Goal: Task Accomplishment & Management: Complete application form

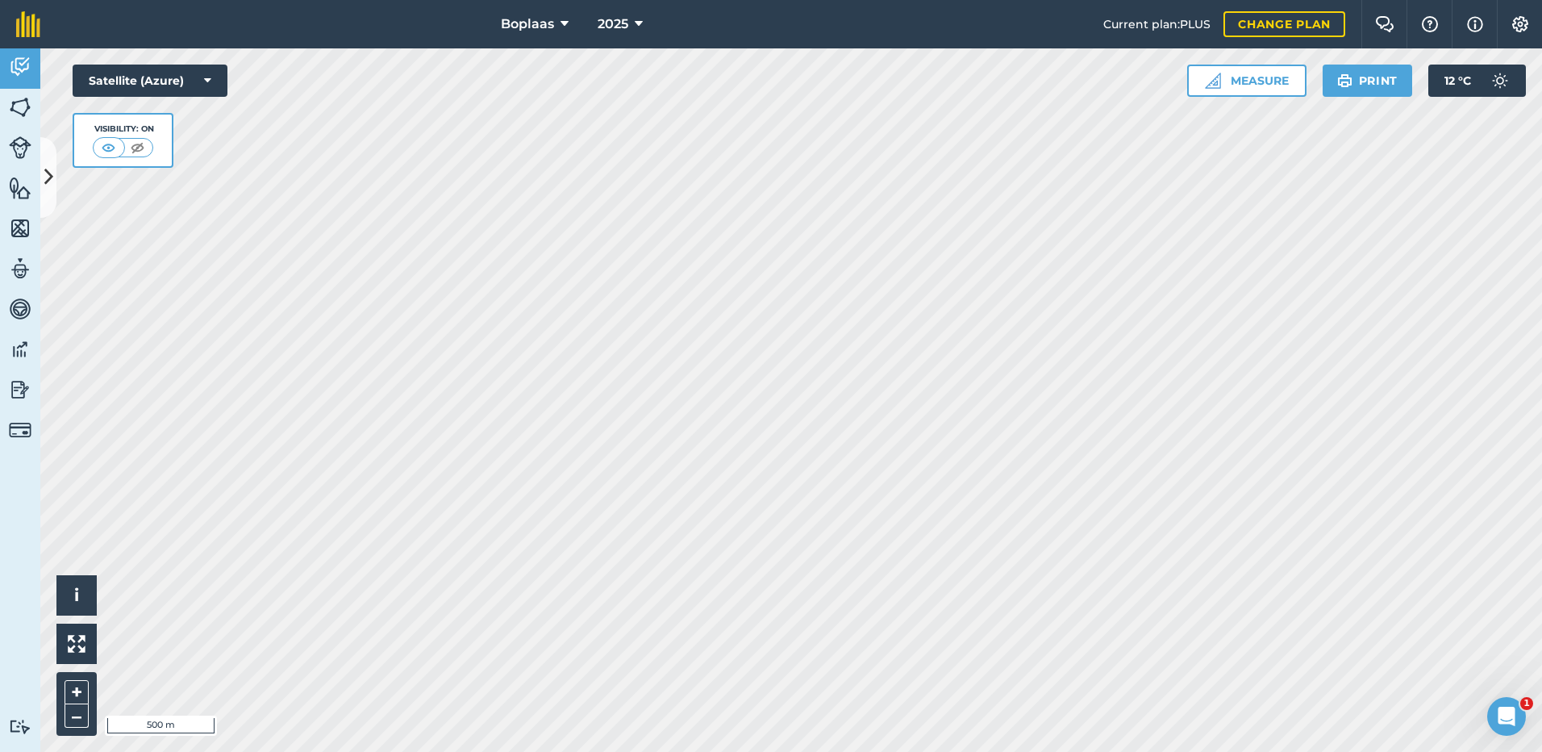
click at [49, 175] on icon at bounding box center [48, 177] width 9 height 28
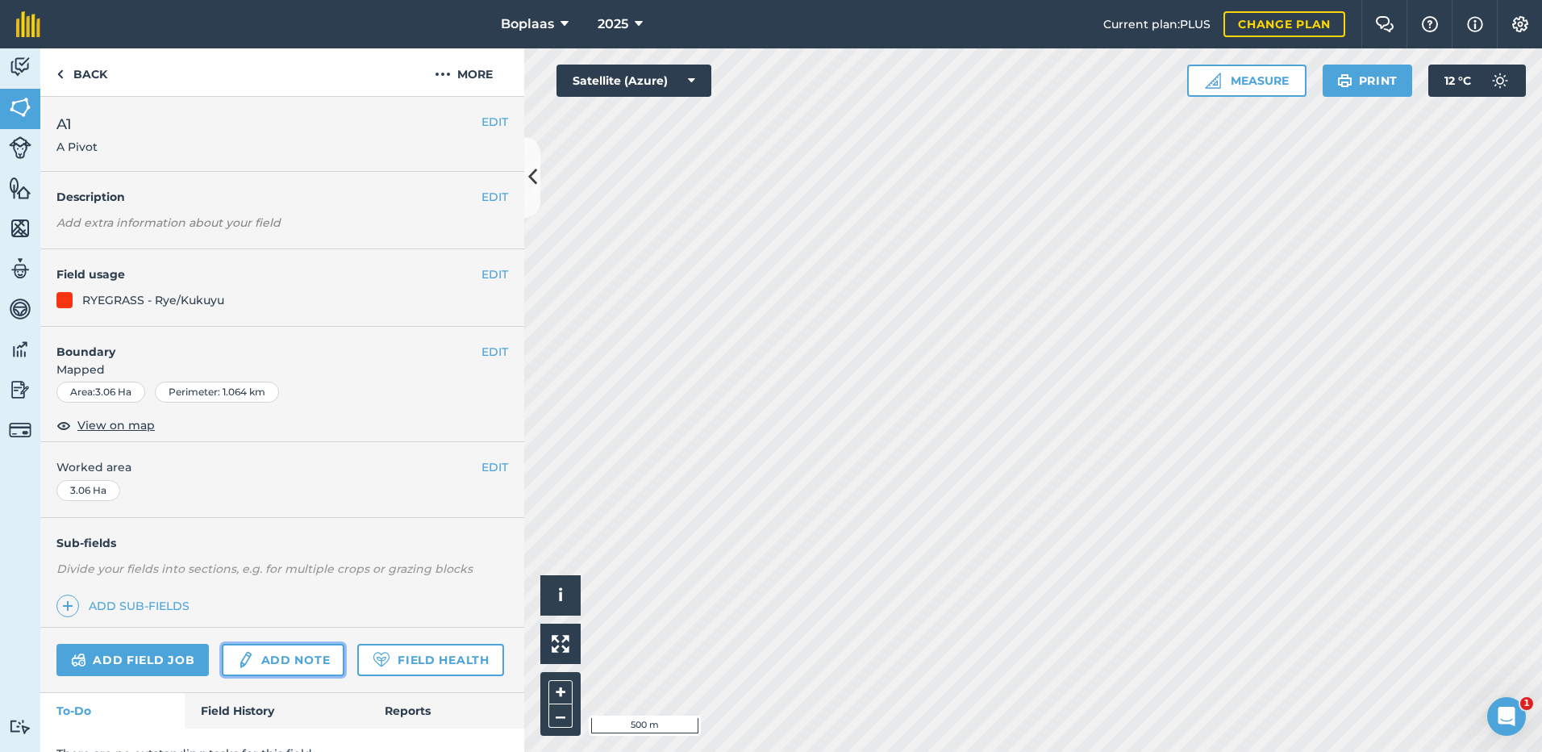
click at [269, 655] on link "Add note" at bounding box center [283, 660] width 123 height 32
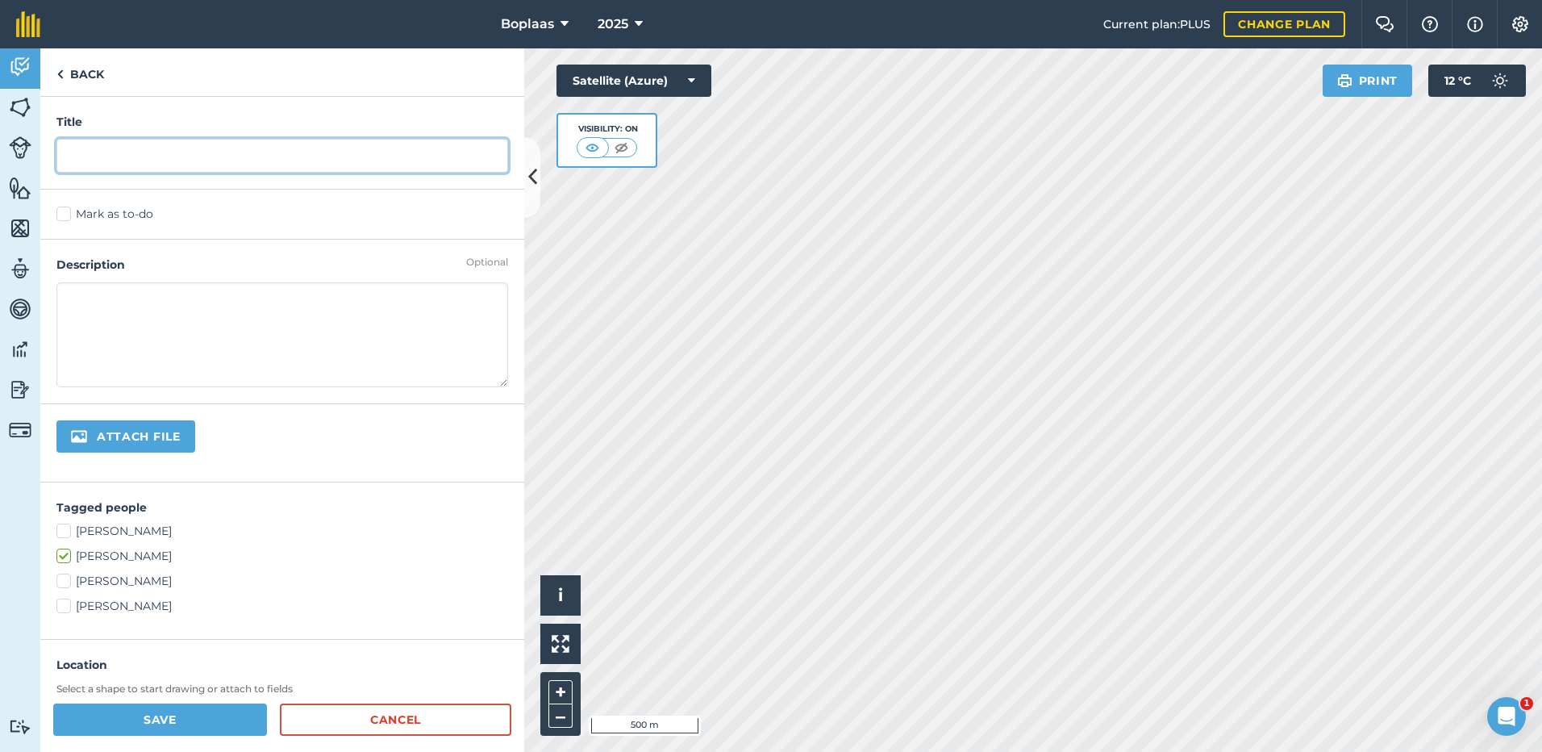
click at [165, 161] on input "text" at bounding box center [282, 156] width 452 height 34
type input "Vreet"
click at [112, 209] on label "Mark as to-do" at bounding box center [282, 214] width 452 height 17
click at [67, 209] on input "Mark as to-do" at bounding box center [61, 211] width 10 height 10
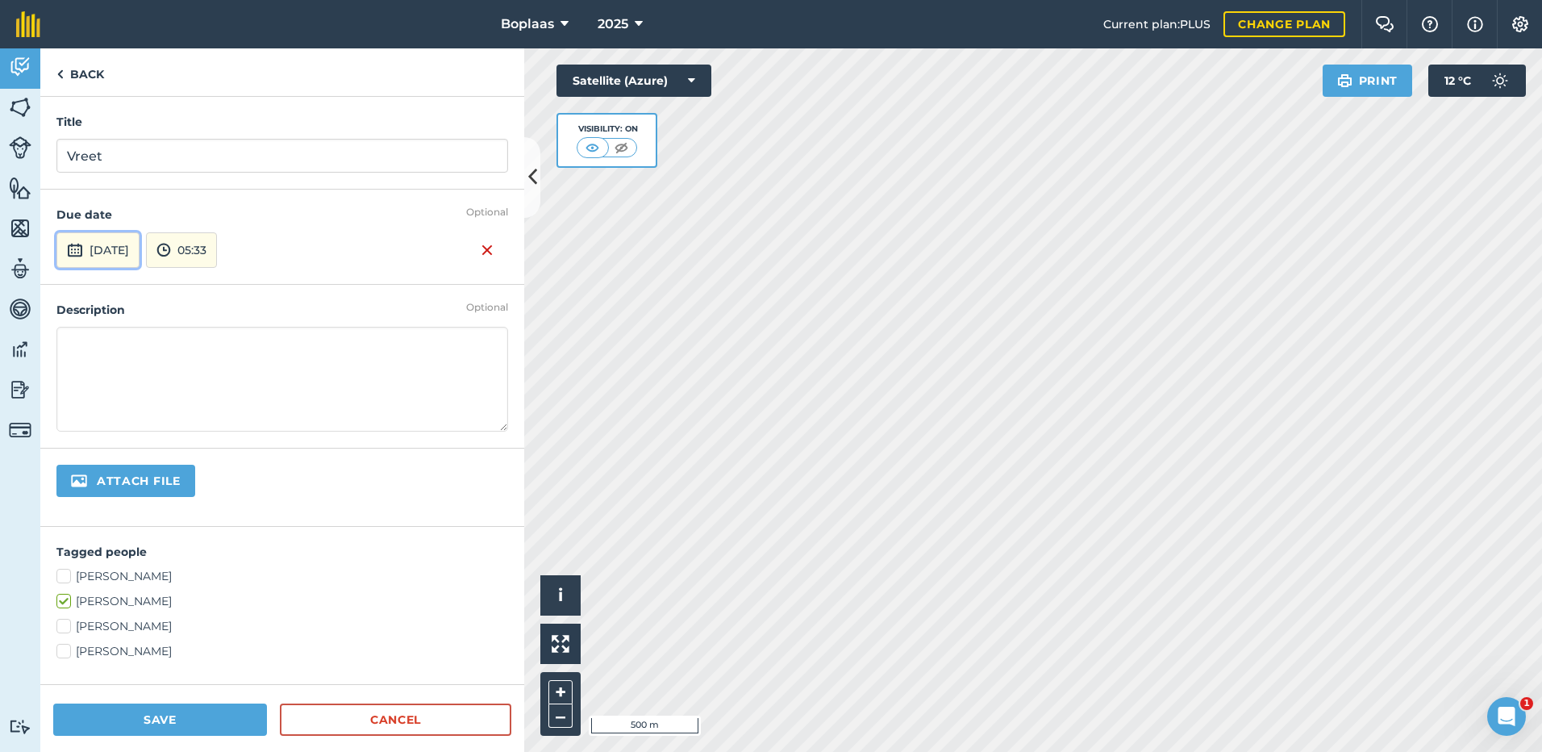
click at [140, 248] on button "[DATE]" at bounding box center [97, 249] width 83 height 35
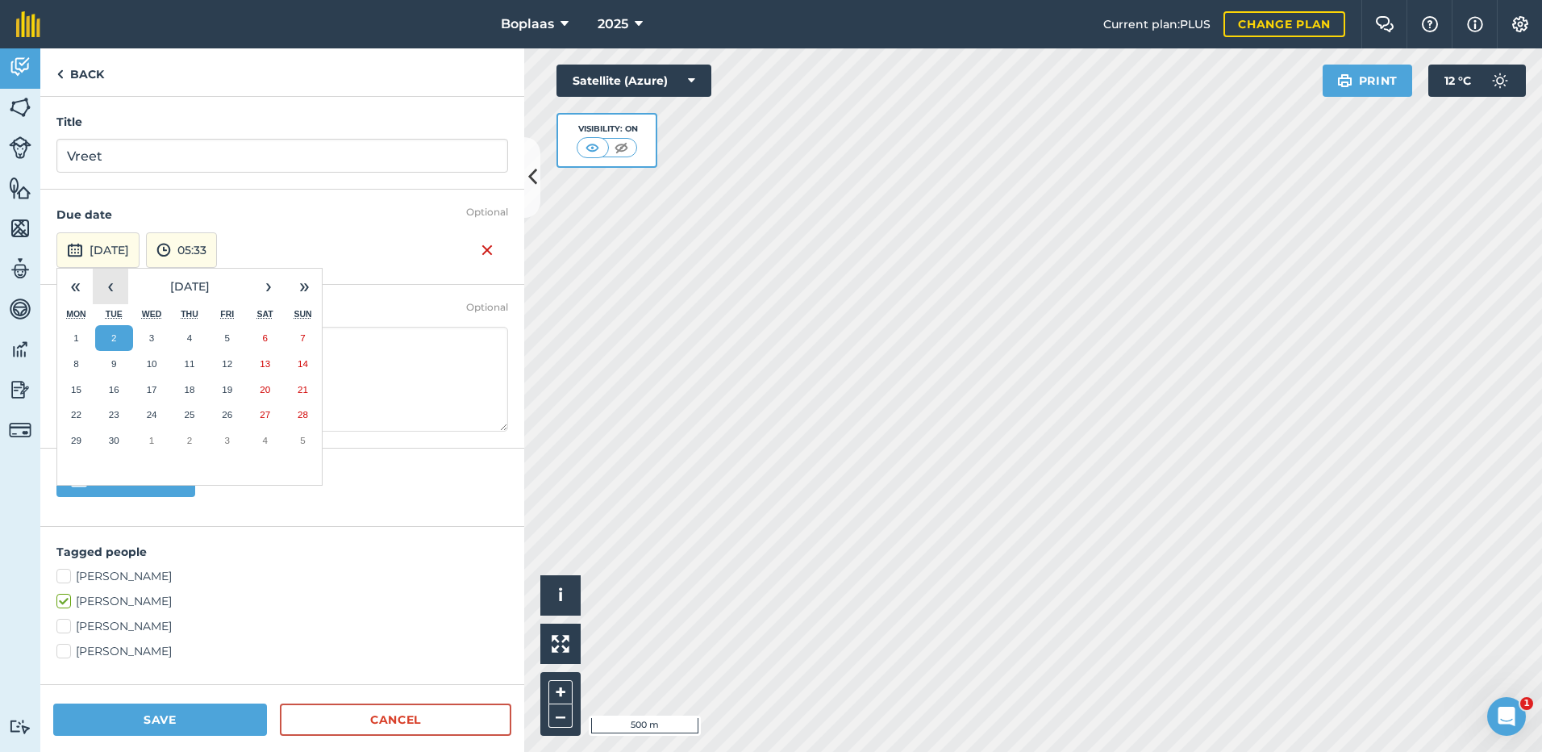
click at [105, 287] on button "‹" at bounding box center [110, 286] width 35 height 35
click at [123, 413] on button "19" at bounding box center [114, 415] width 38 height 26
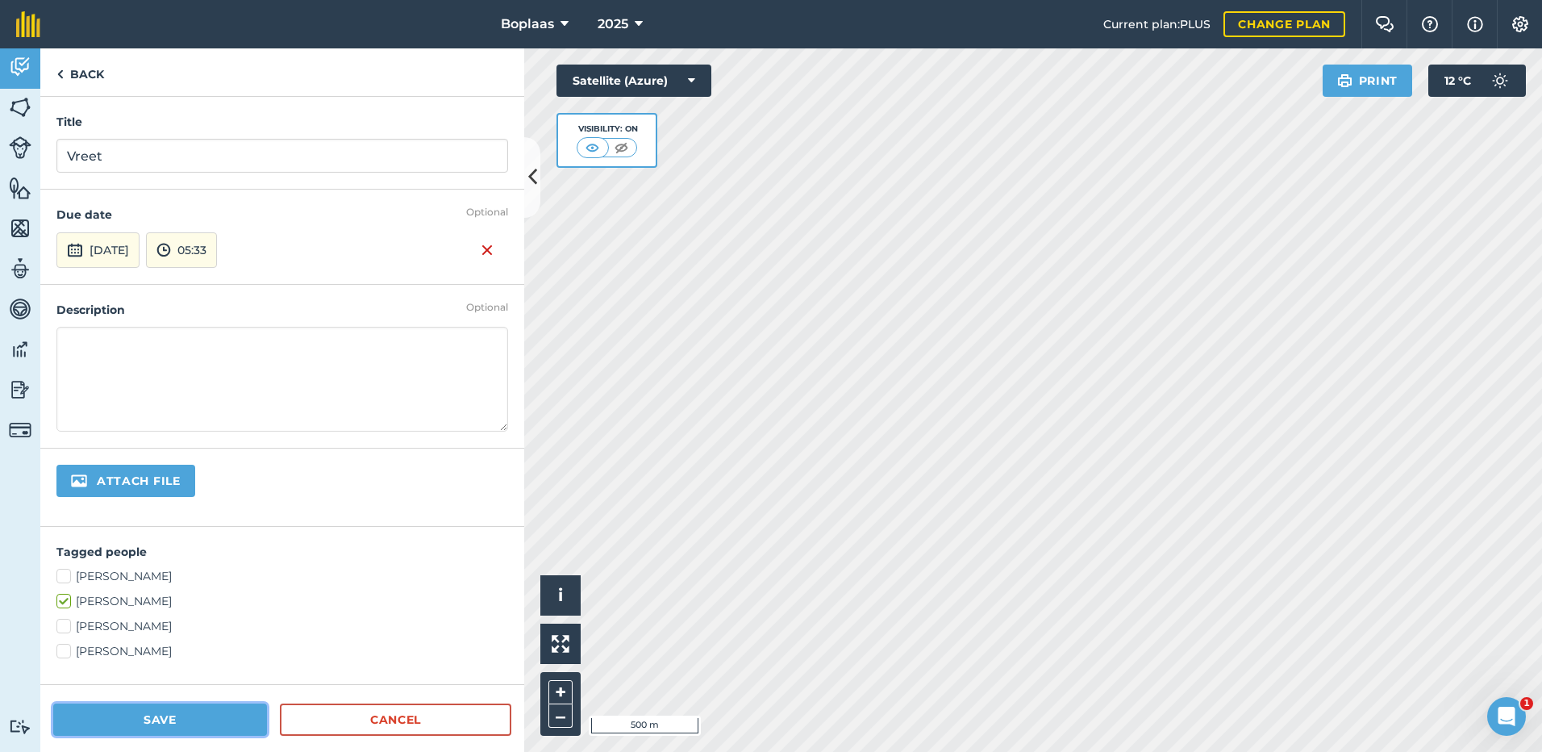
click at [198, 707] on button "Save" at bounding box center [160, 719] width 214 height 32
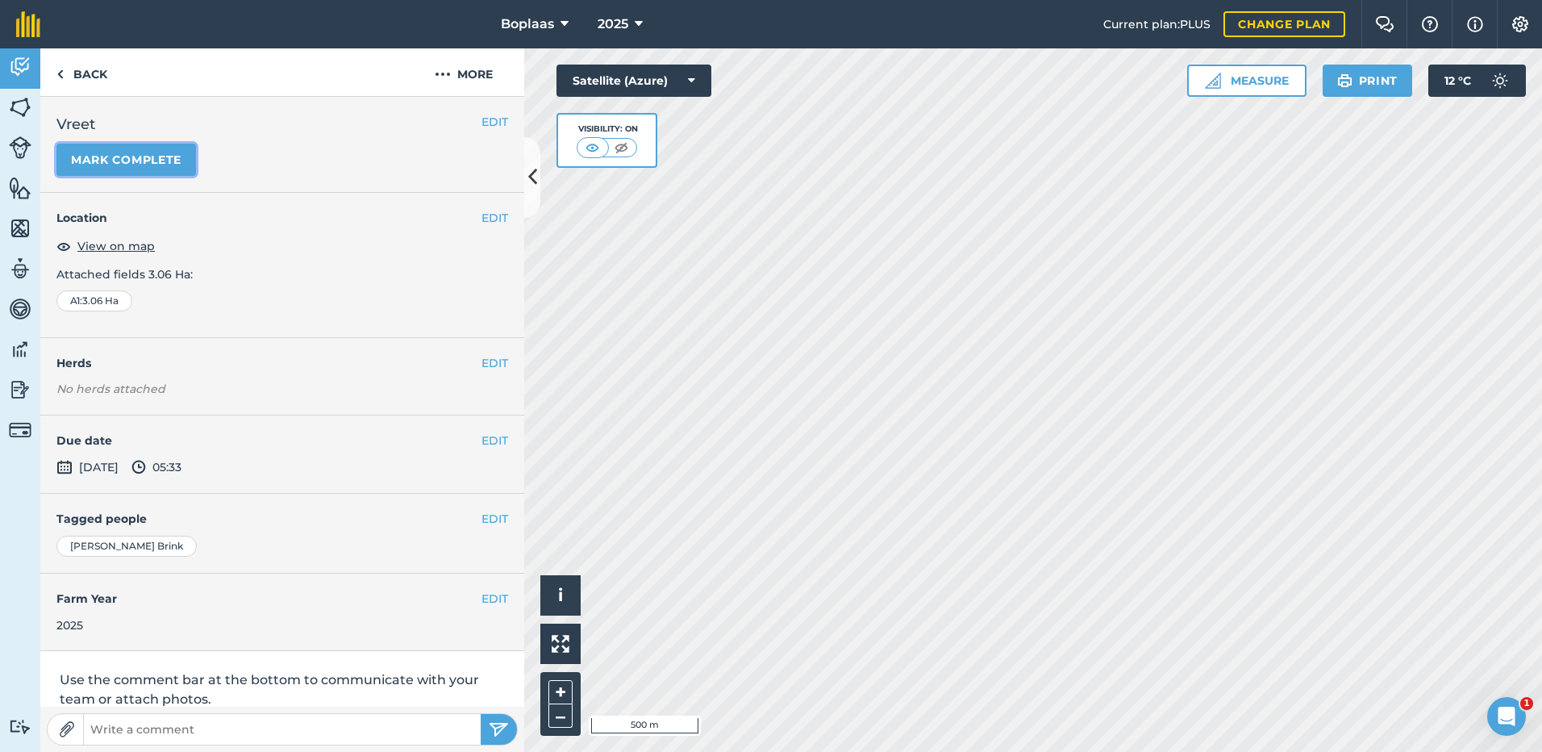
click at [147, 164] on button "Mark complete" at bounding box center [126, 160] width 140 height 32
click at [482, 438] on button "EDIT" at bounding box center [495, 441] width 27 height 18
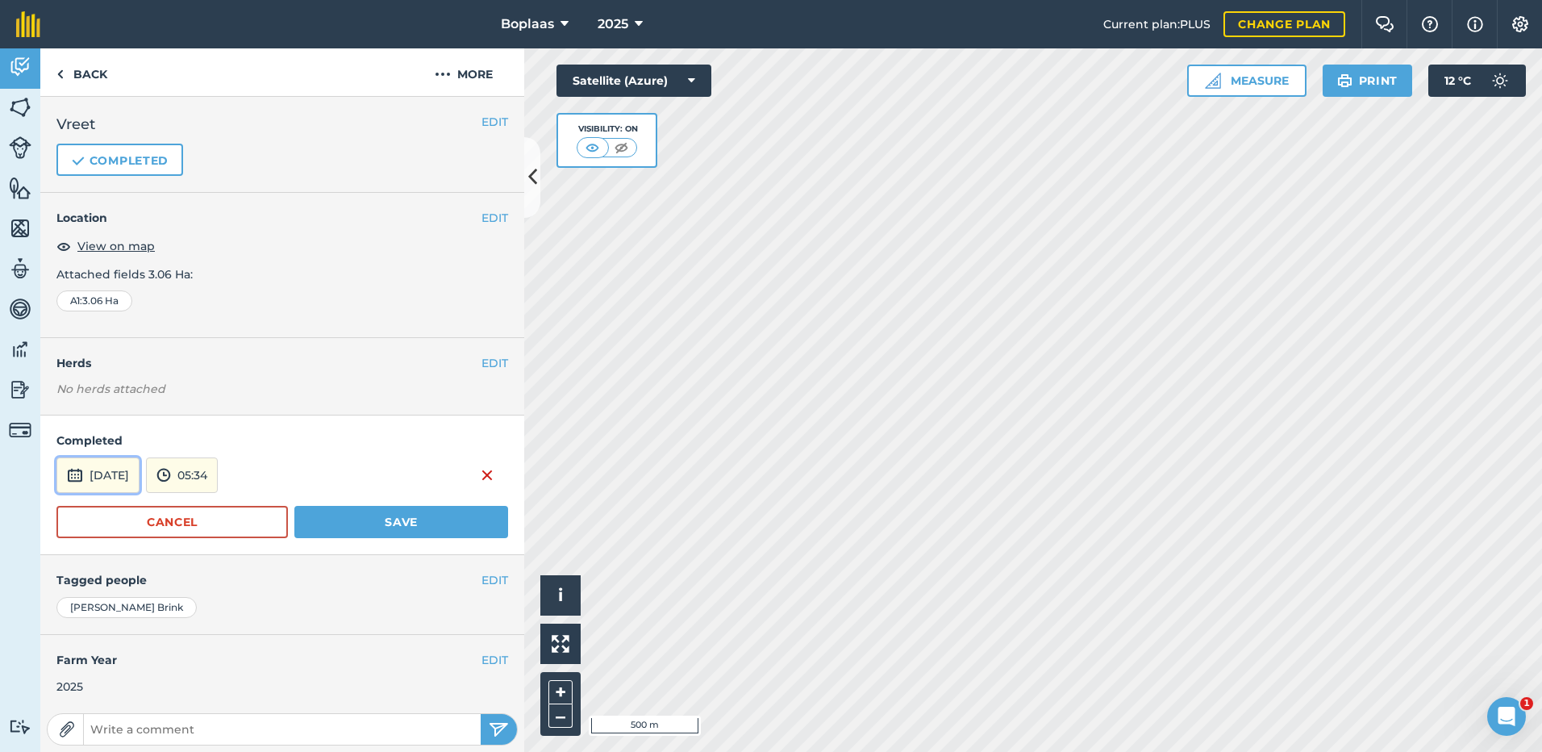
click at [131, 478] on button "[DATE]" at bounding box center [97, 474] width 83 height 35
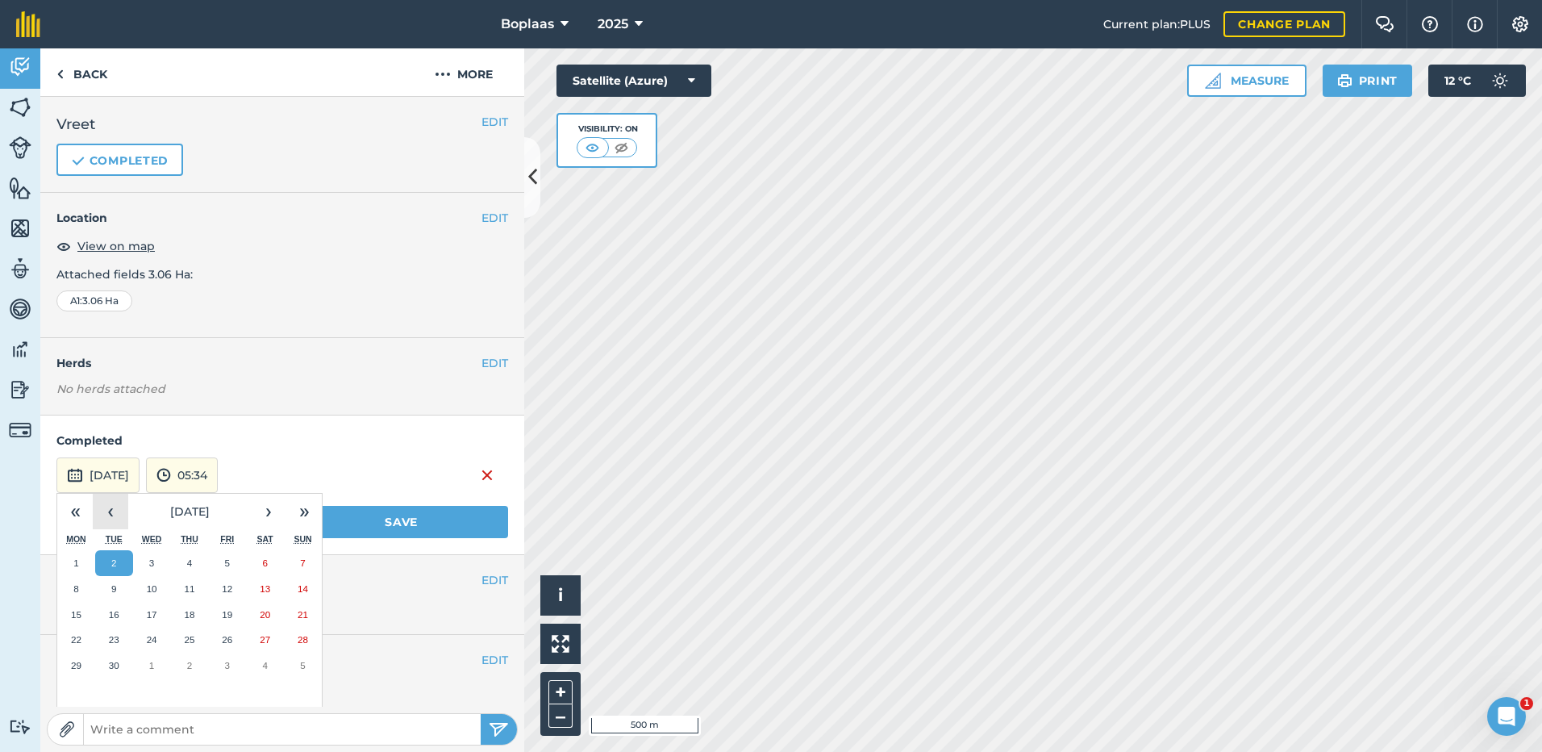
click at [123, 507] on button "‹" at bounding box center [110, 511] width 35 height 35
click at [113, 640] on abbr "19" at bounding box center [114, 639] width 10 height 10
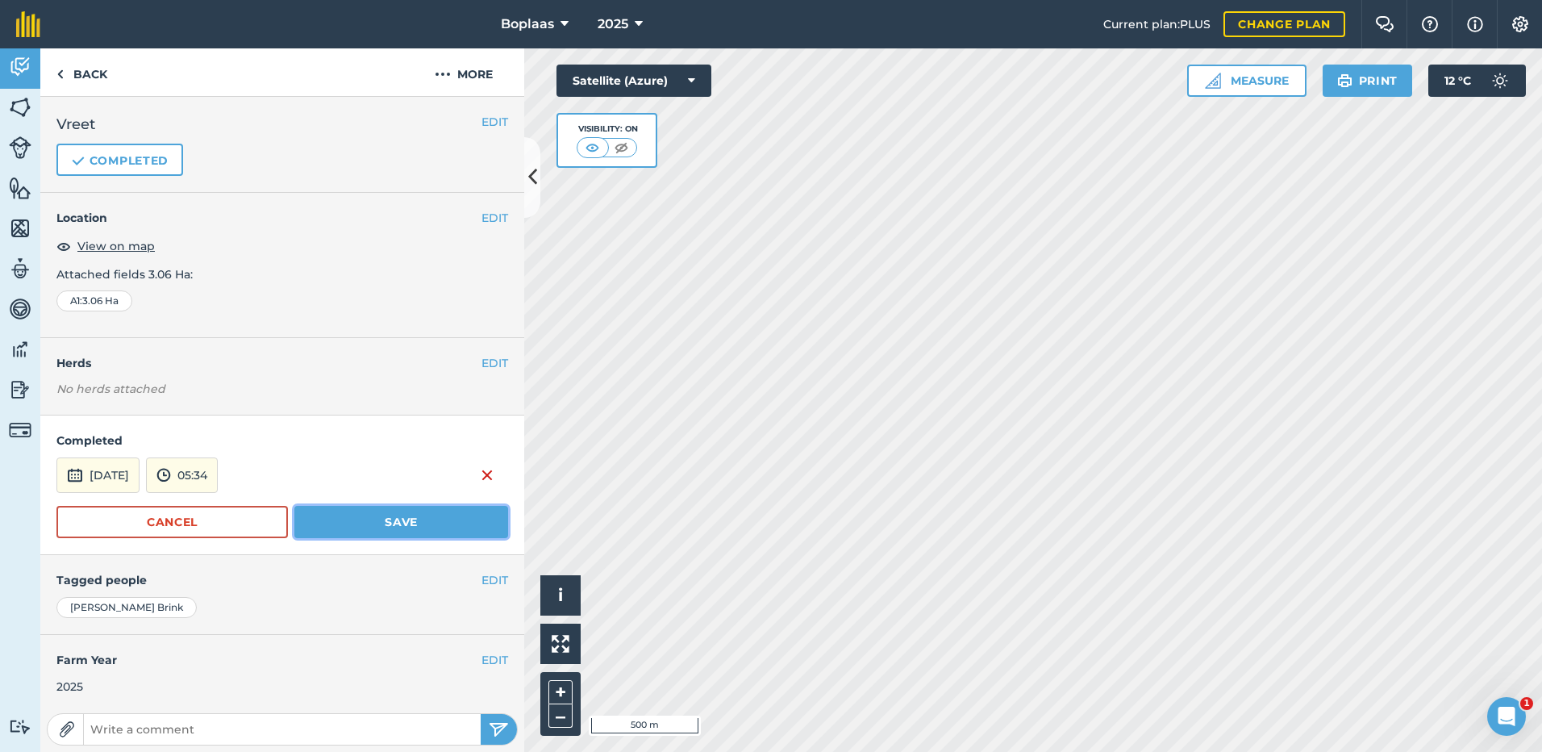
click at [361, 515] on button "Save" at bounding box center [401, 522] width 214 height 32
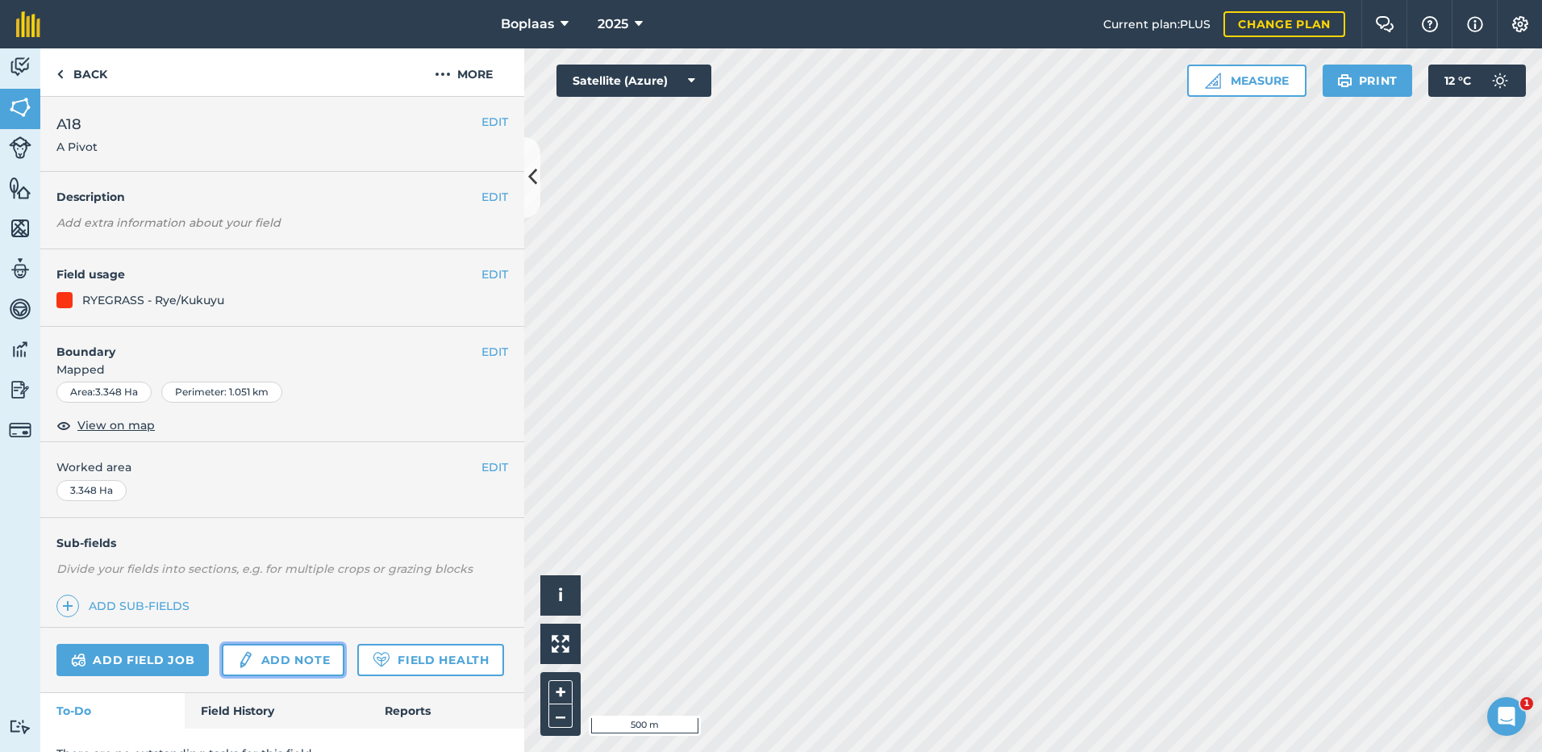
click at [275, 662] on link "Add note" at bounding box center [283, 660] width 123 height 32
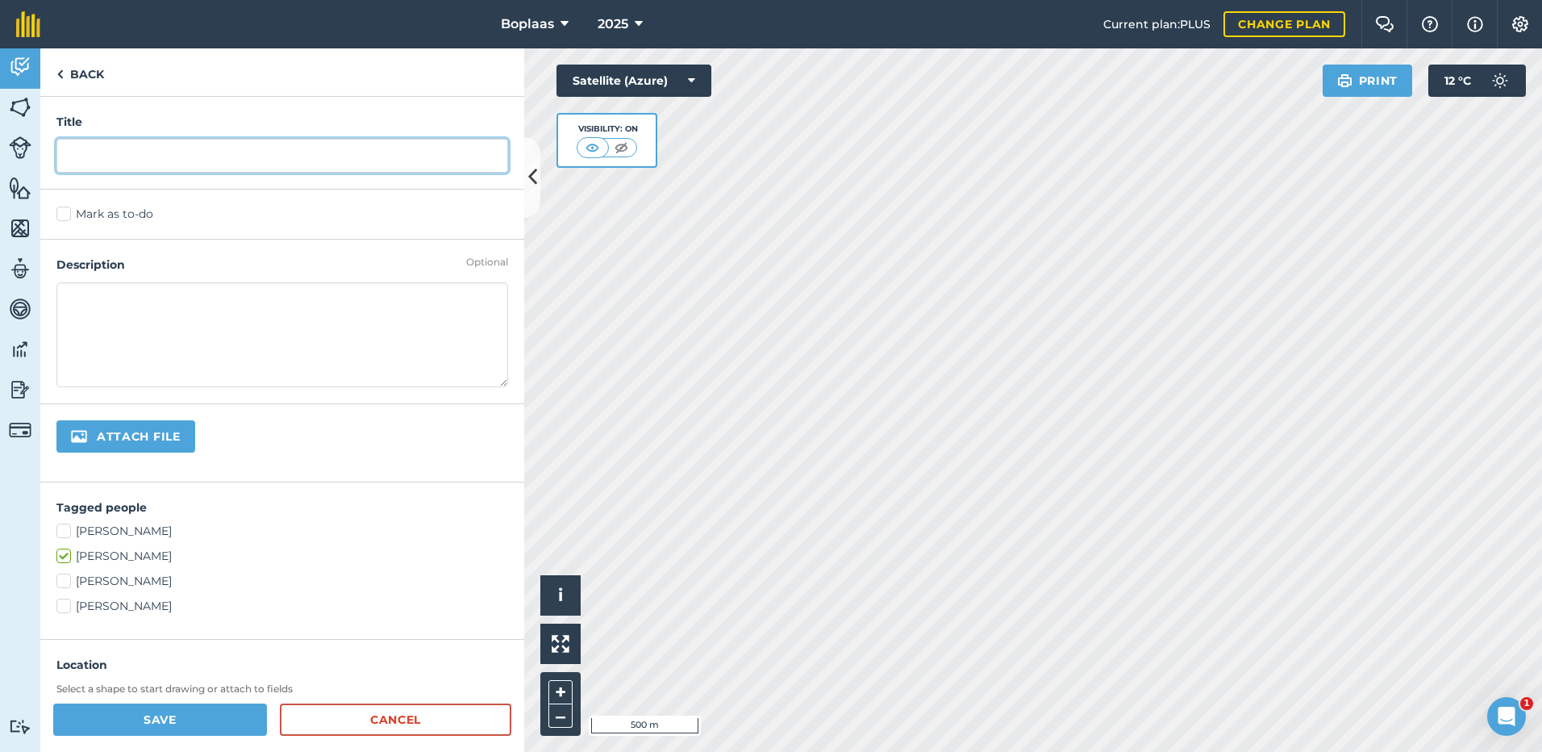
click at [69, 156] on input "text" at bounding box center [282, 156] width 452 height 34
type input "Vreet"
click at [56, 205] on div "Mark as to-do" at bounding box center [282, 215] width 484 height 50
click at [58, 210] on label "Mark as to-do" at bounding box center [282, 214] width 452 height 17
click at [58, 210] on input "Mark as to-do" at bounding box center [61, 211] width 10 height 10
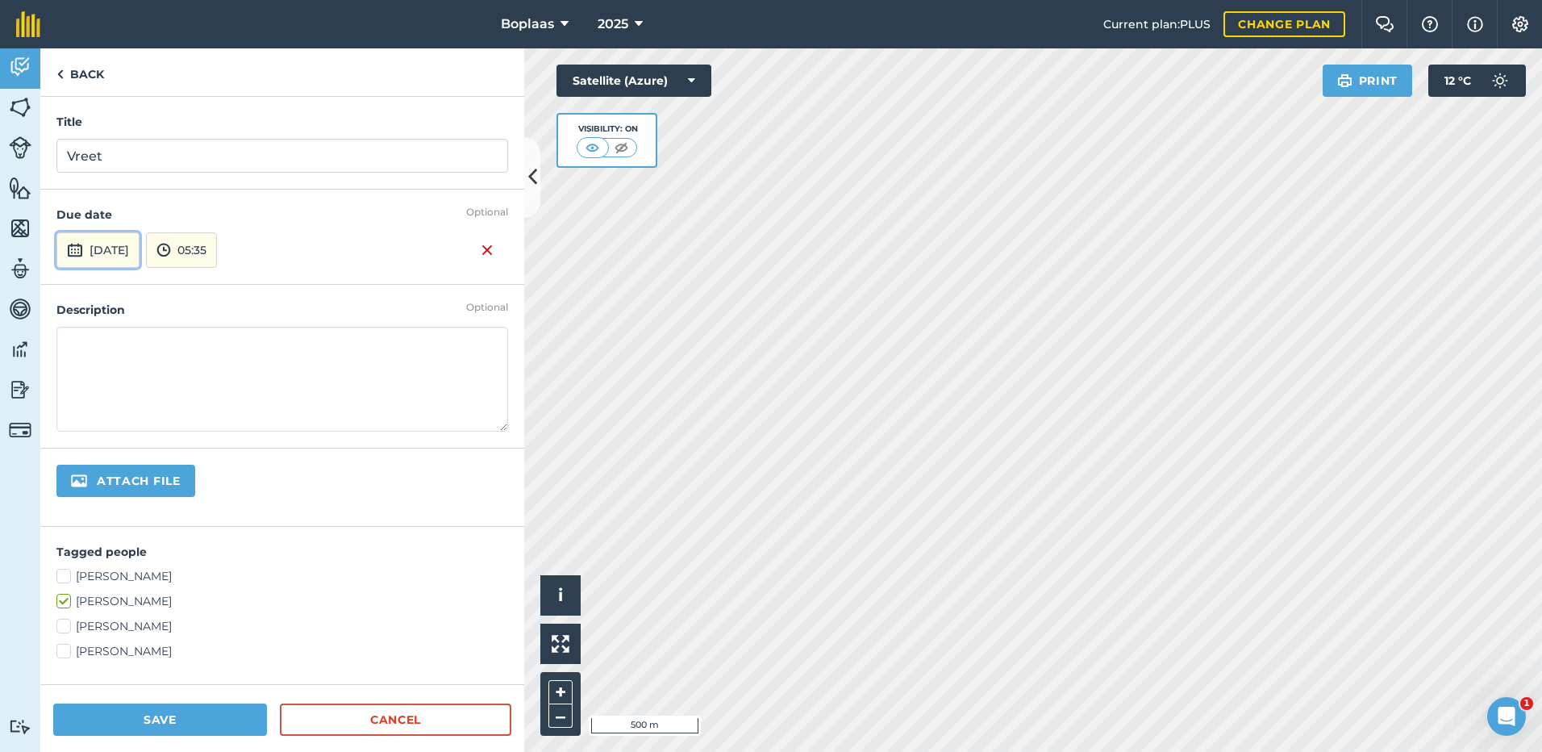
click at [136, 261] on button "[DATE]" at bounding box center [97, 249] width 83 height 35
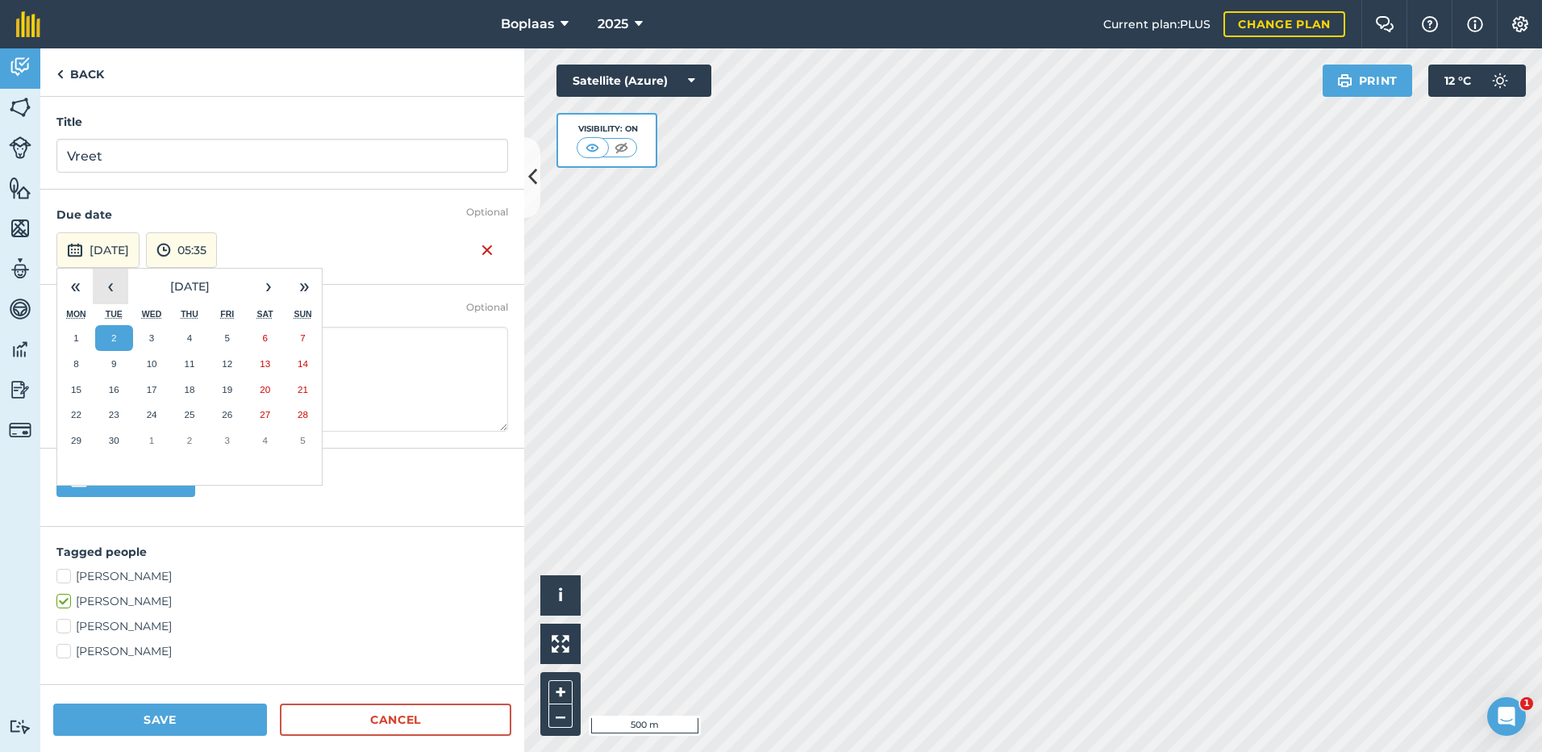
click at [116, 288] on button "‹" at bounding box center [110, 286] width 35 height 35
click at [149, 416] on abbr "20" at bounding box center [152, 414] width 10 height 10
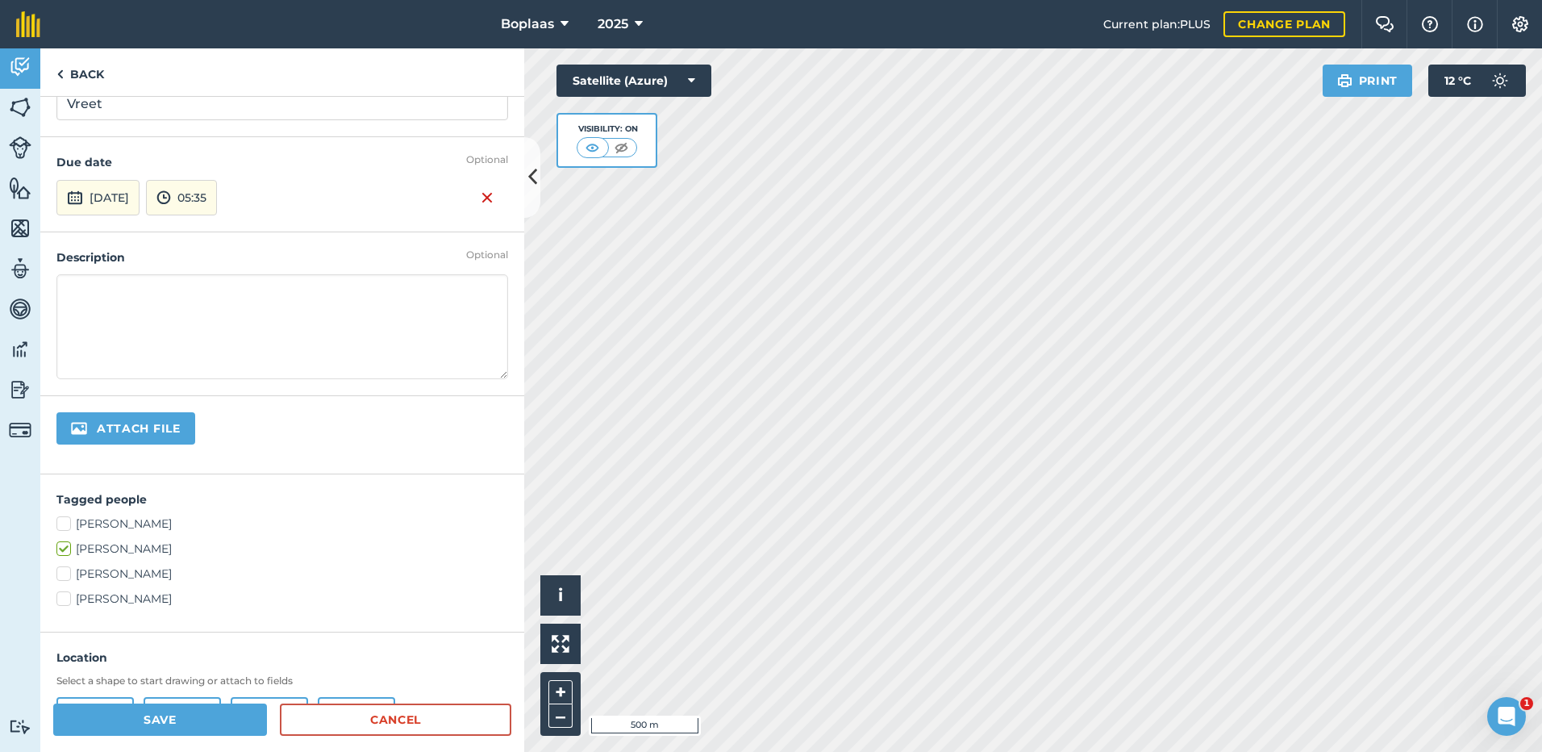
scroll to position [81, 0]
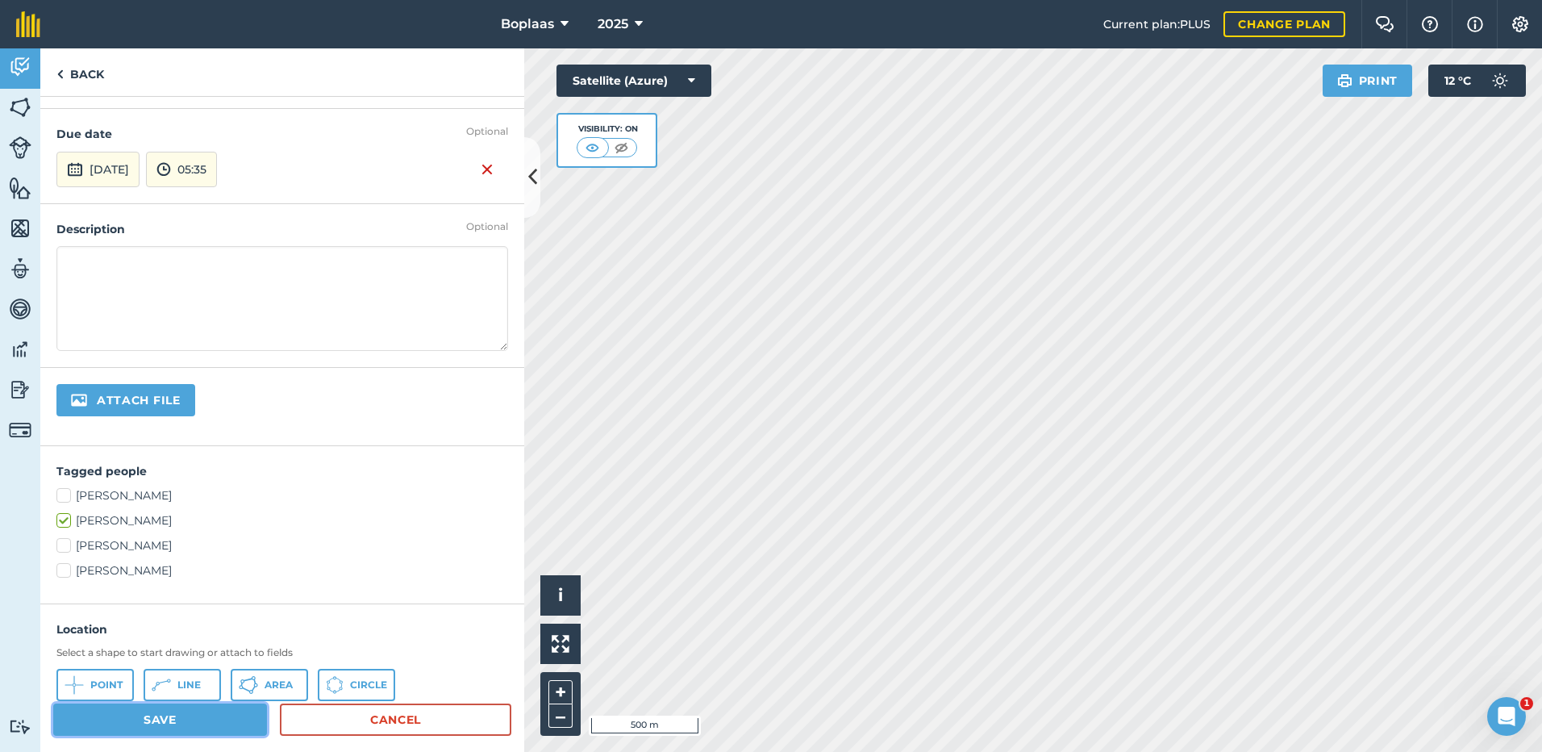
click at [205, 724] on button "Save" at bounding box center [160, 719] width 214 height 32
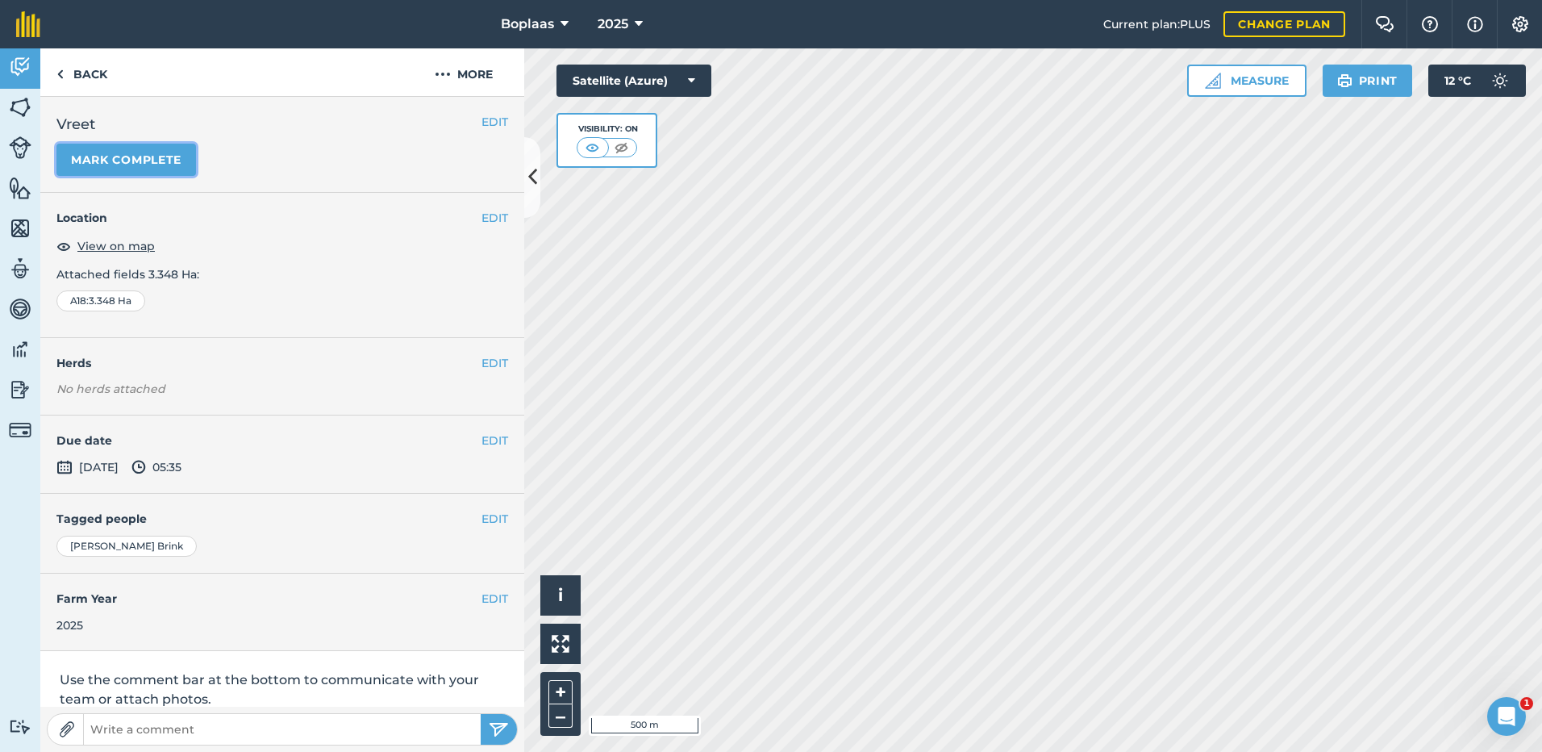
click at [164, 152] on button "Mark complete" at bounding box center [126, 160] width 140 height 32
click at [489, 438] on button "EDIT" at bounding box center [495, 441] width 27 height 18
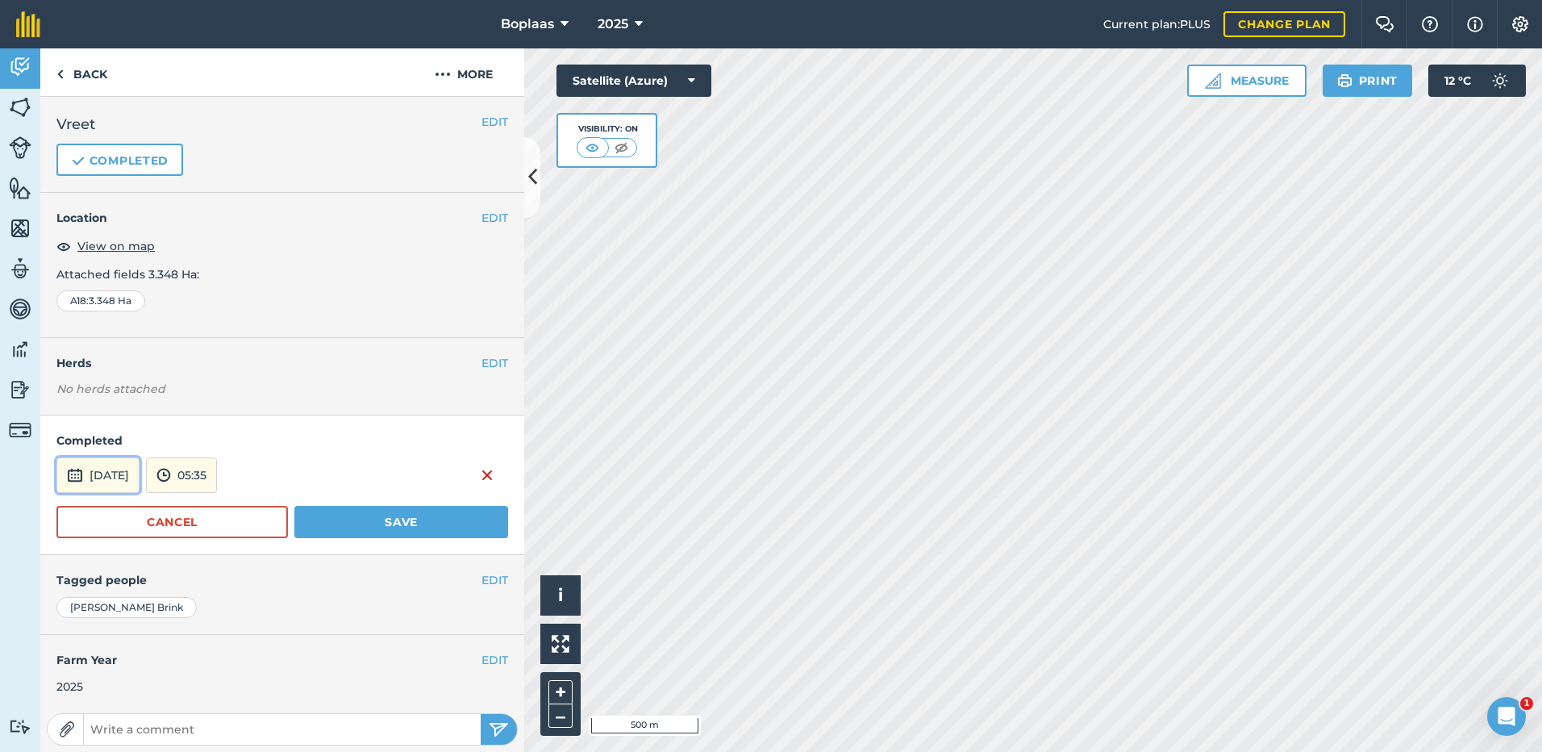
click at [135, 480] on button "[DATE]" at bounding box center [97, 474] width 83 height 35
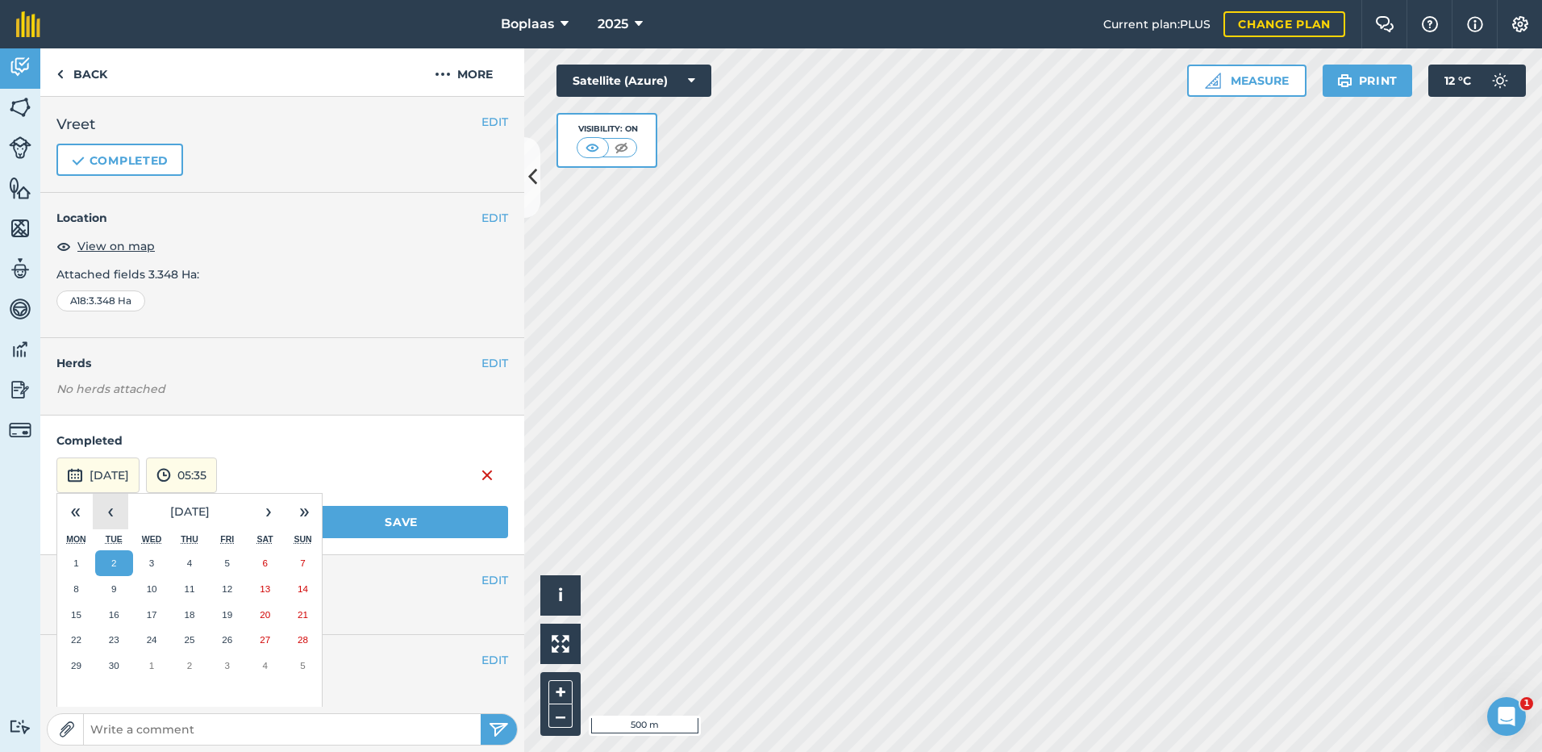
click at [116, 518] on button "‹" at bounding box center [110, 511] width 35 height 35
click at [147, 637] on abbr "20" at bounding box center [152, 639] width 10 height 10
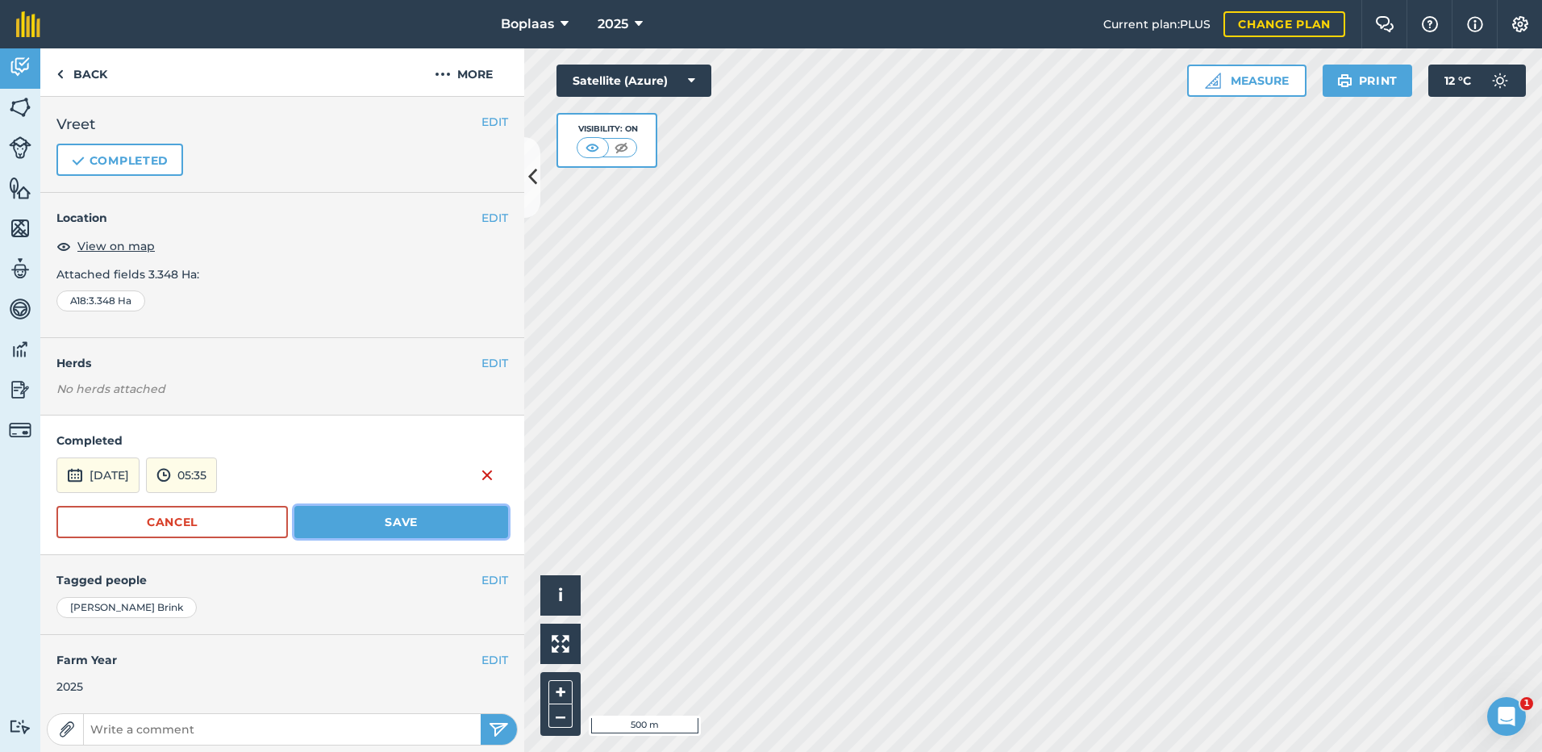
click at [354, 513] on button "Save" at bounding box center [401, 522] width 214 height 32
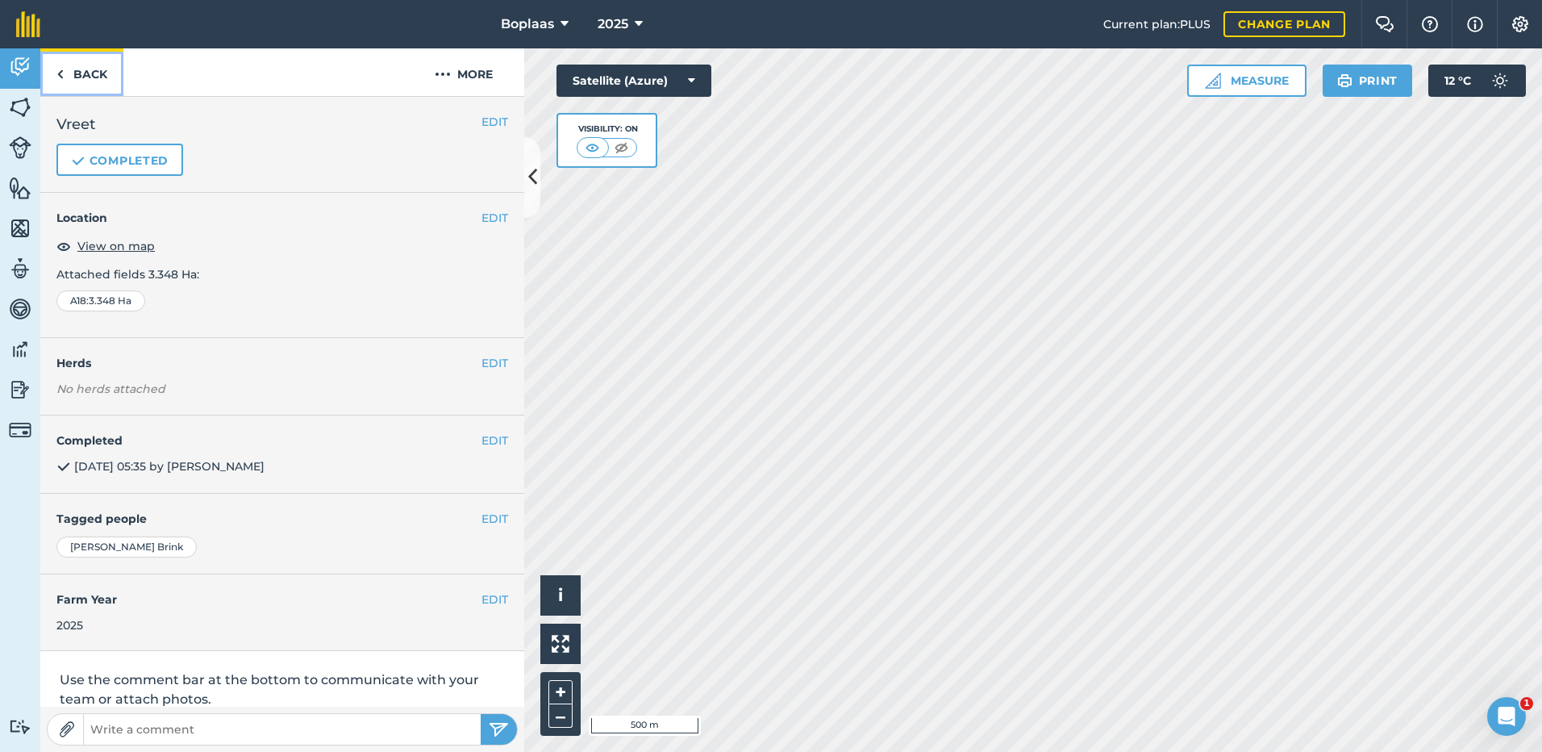
click at [66, 71] on link "Back" at bounding box center [81, 72] width 83 height 48
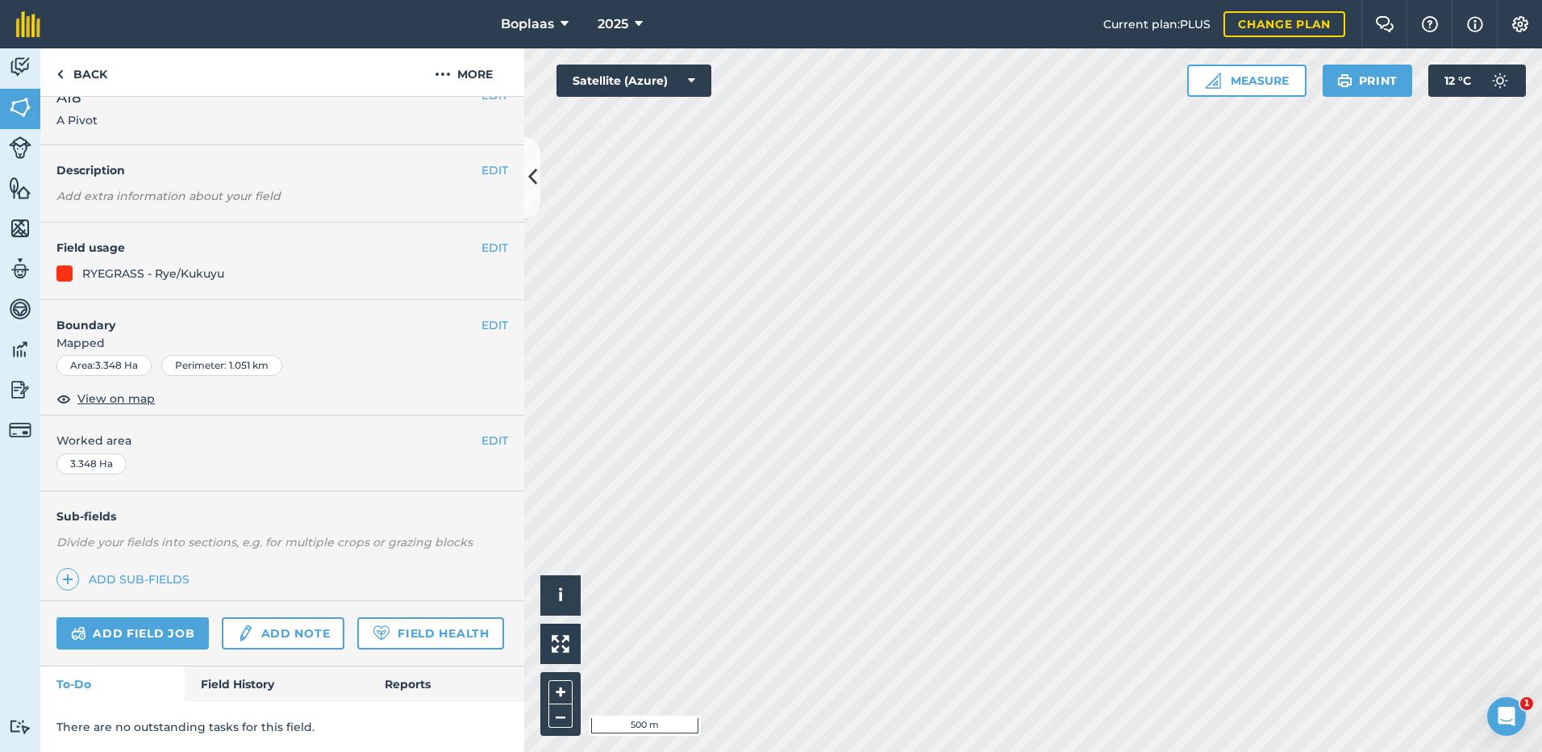
scroll to position [72, 0]
click at [241, 678] on link "Field History" at bounding box center [276, 683] width 183 height 35
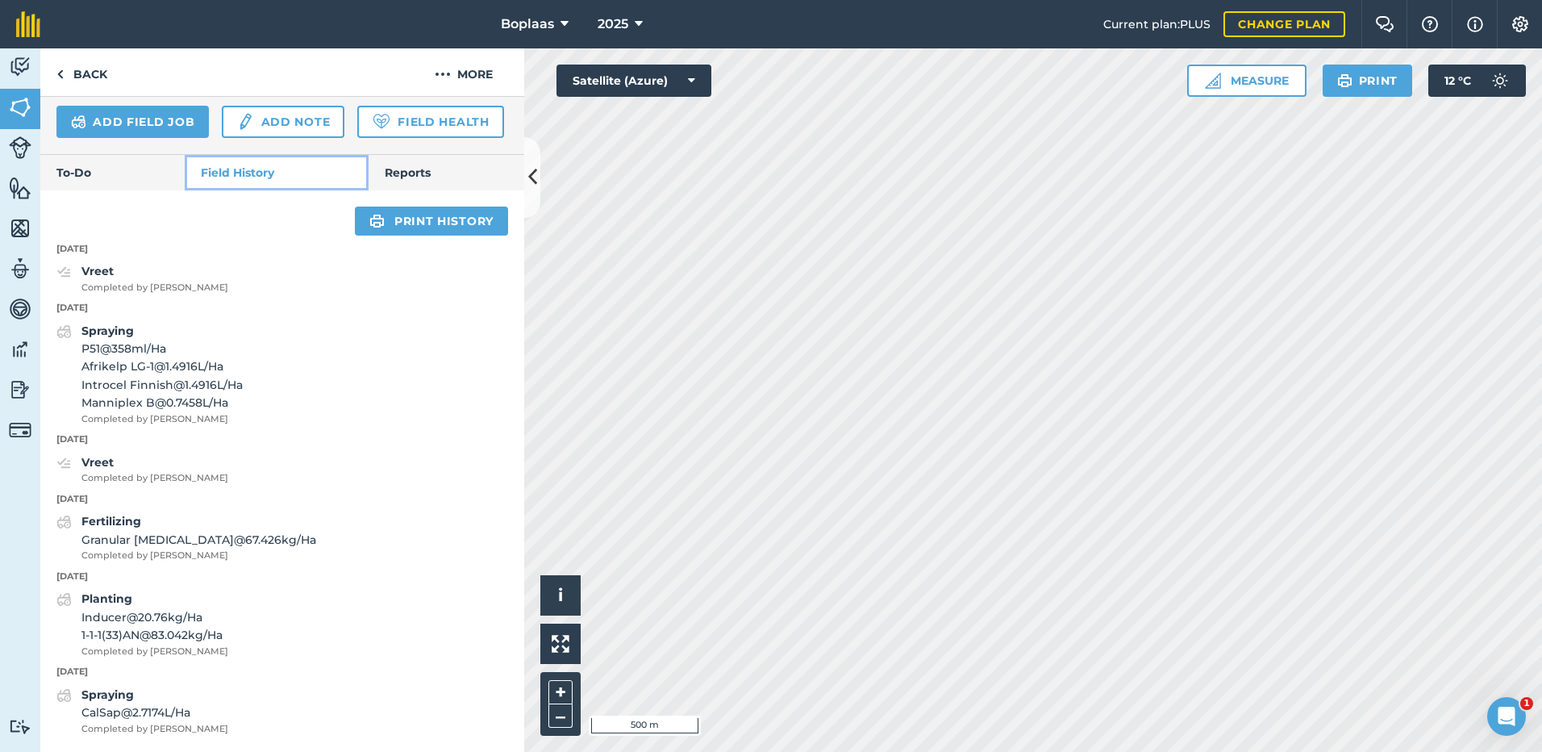
scroll to position [583, 0]
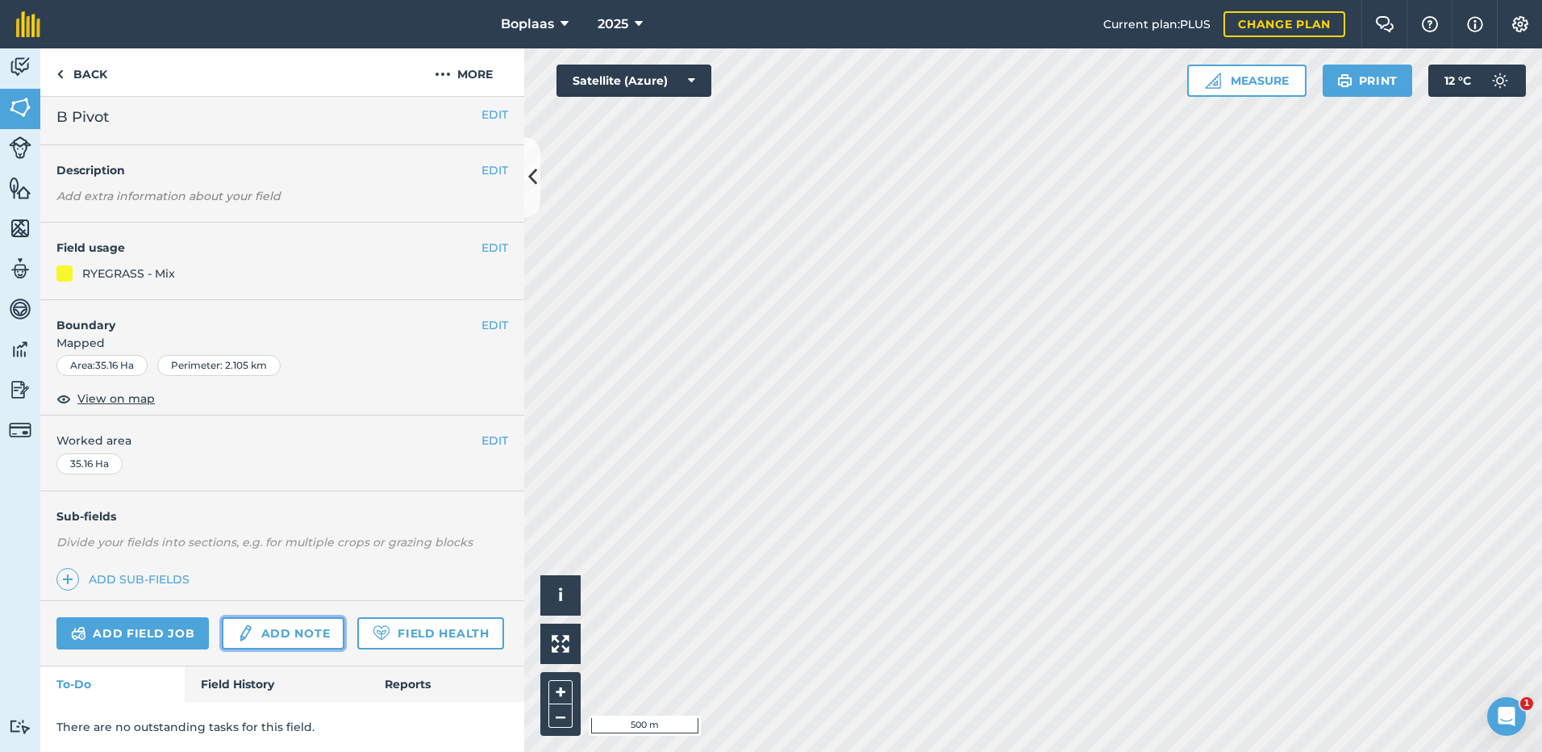
click at [299, 617] on link "Add note" at bounding box center [283, 633] width 123 height 32
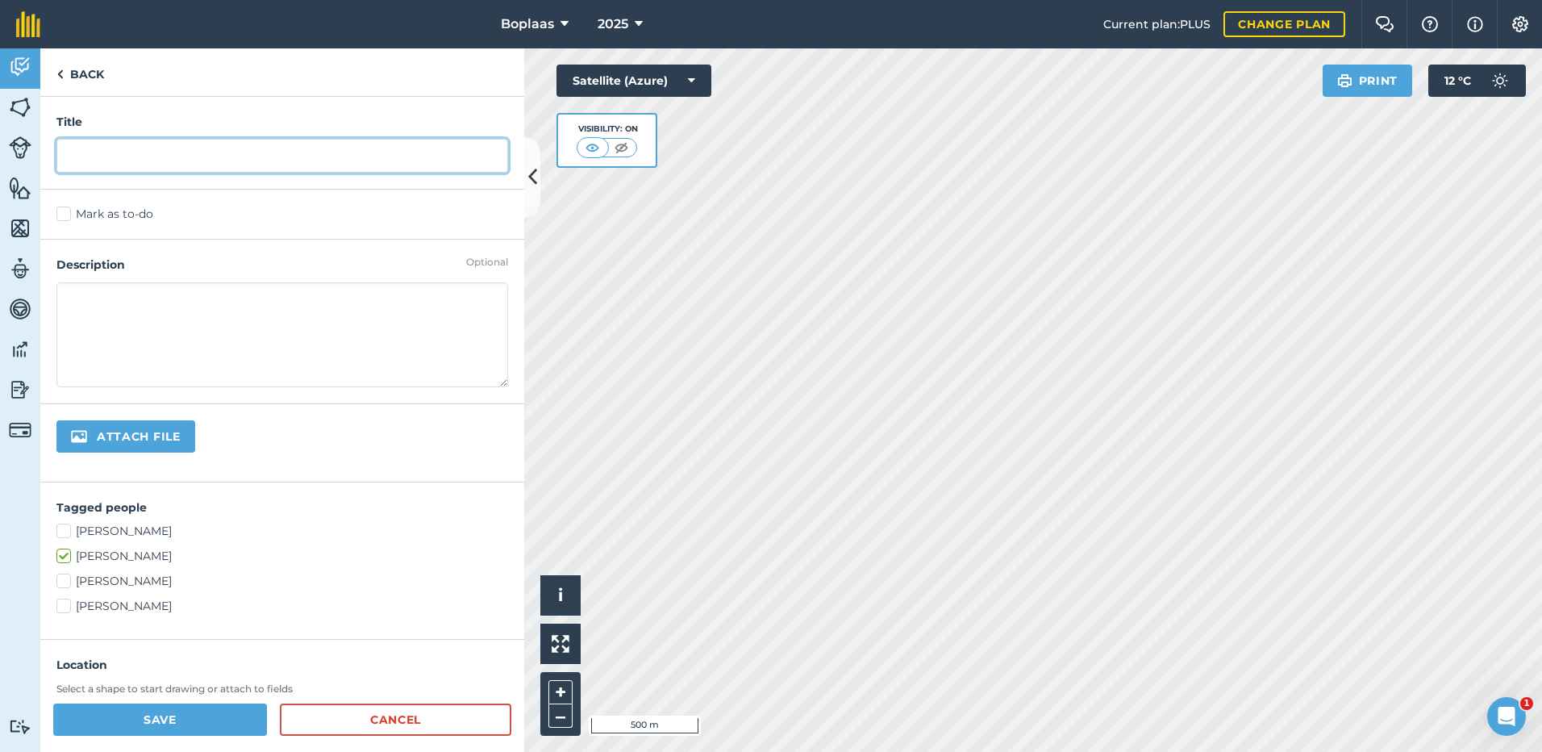
click at [75, 159] on input "text" at bounding box center [282, 156] width 452 height 34
type input "Vreet [DATE] - [DATE]"
click at [65, 211] on label "Mark as to-do" at bounding box center [282, 214] width 452 height 17
click at [65, 211] on input "Mark as to-do" at bounding box center [61, 211] width 10 height 10
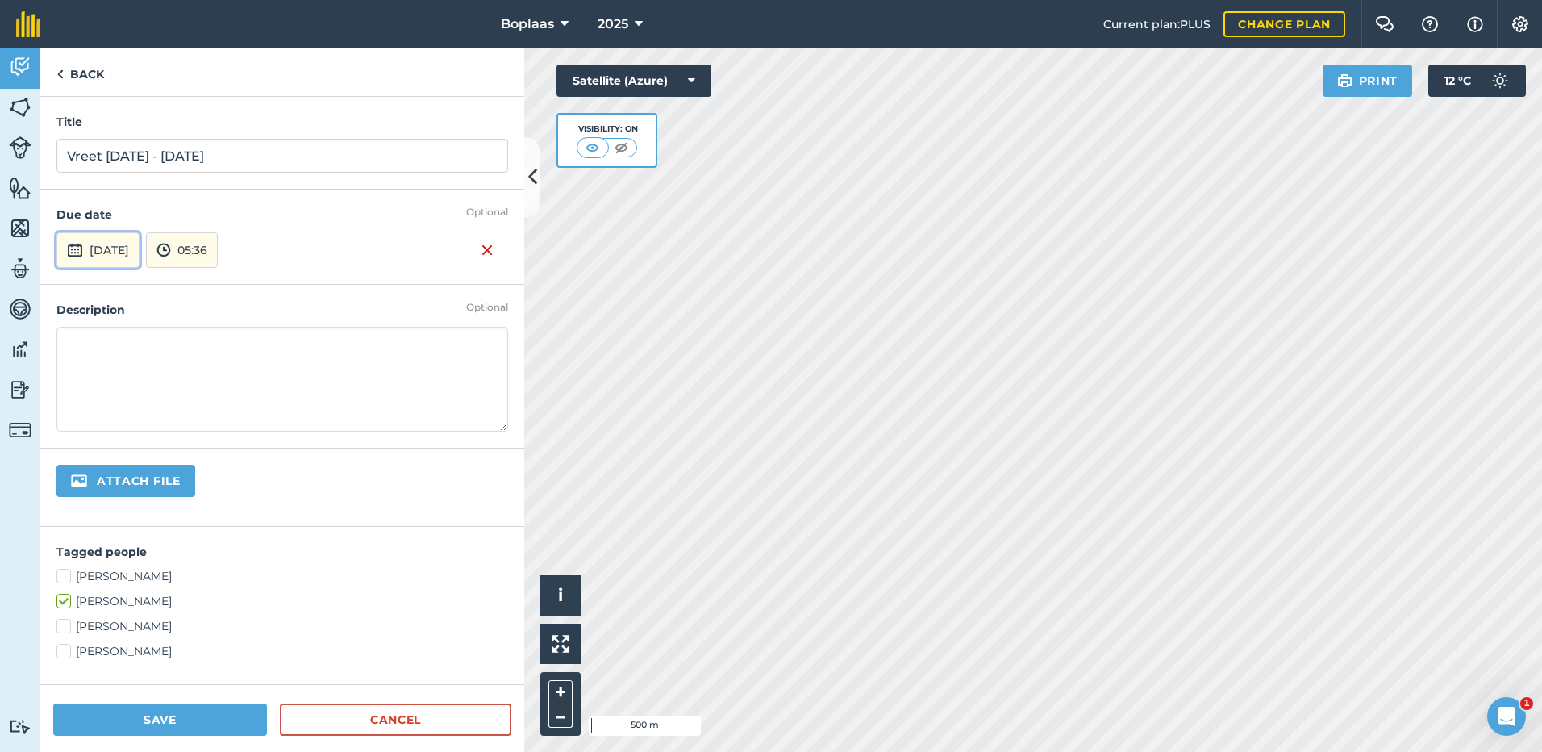
click at [96, 257] on button "[DATE]" at bounding box center [97, 249] width 83 height 35
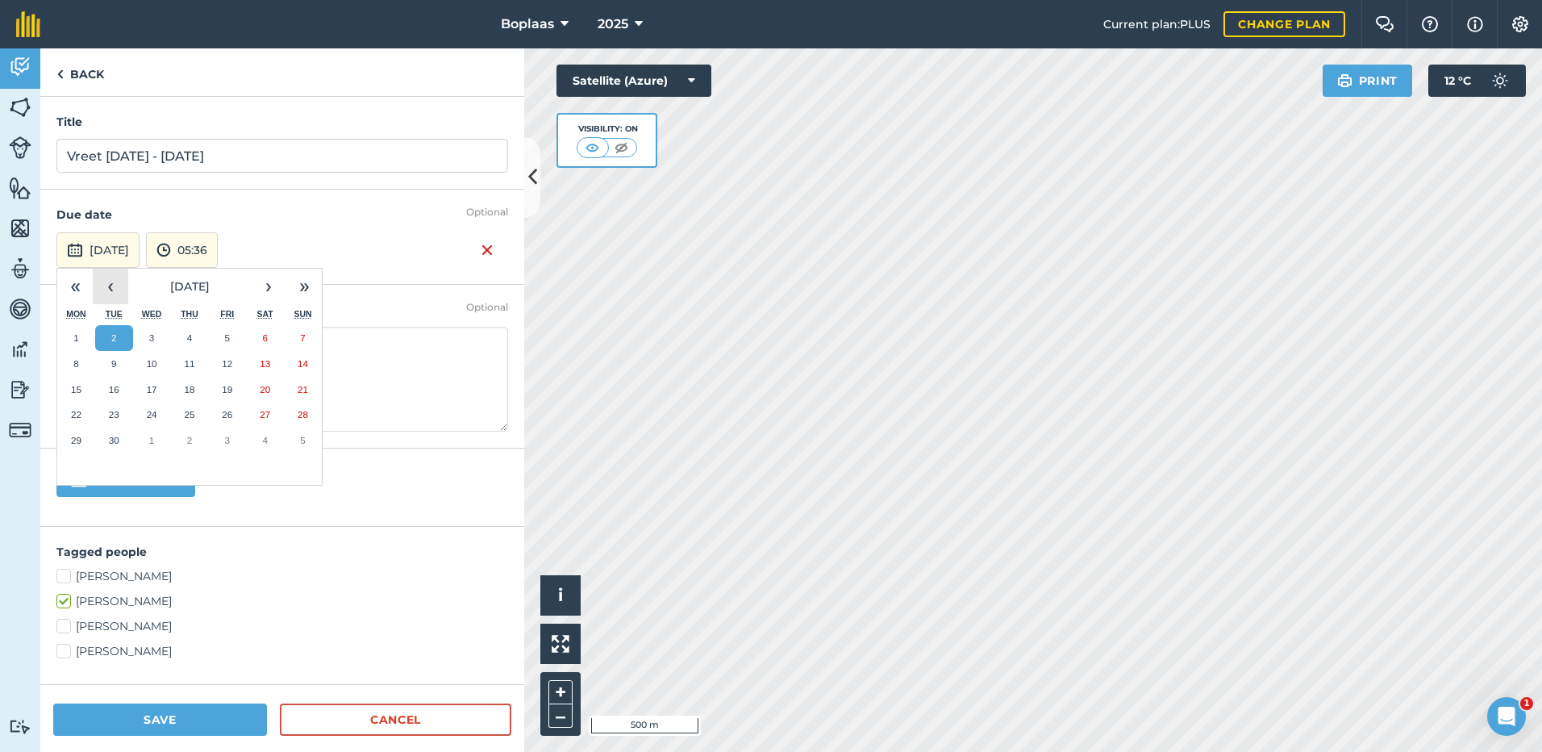
click at [104, 278] on button "‹" at bounding box center [110, 286] width 35 height 35
click at [217, 434] on button "29" at bounding box center [227, 441] width 38 height 26
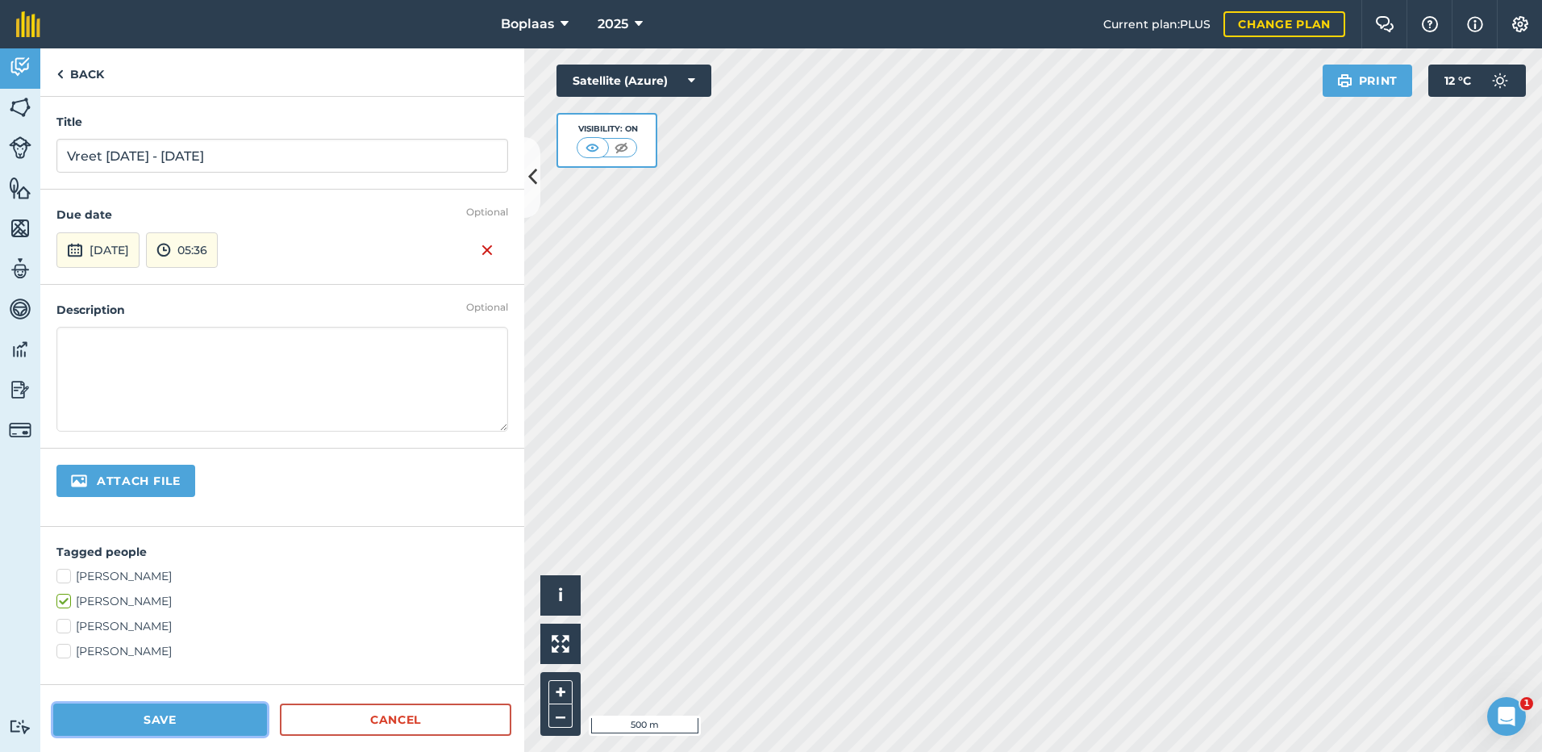
click at [205, 710] on button "Save" at bounding box center [160, 719] width 214 height 32
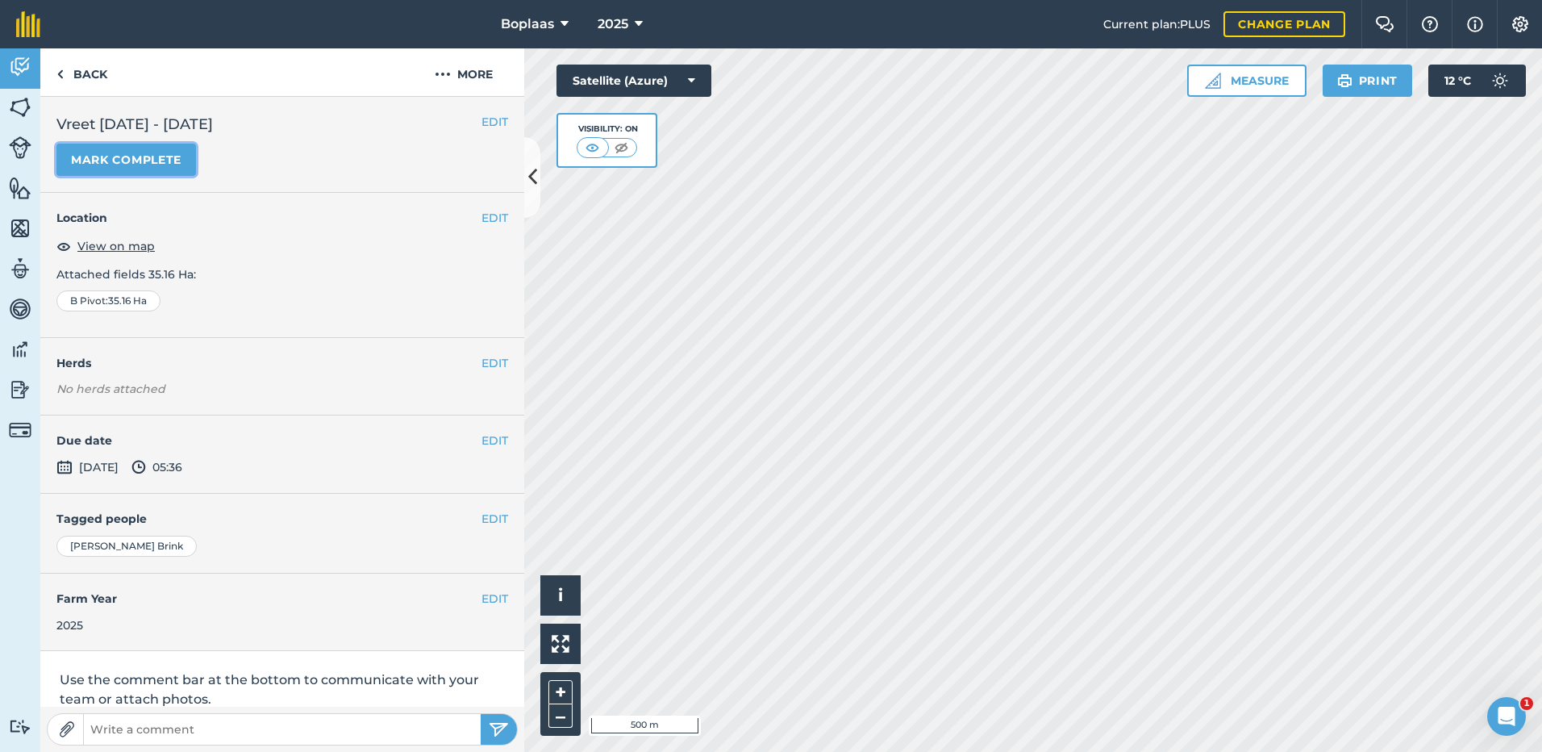
click at [155, 164] on button "Mark complete" at bounding box center [126, 160] width 140 height 32
click at [486, 448] on button "EDIT" at bounding box center [495, 441] width 27 height 18
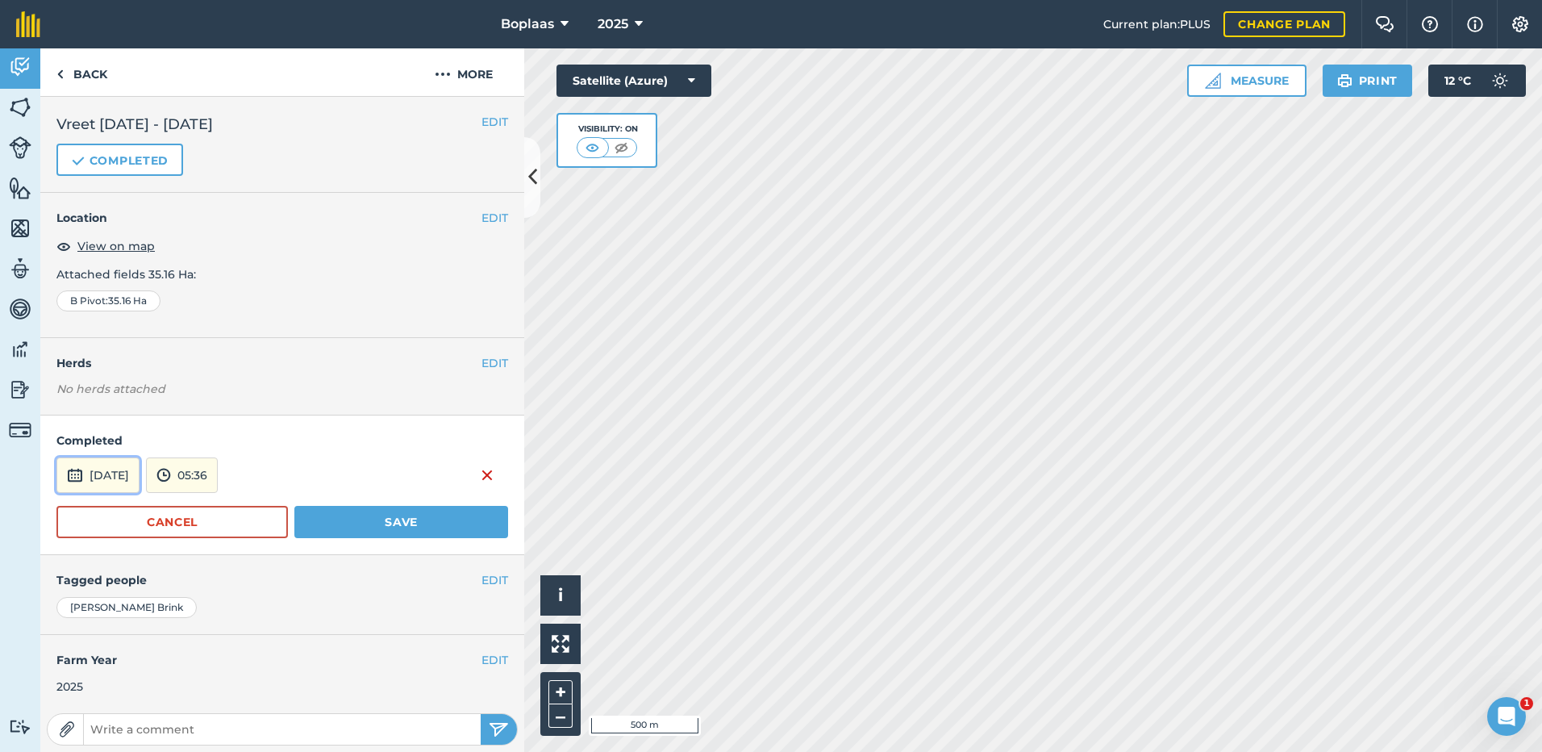
click at [115, 474] on button "[DATE]" at bounding box center [97, 474] width 83 height 35
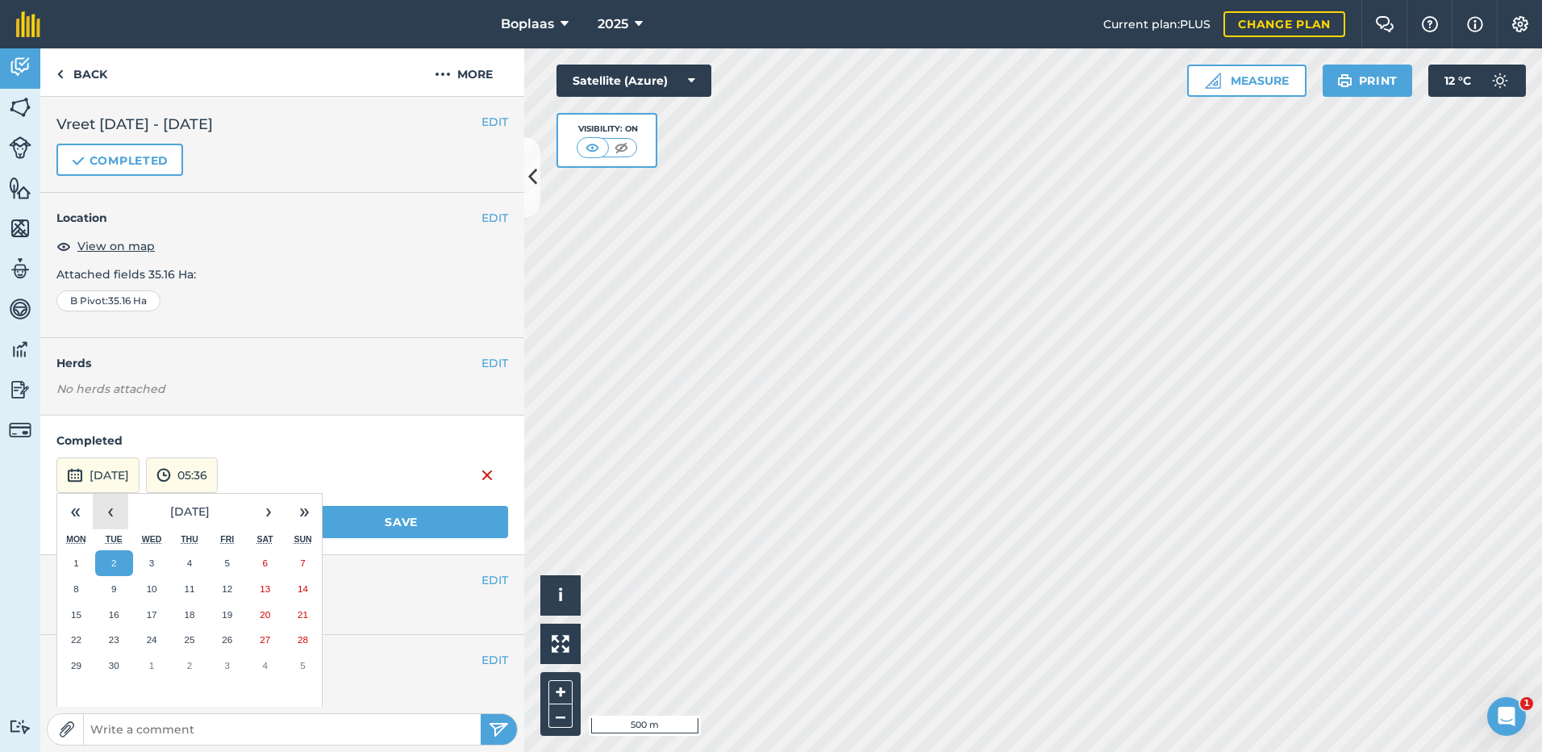
click at [105, 511] on button "‹" at bounding box center [110, 511] width 35 height 35
click at [240, 661] on button "29" at bounding box center [227, 666] width 38 height 26
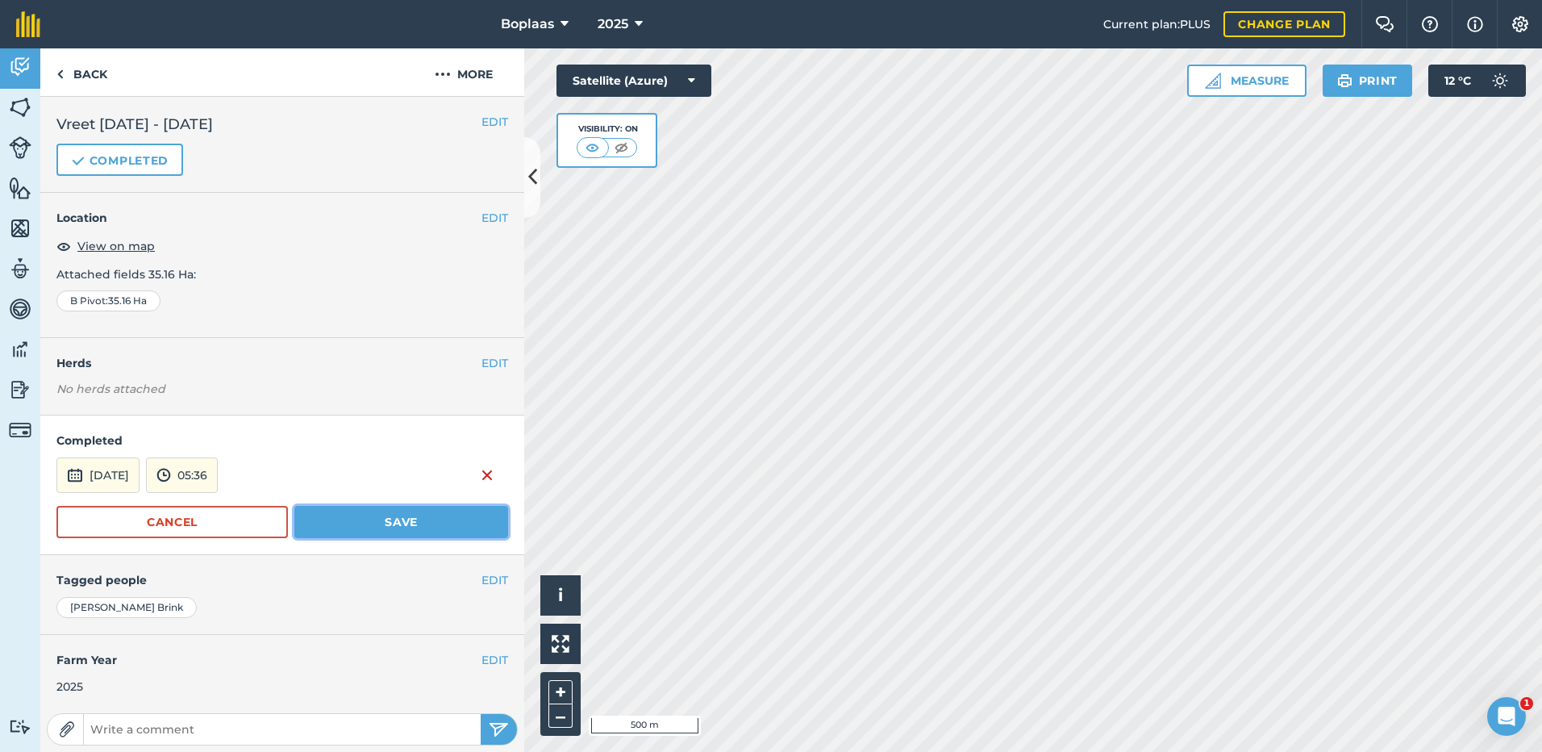
click at [362, 520] on button "Save" at bounding box center [401, 522] width 214 height 32
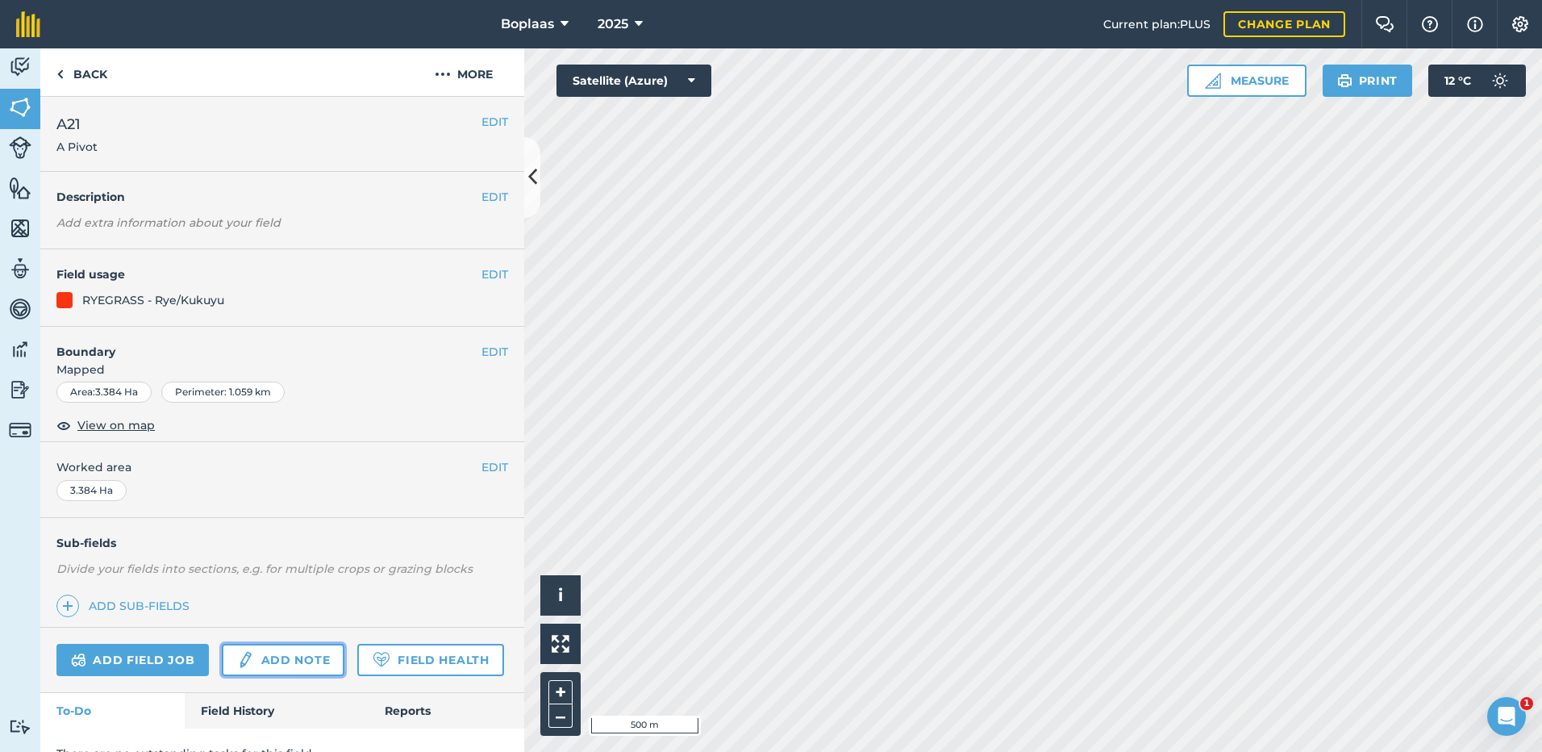
click at [294, 661] on link "Add note" at bounding box center [283, 660] width 123 height 32
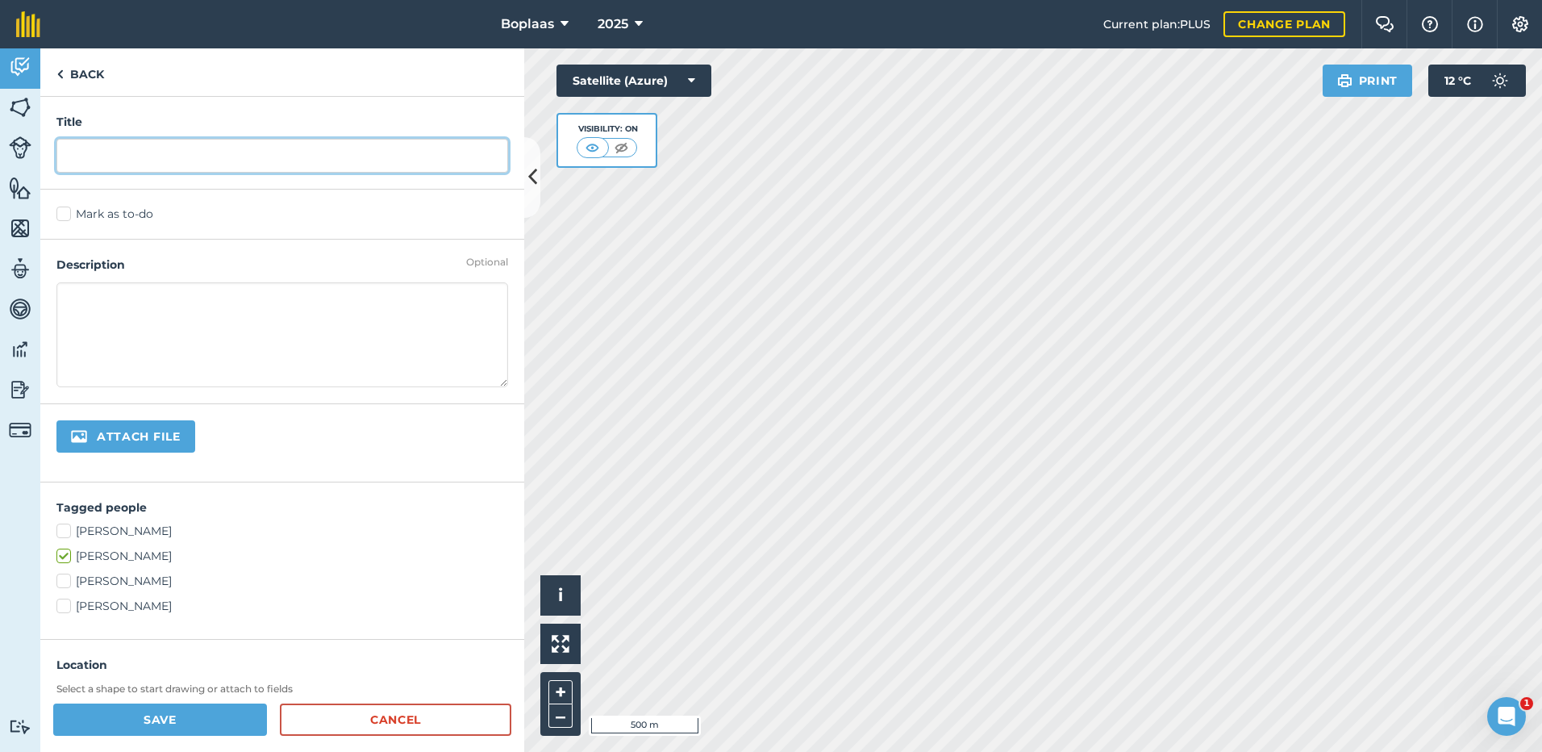
click at [108, 155] on input "text" at bounding box center [282, 156] width 452 height 34
type input "Vreet"
click at [90, 219] on label "Mark as to-do" at bounding box center [282, 214] width 452 height 17
click at [67, 216] on input "Mark as to-do" at bounding box center [61, 211] width 10 height 10
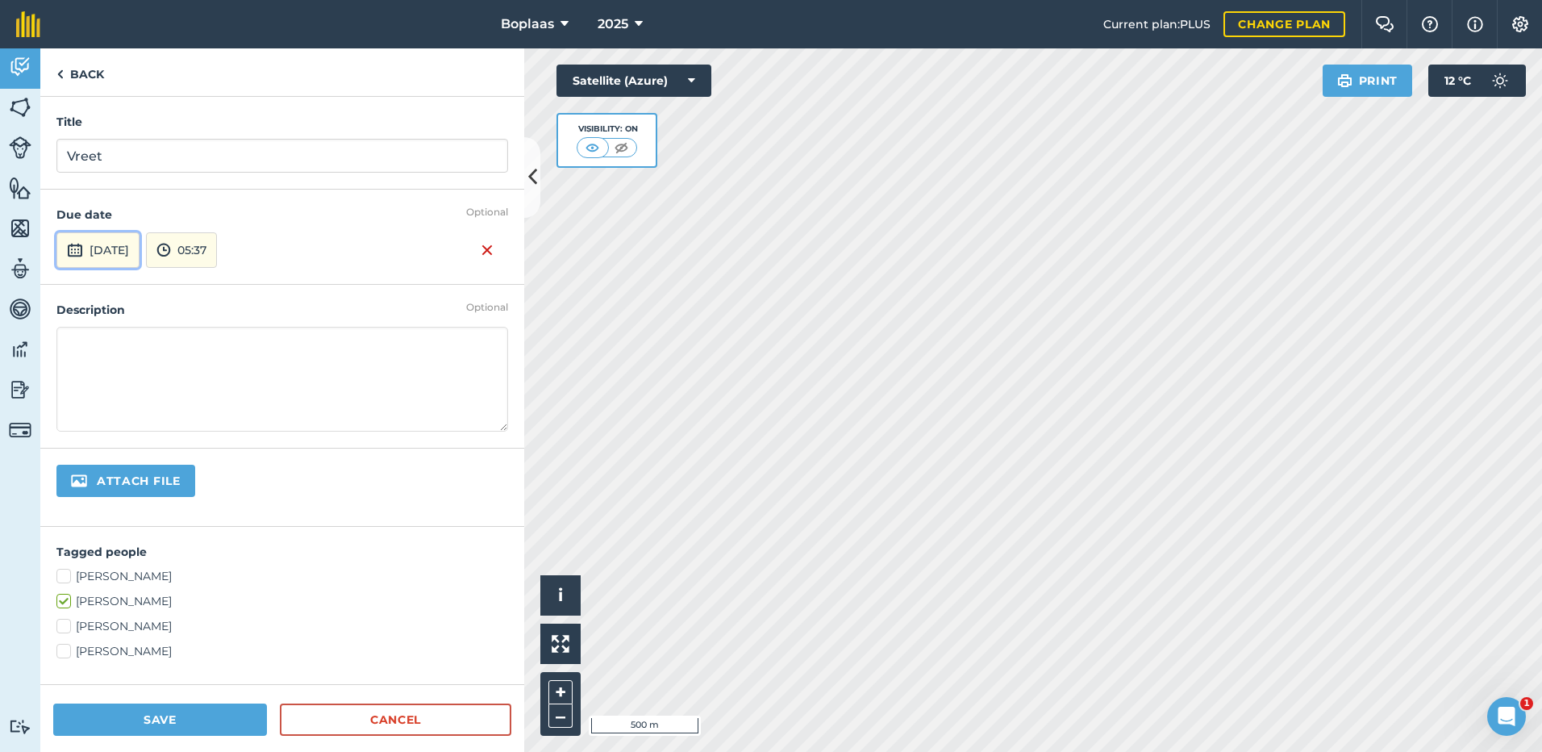
click at [103, 234] on button "[DATE]" at bounding box center [97, 249] width 83 height 35
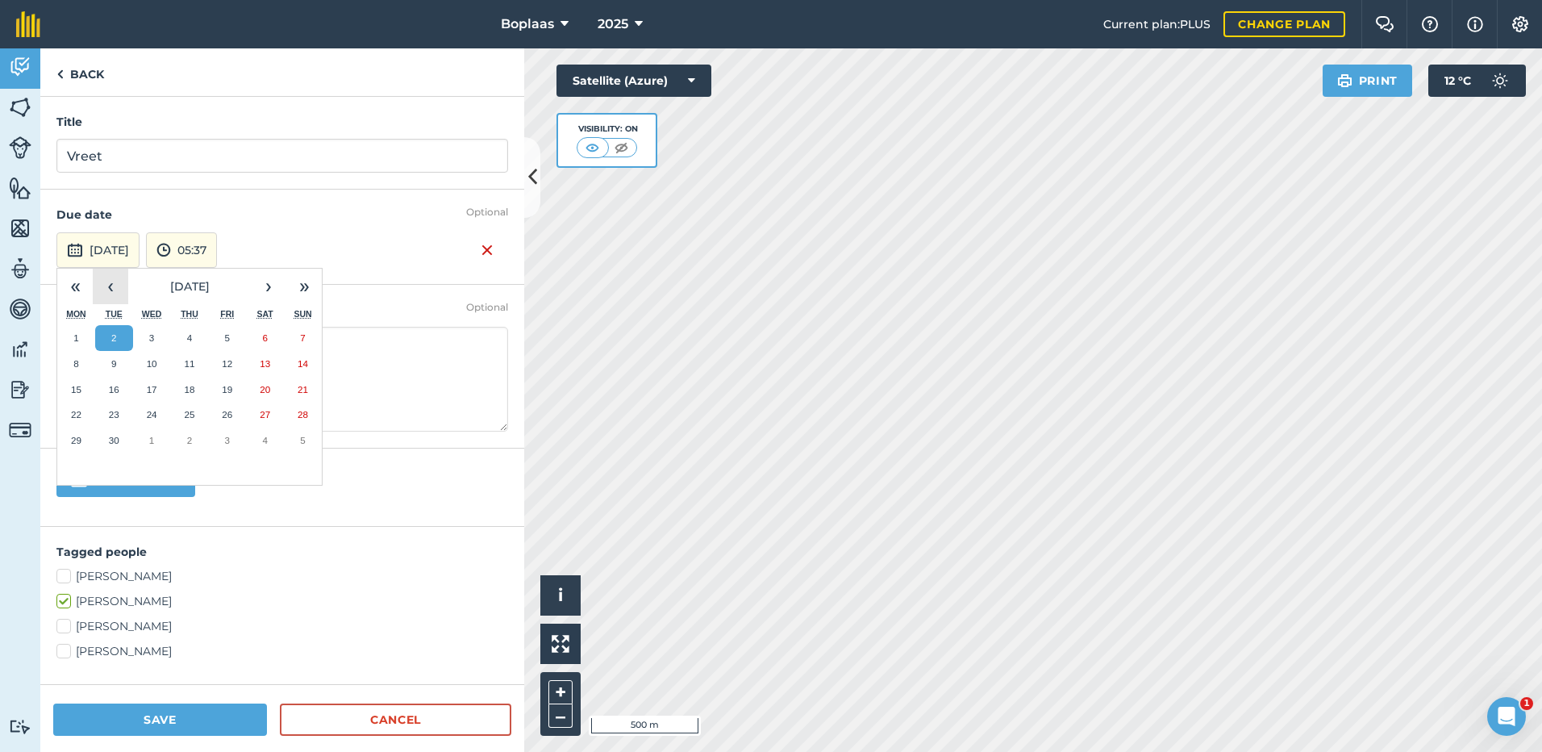
click at [115, 280] on button "‹" at bounding box center [110, 286] width 35 height 35
click at [236, 410] on button "22" at bounding box center [227, 415] width 38 height 26
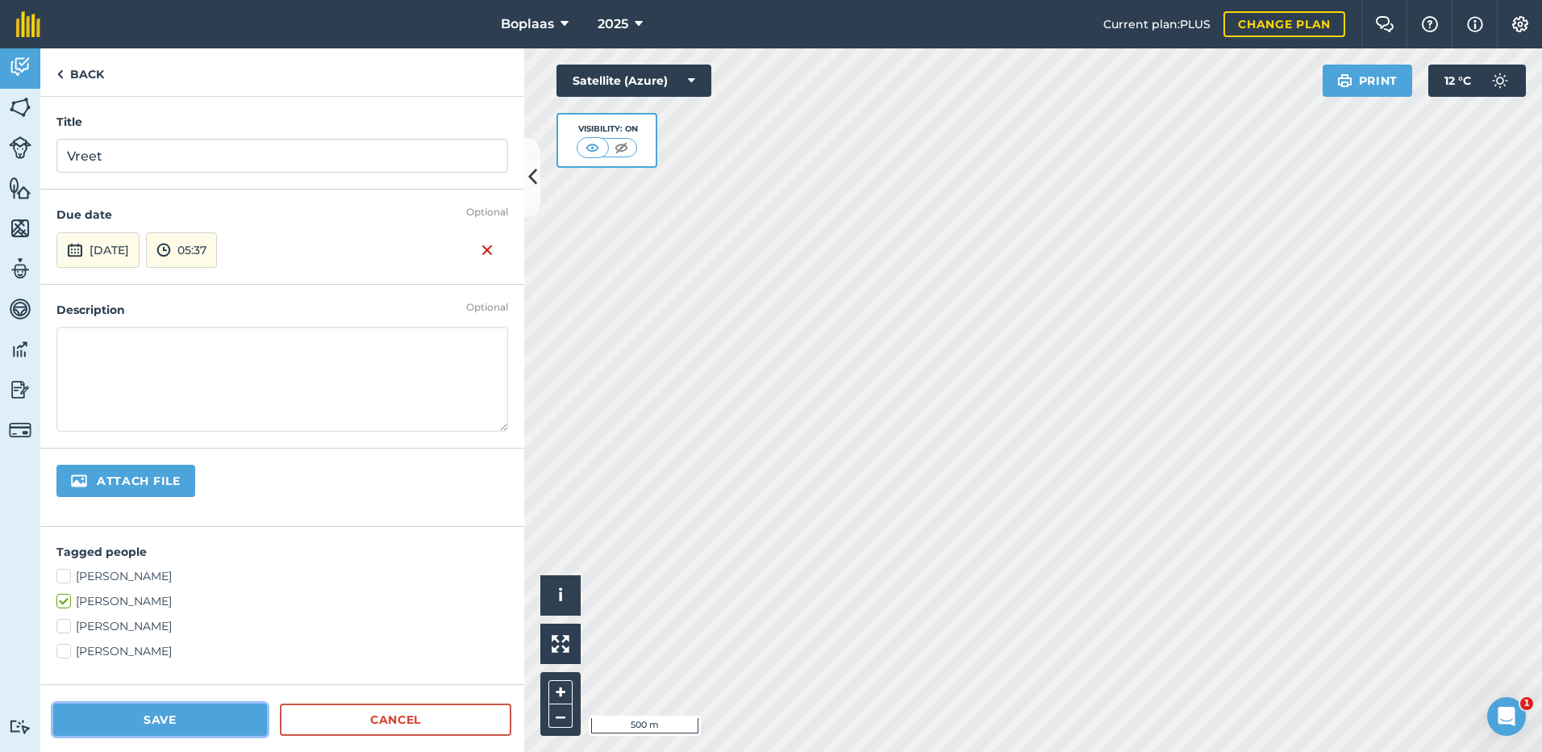
click at [190, 713] on button "Save" at bounding box center [160, 719] width 214 height 32
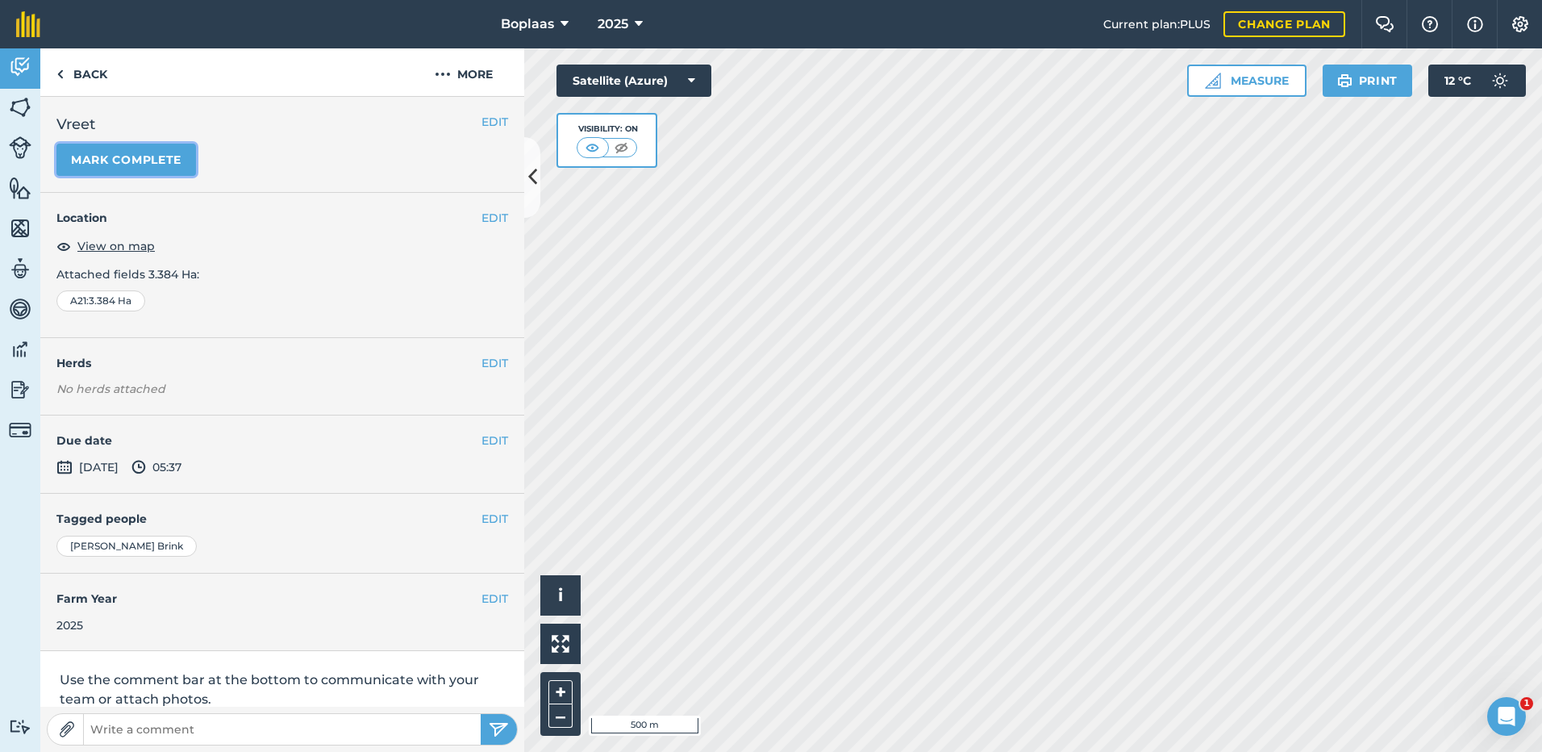
click at [136, 161] on button "Mark complete" at bounding box center [126, 160] width 140 height 32
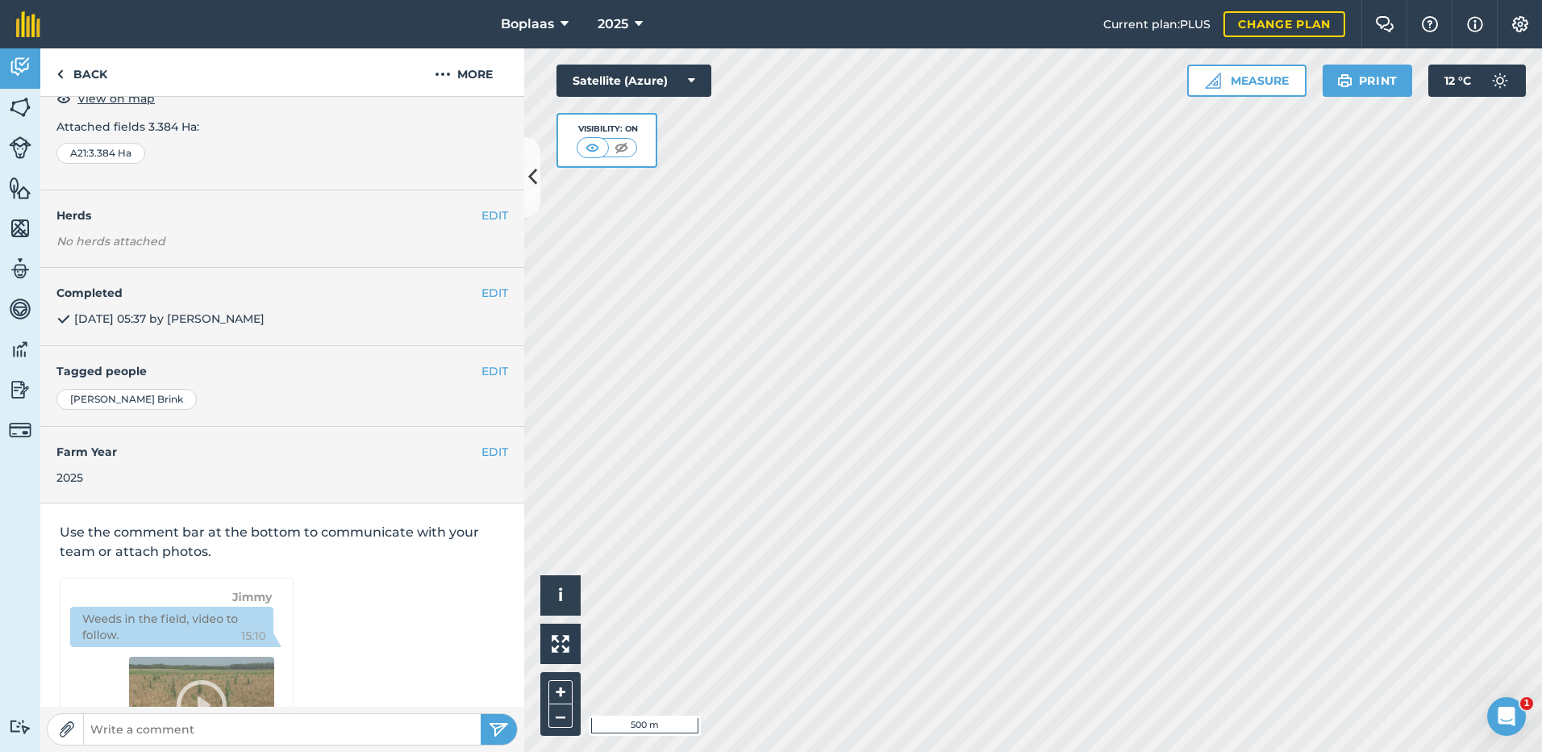
scroll to position [161, 0]
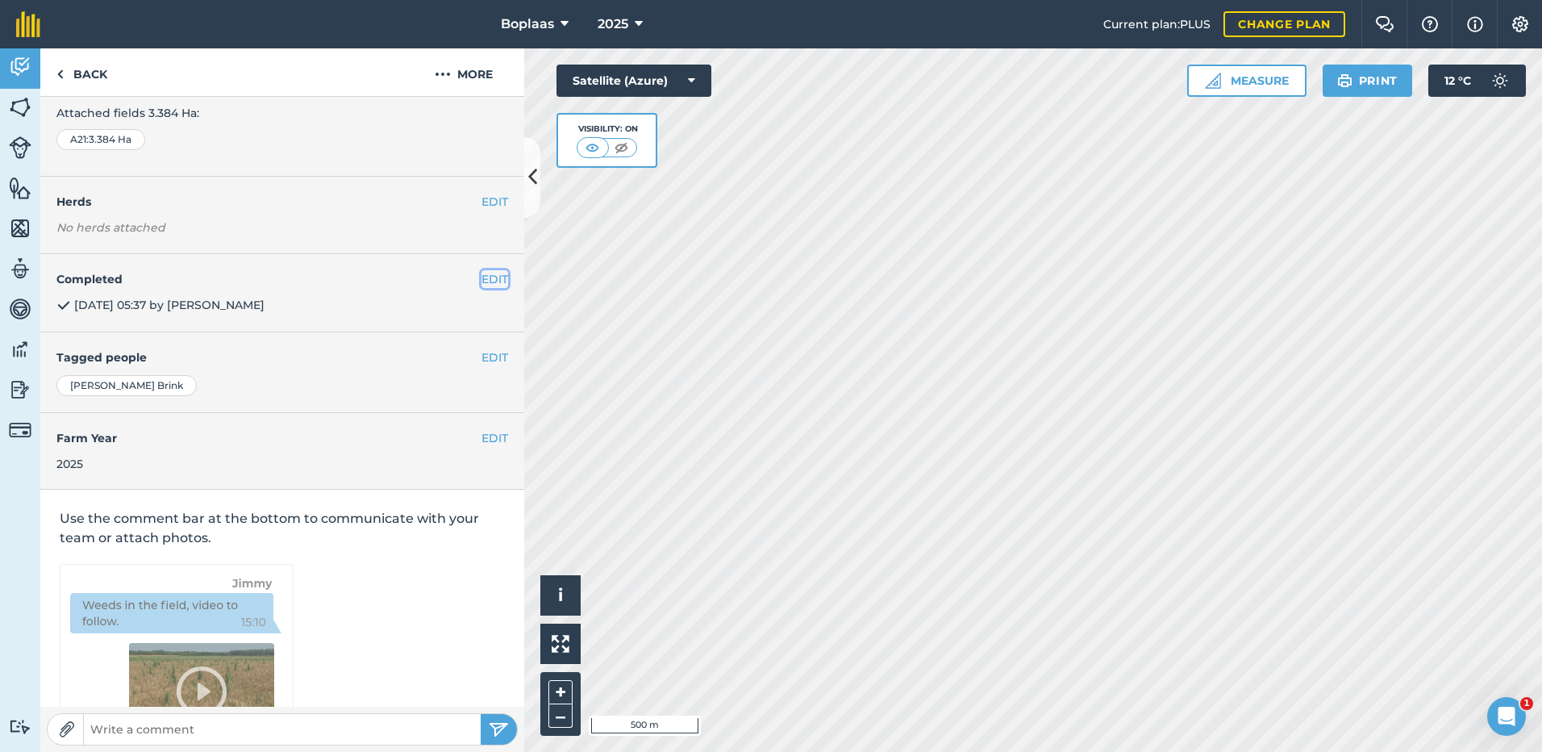
click at [482, 279] on button "EDIT" at bounding box center [495, 279] width 27 height 18
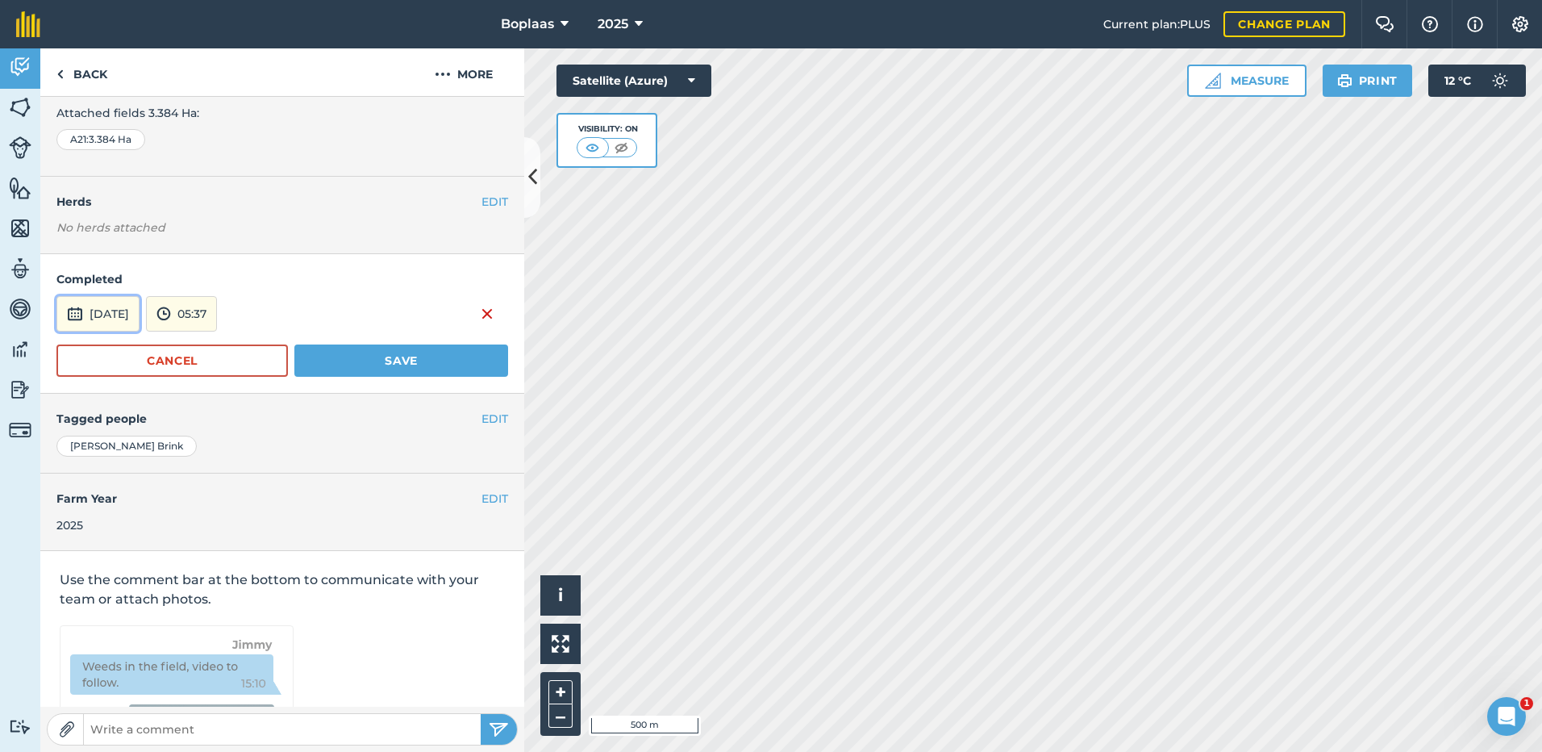
click at [91, 311] on button "[DATE]" at bounding box center [97, 313] width 83 height 35
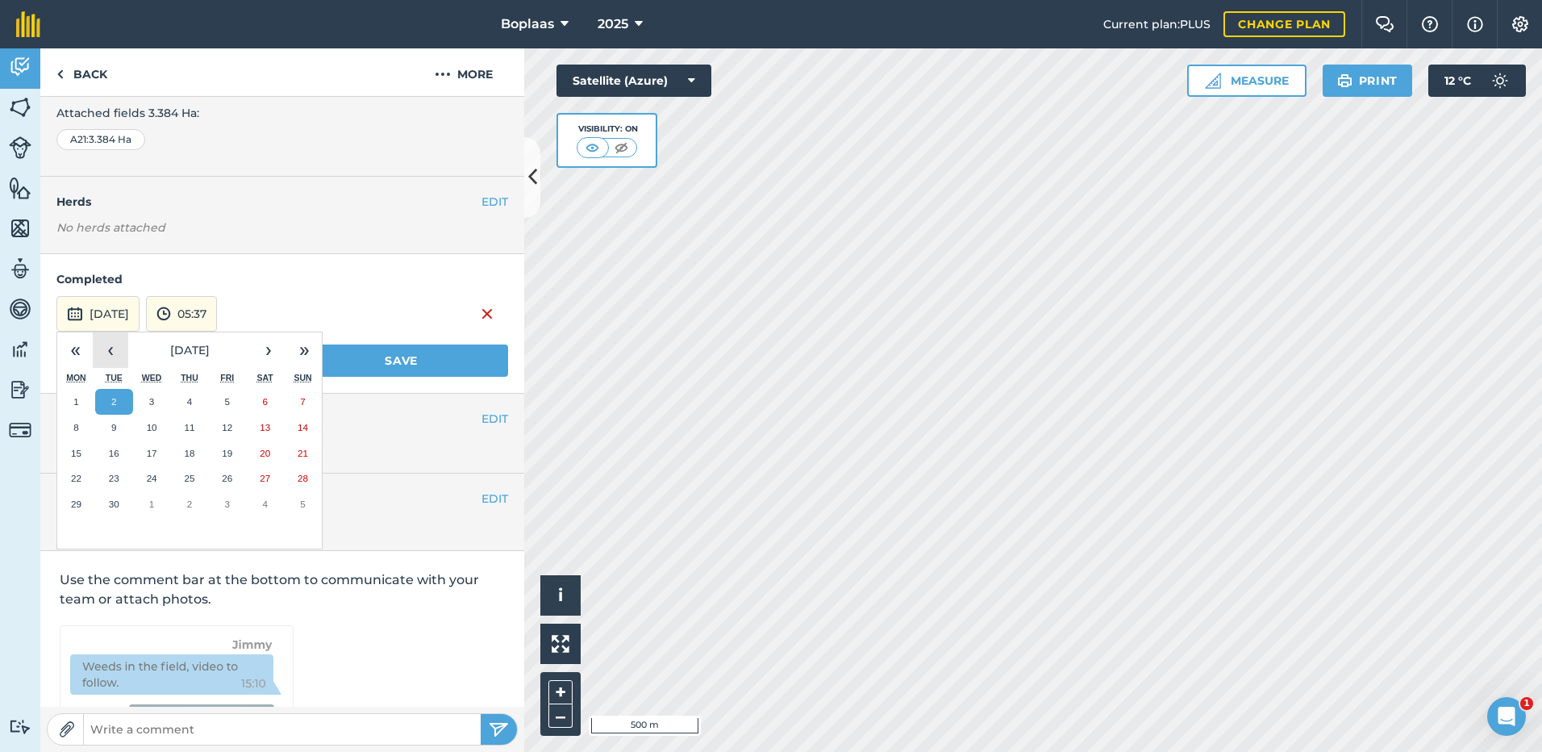
click at [111, 355] on button "‹" at bounding box center [110, 349] width 35 height 35
click at [229, 481] on abbr "22" at bounding box center [227, 478] width 10 height 10
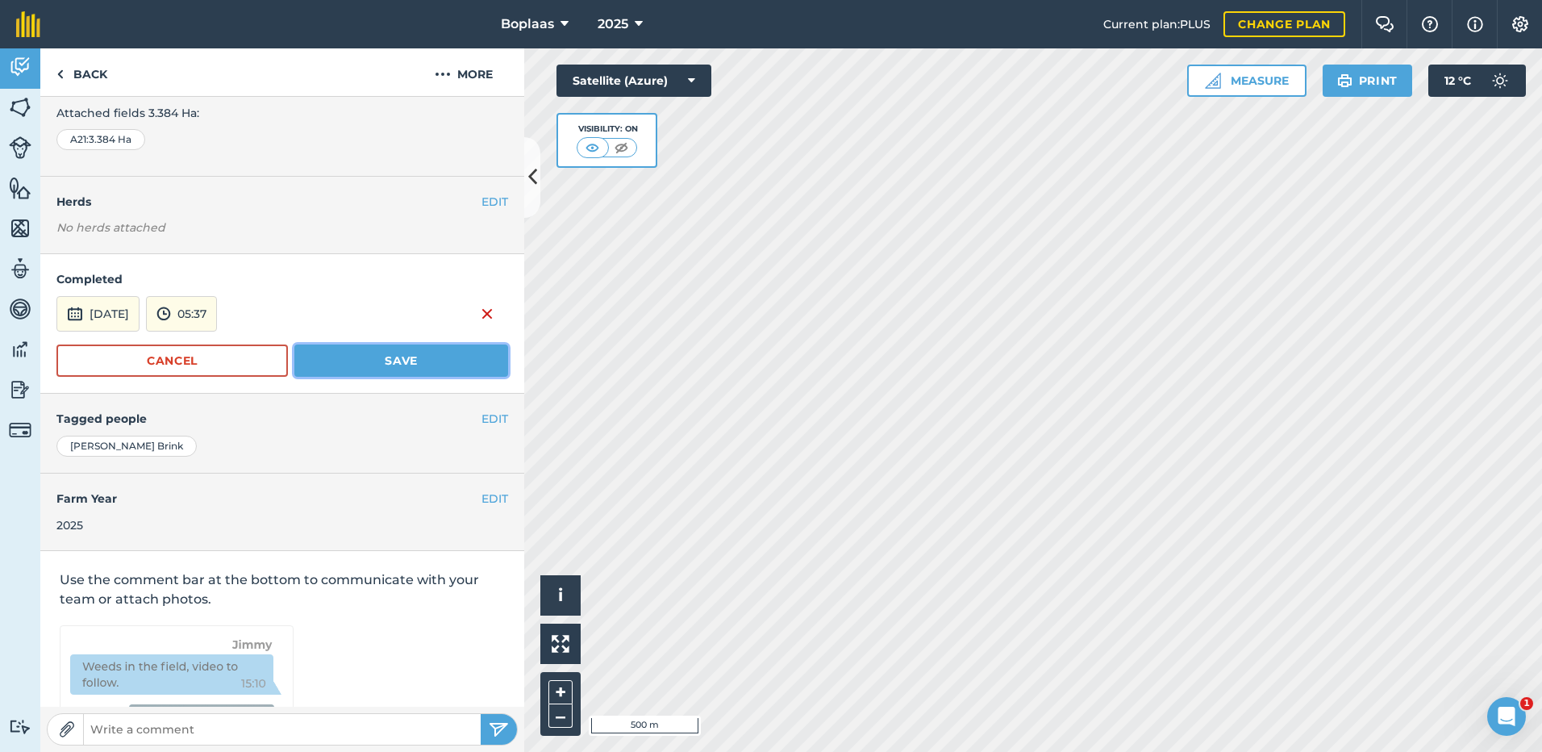
click at [347, 359] on button "Save" at bounding box center [401, 360] width 214 height 32
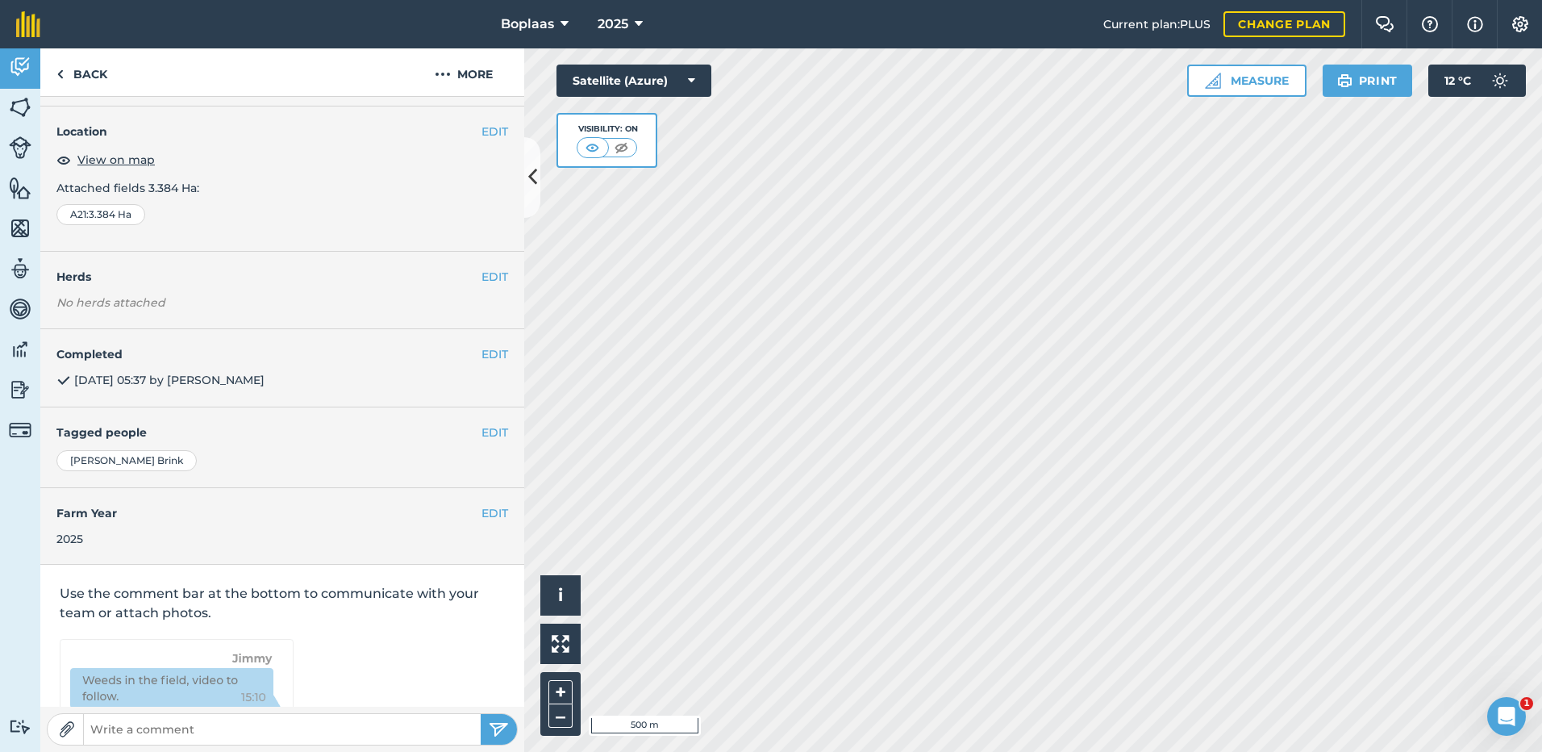
scroll to position [0, 0]
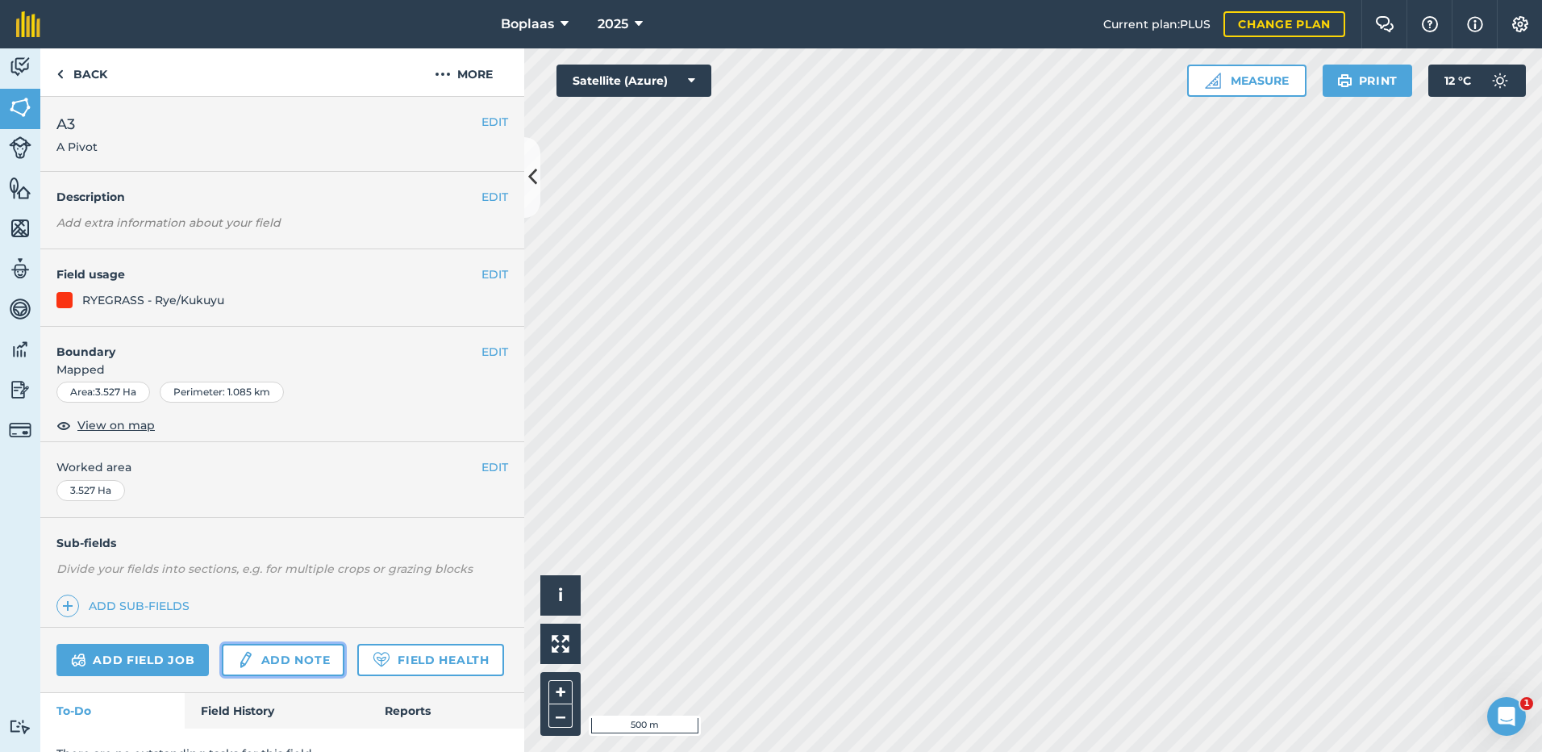
click at [309, 654] on link "Add note" at bounding box center [283, 660] width 123 height 32
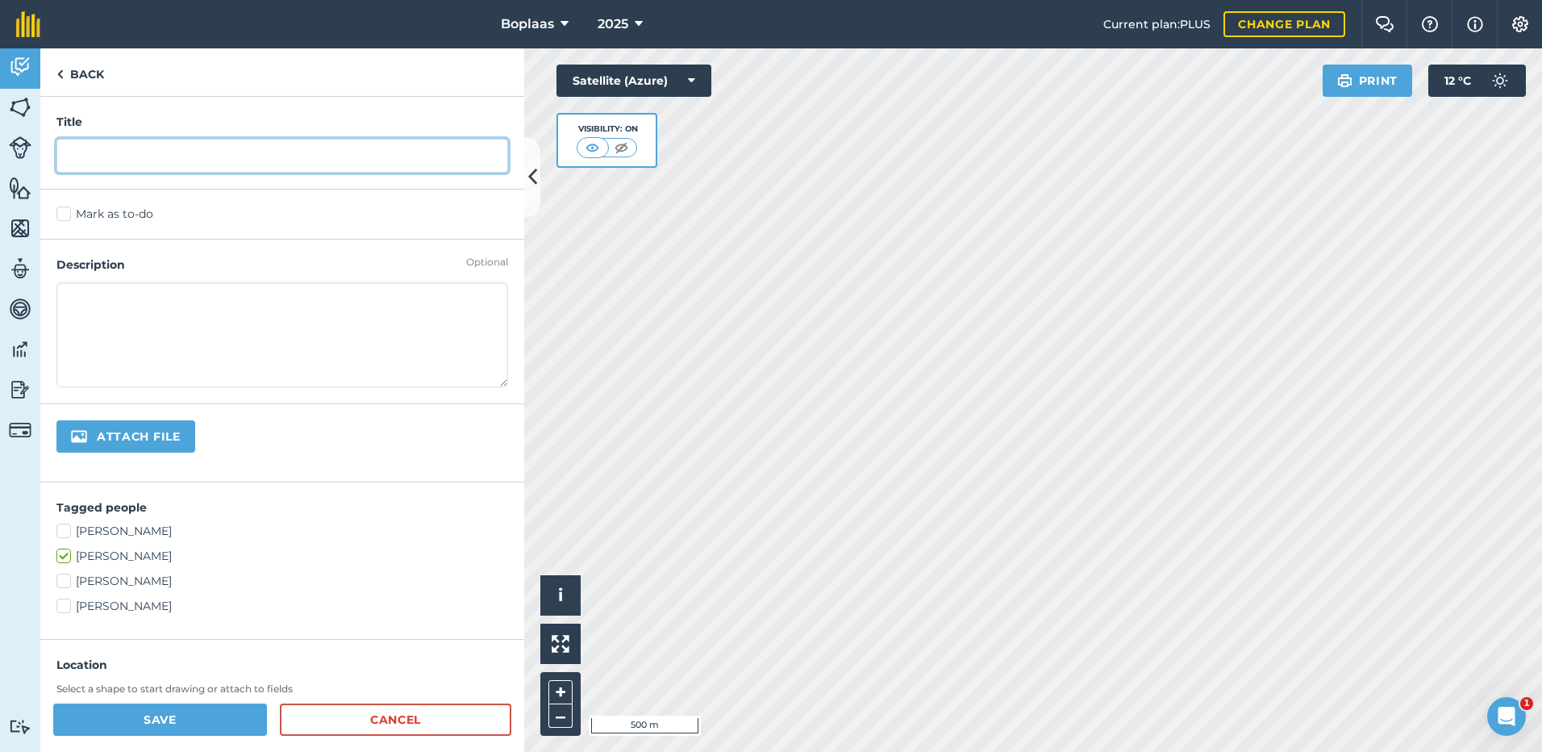
click at [155, 169] on input "text" at bounding box center [282, 156] width 452 height 34
type input "Vreet"
click at [131, 216] on label "Mark as to-do" at bounding box center [282, 214] width 452 height 17
click at [67, 216] on input "Mark as to-do" at bounding box center [61, 211] width 10 height 10
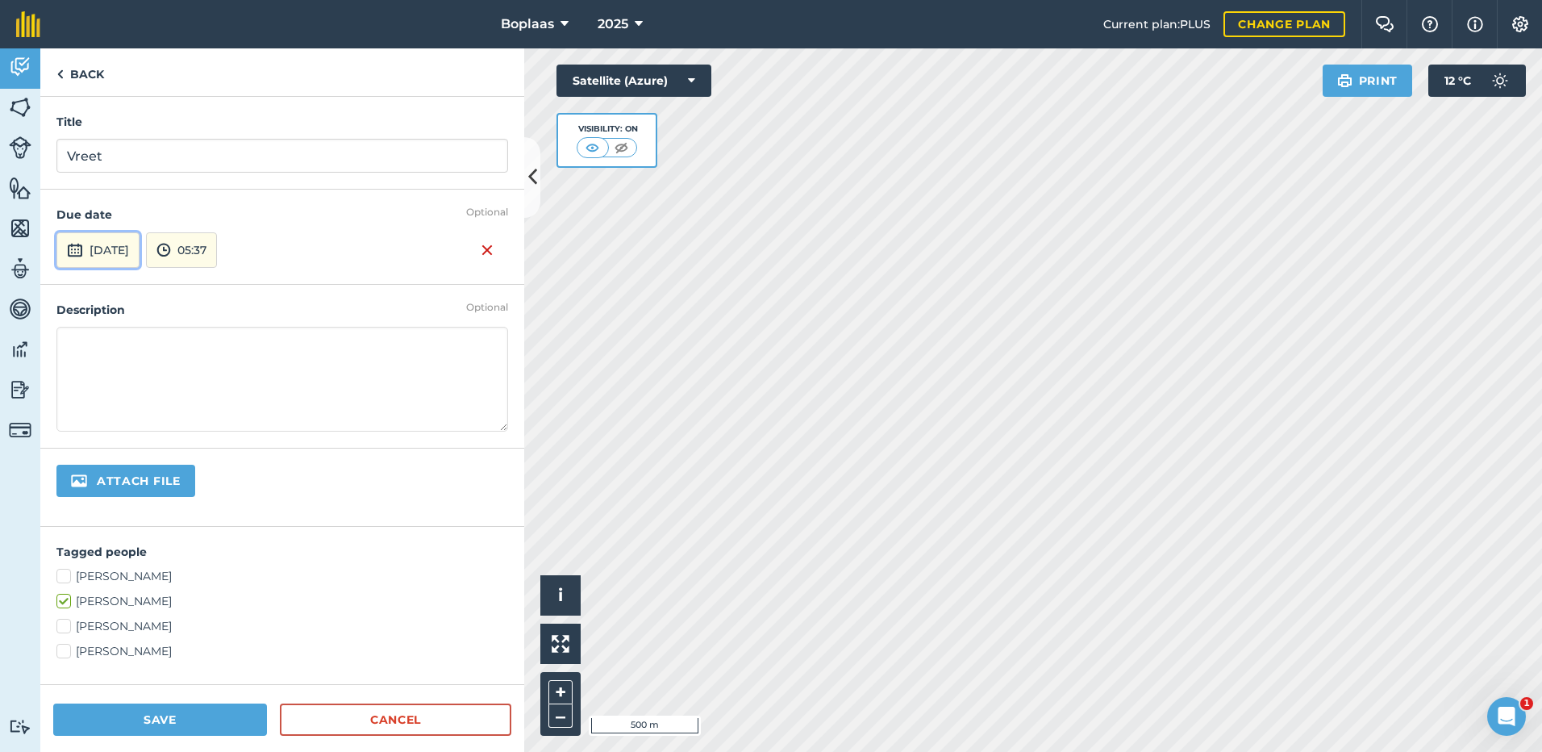
click at [104, 236] on button "[DATE]" at bounding box center [97, 249] width 83 height 35
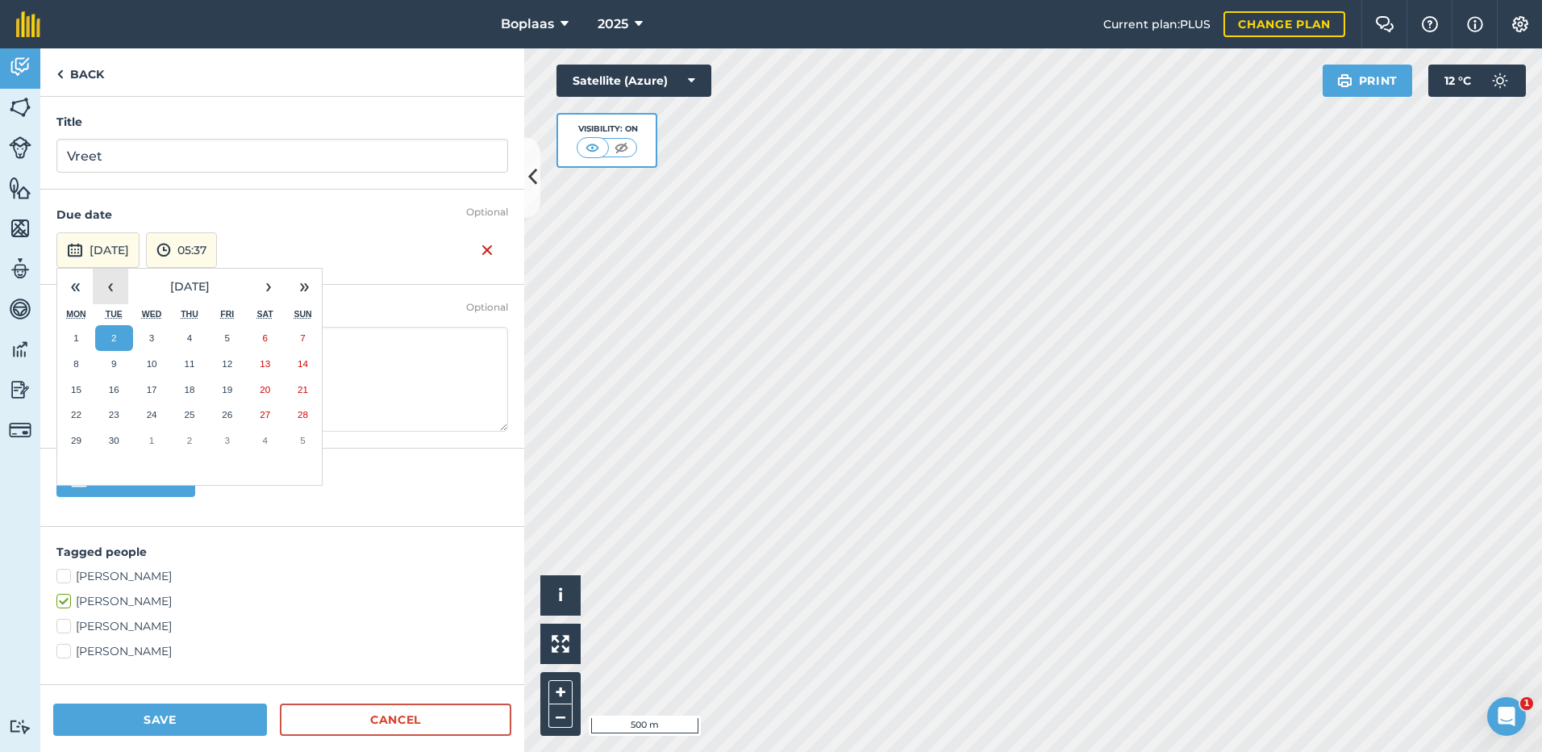
click at [108, 282] on button "‹" at bounding box center [110, 286] width 35 height 35
click at [310, 411] on button "24" at bounding box center [303, 415] width 38 height 26
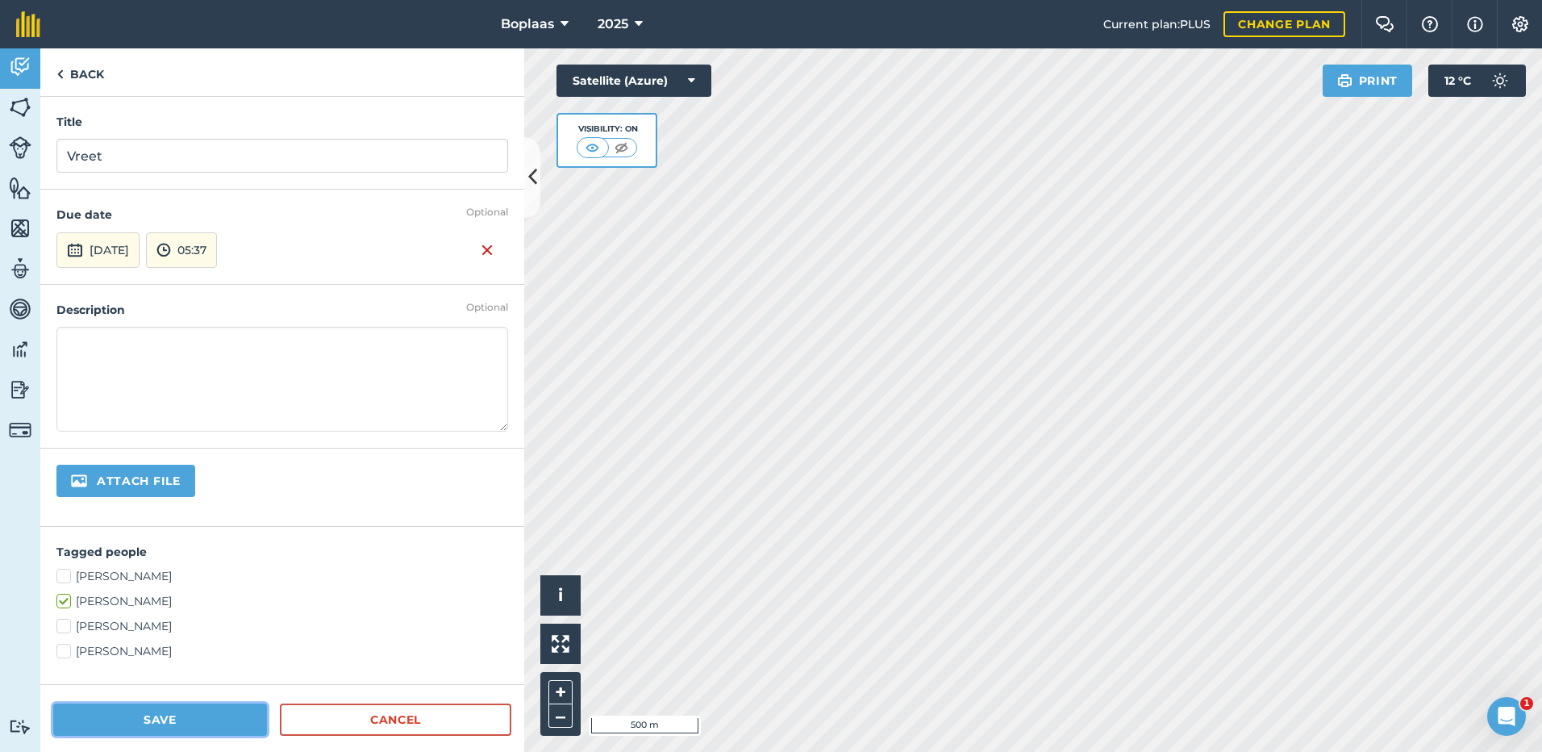
click at [169, 718] on button "Save" at bounding box center [160, 719] width 214 height 32
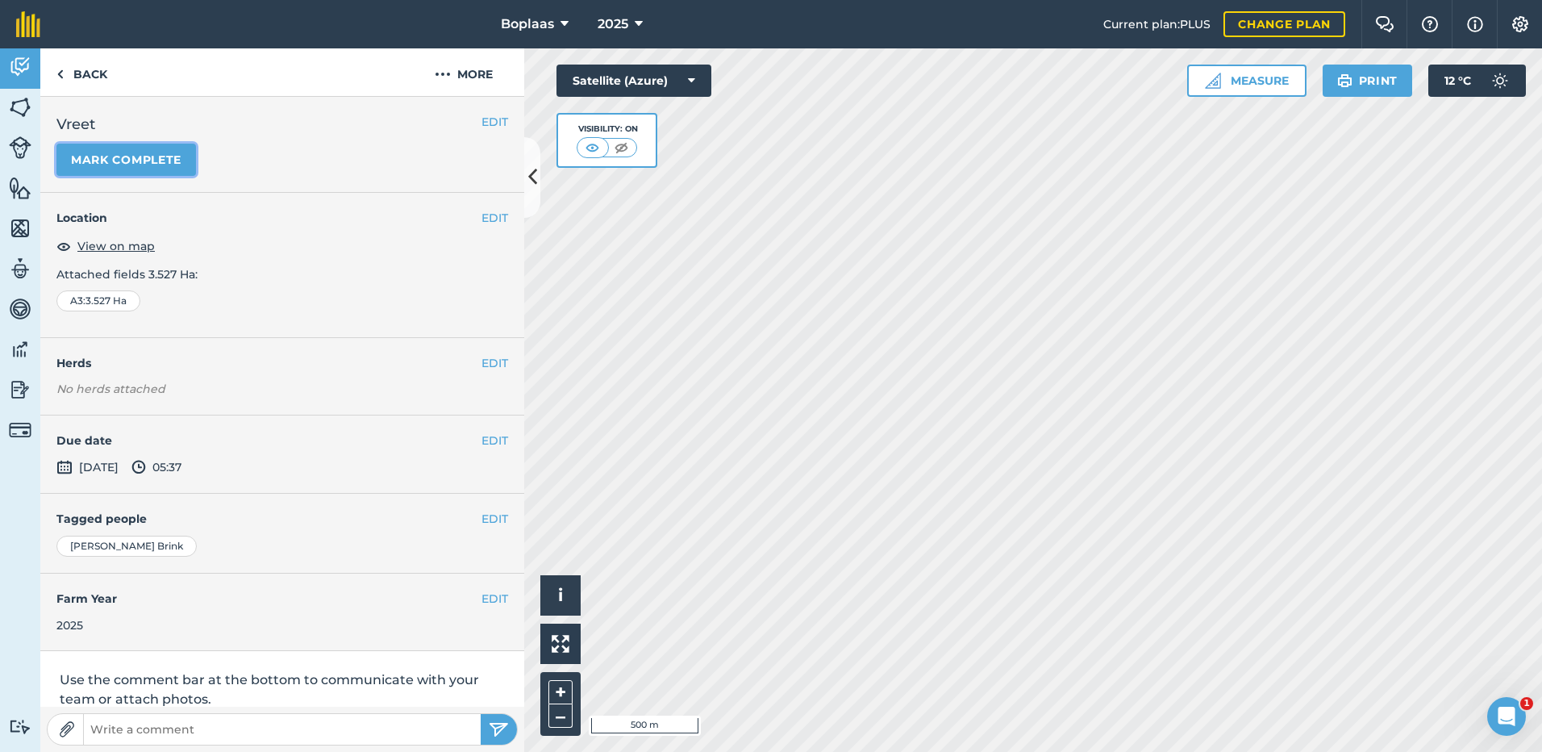
click at [146, 161] on button "Mark complete" at bounding box center [126, 160] width 140 height 32
click at [482, 440] on button "EDIT" at bounding box center [495, 441] width 27 height 18
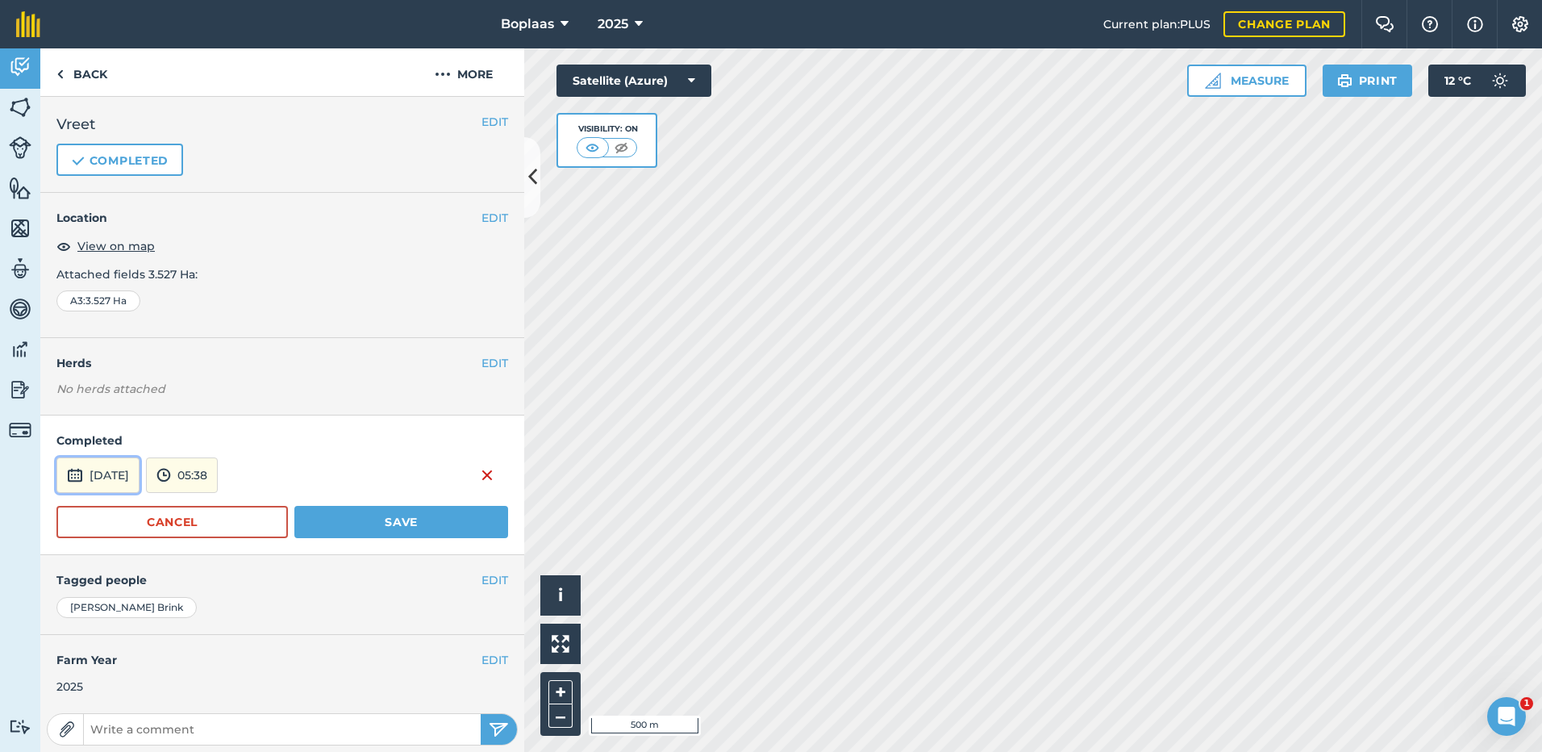
click at [124, 478] on button "[DATE]" at bounding box center [97, 474] width 83 height 35
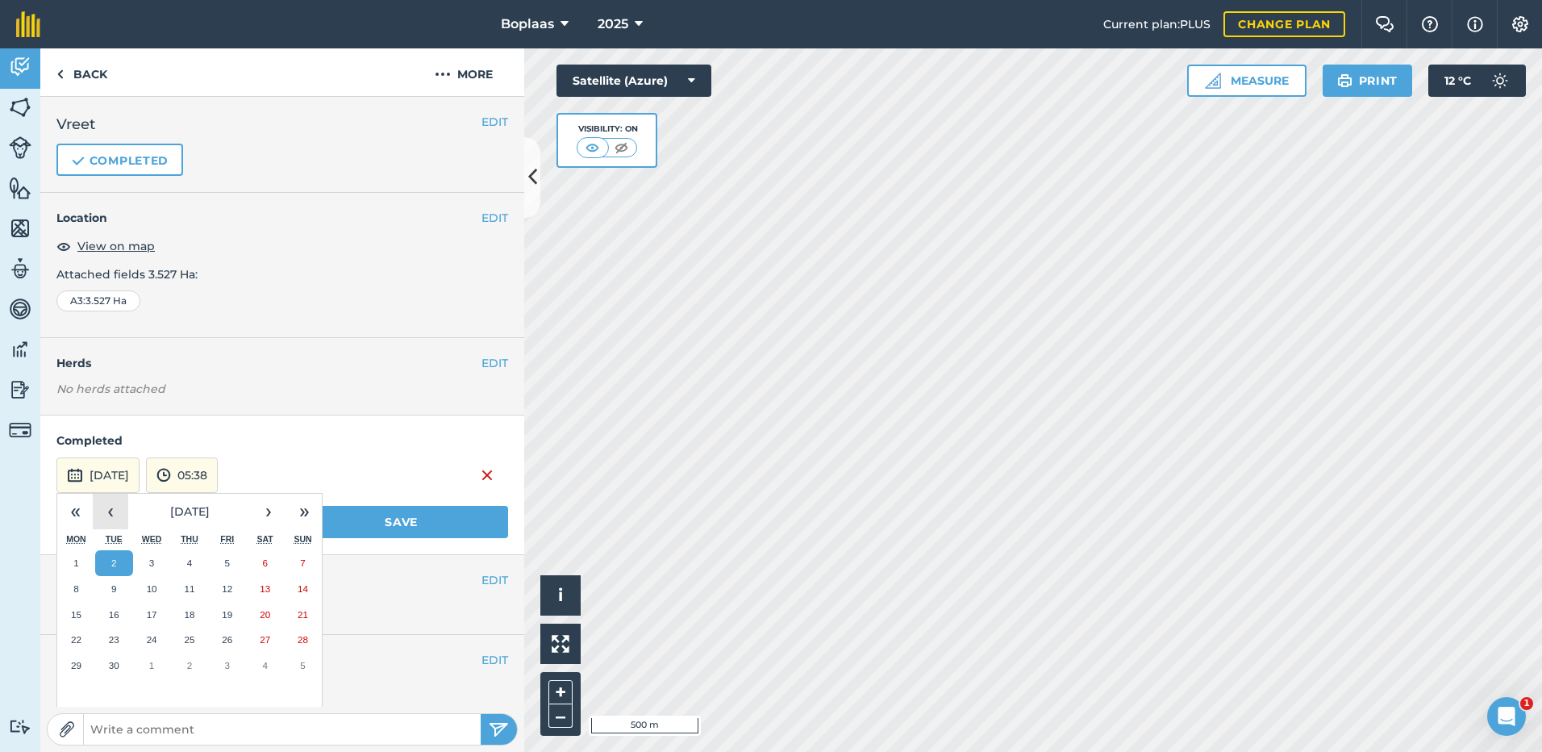
click at [115, 512] on button "‹" at bounding box center [110, 511] width 35 height 35
click at [296, 632] on button "24" at bounding box center [303, 640] width 38 height 26
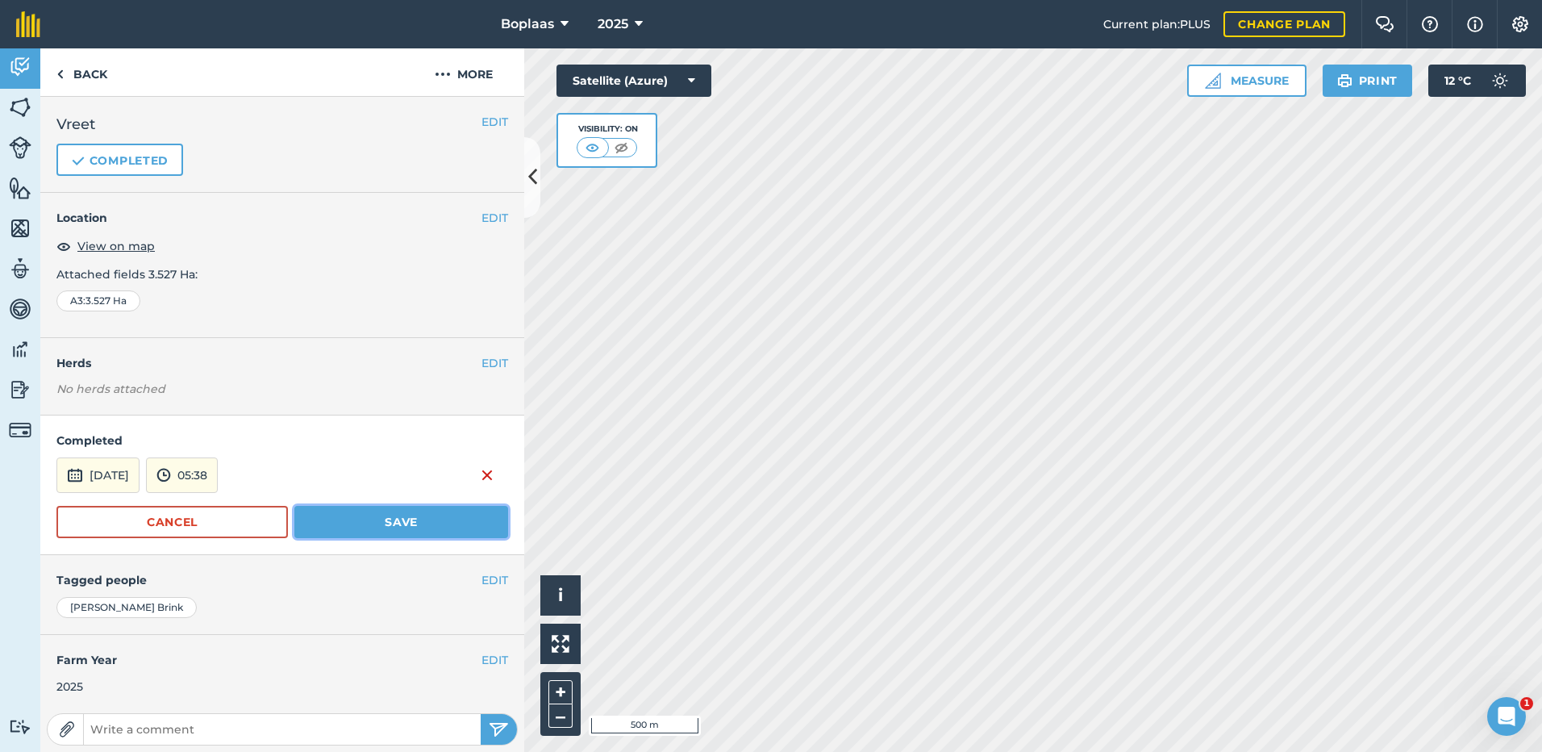
click at [358, 527] on button "Save" at bounding box center [401, 522] width 214 height 32
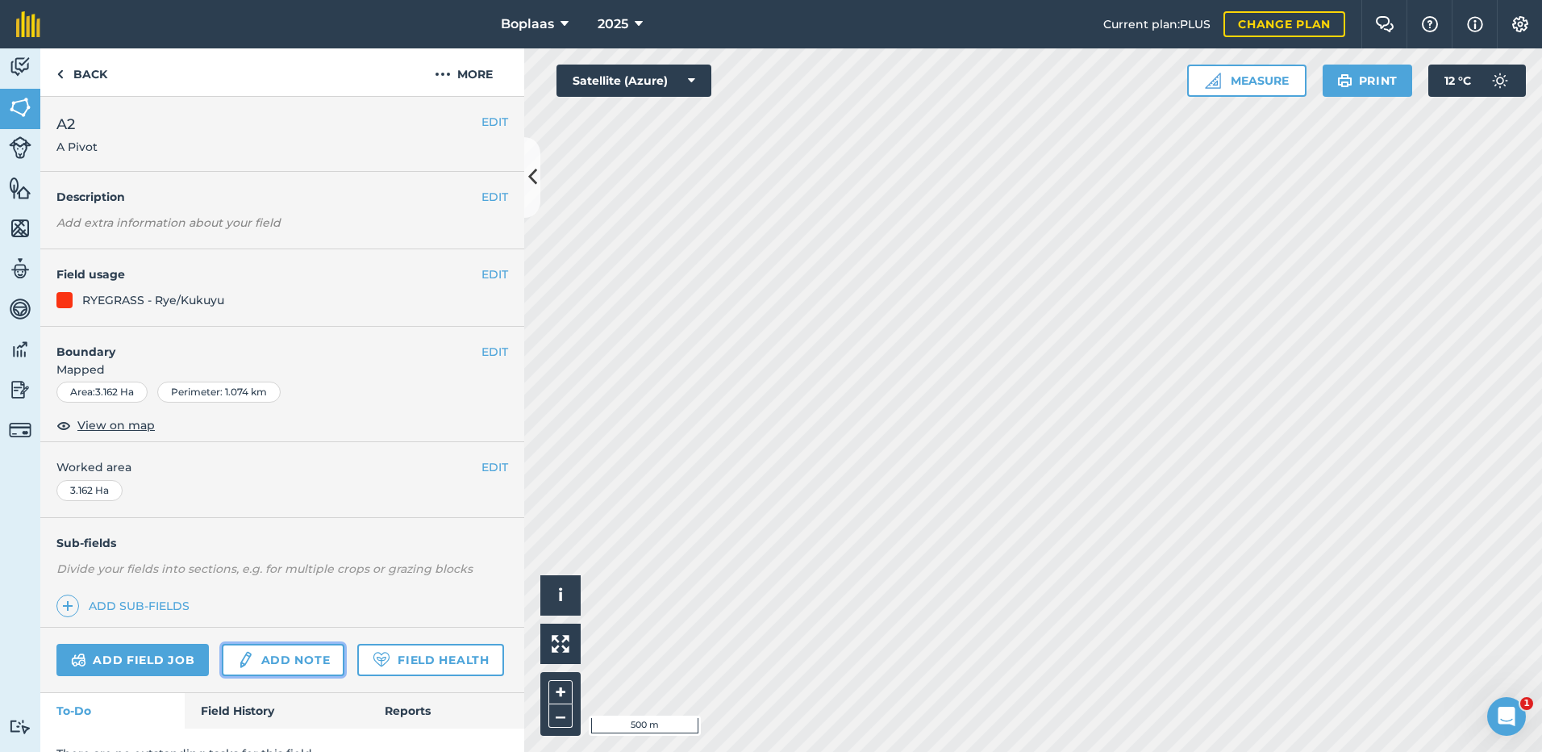
click at [293, 665] on link "Add note" at bounding box center [283, 660] width 123 height 32
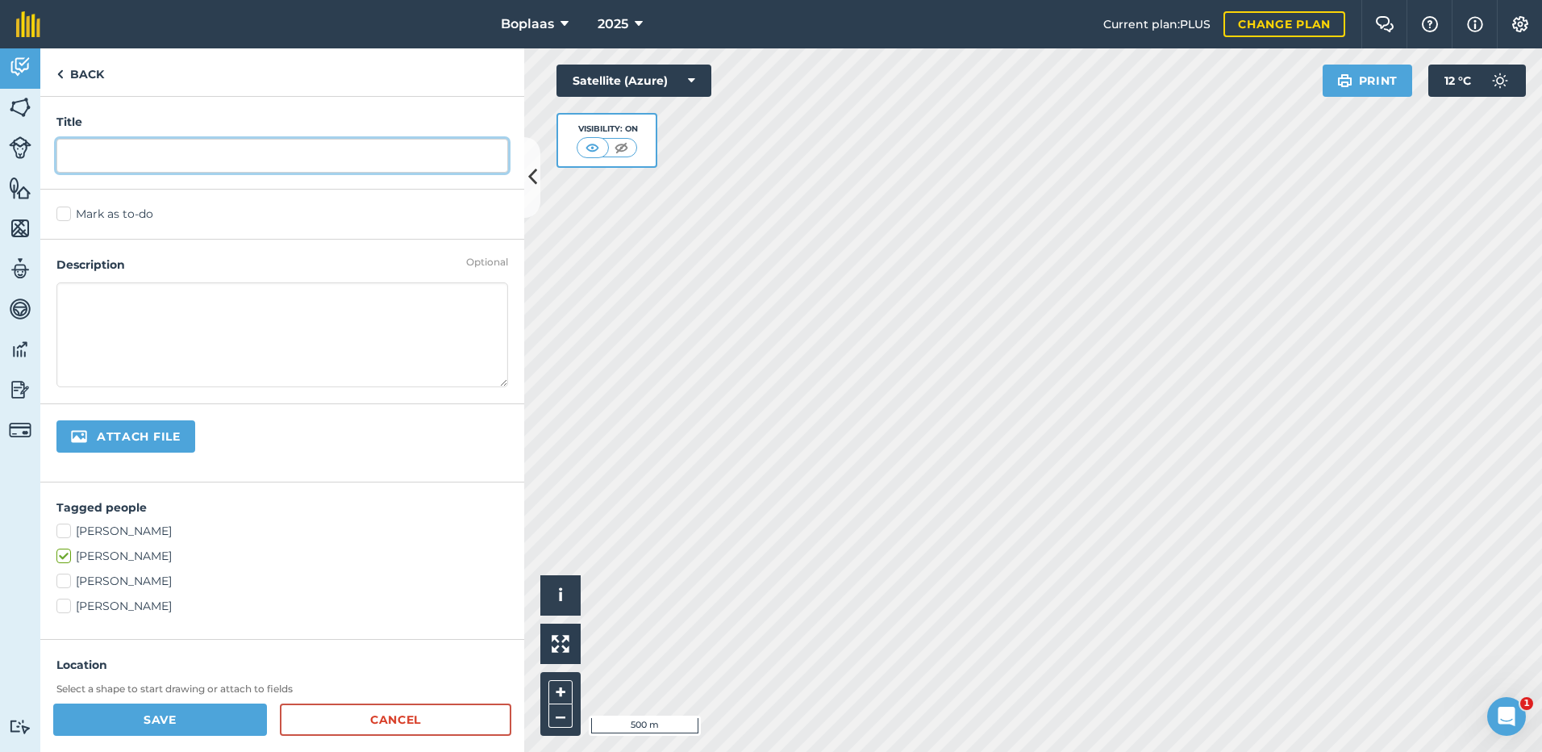
click at [127, 163] on input "text" at bounding box center [282, 156] width 452 height 34
type input "Vreet"
click at [123, 223] on div "Mark as to-do" at bounding box center [282, 215] width 484 height 50
click at [113, 214] on label "Mark as to-do" at bounding box center [282, 214] width 452 height 17
click at [67, 214] on input "Mark as to-do" at bounding box center [61, 211] width 10 height 10
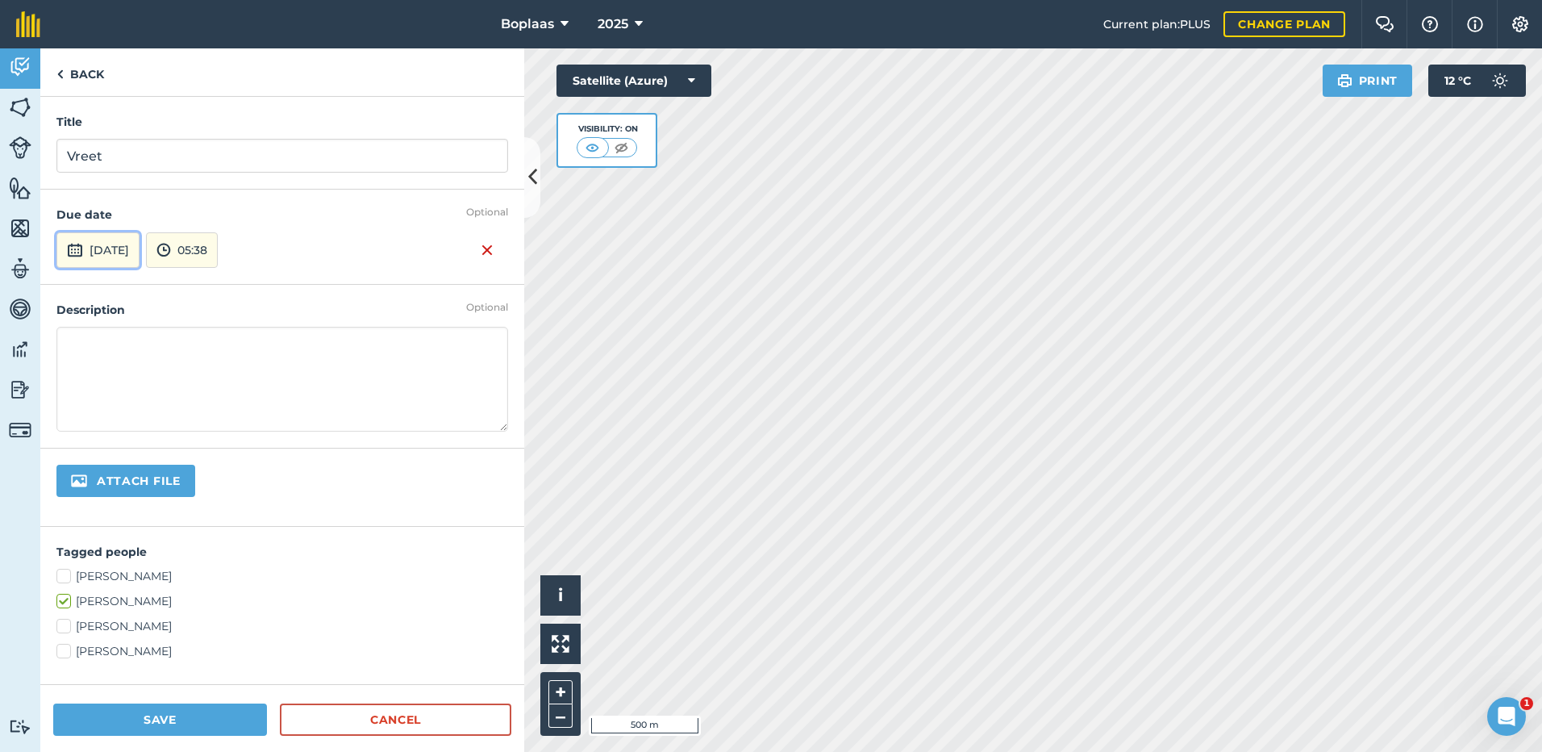
click at [140, 248] on button "[DATE]" at bounding box center [97, 249] width 83 height 35
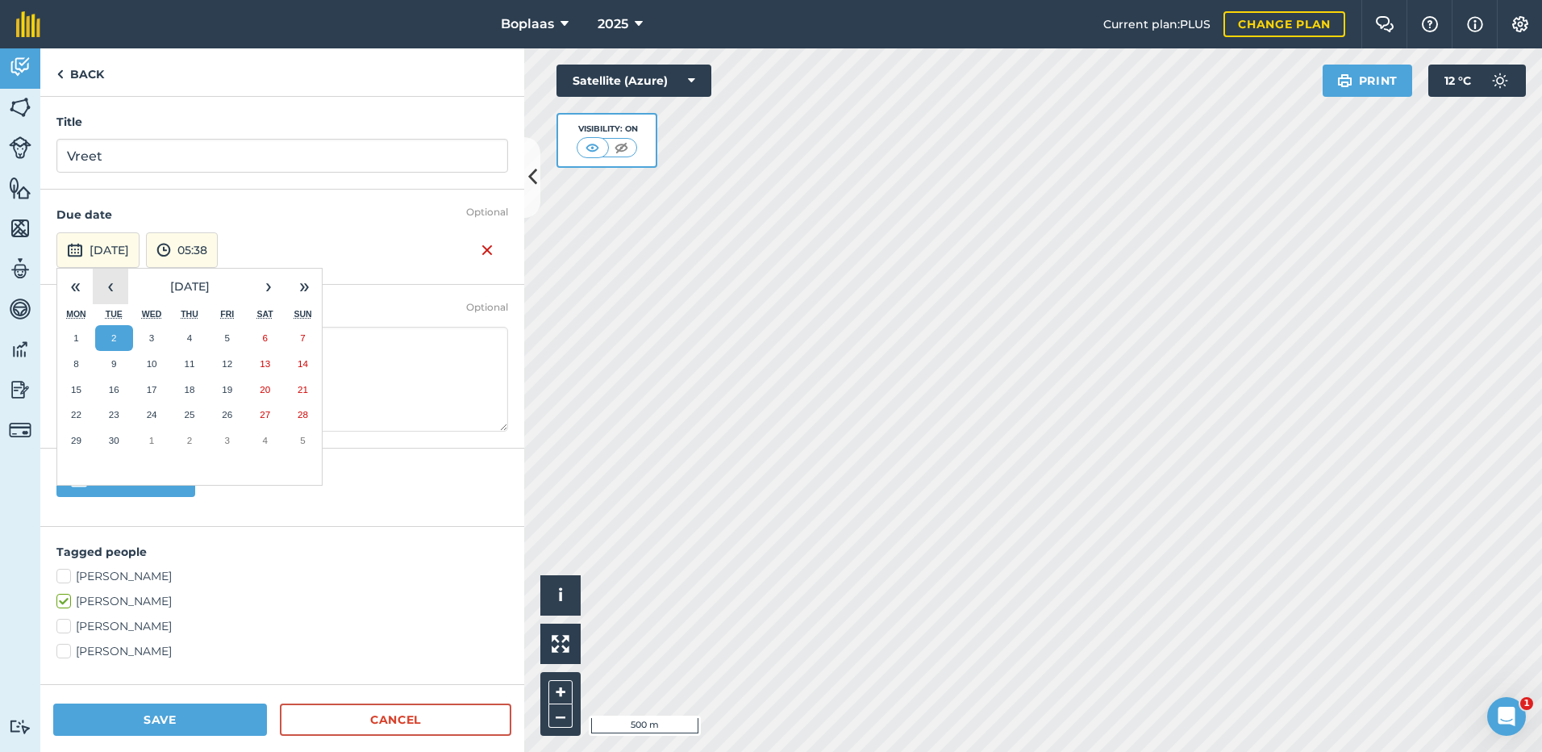
click at [107, 276] on button "‹" at bounding box center [110, 286] width 35 height 35
click at [109, 438] on abbr "26" at bounding box center [114, 440] width 10 height 10
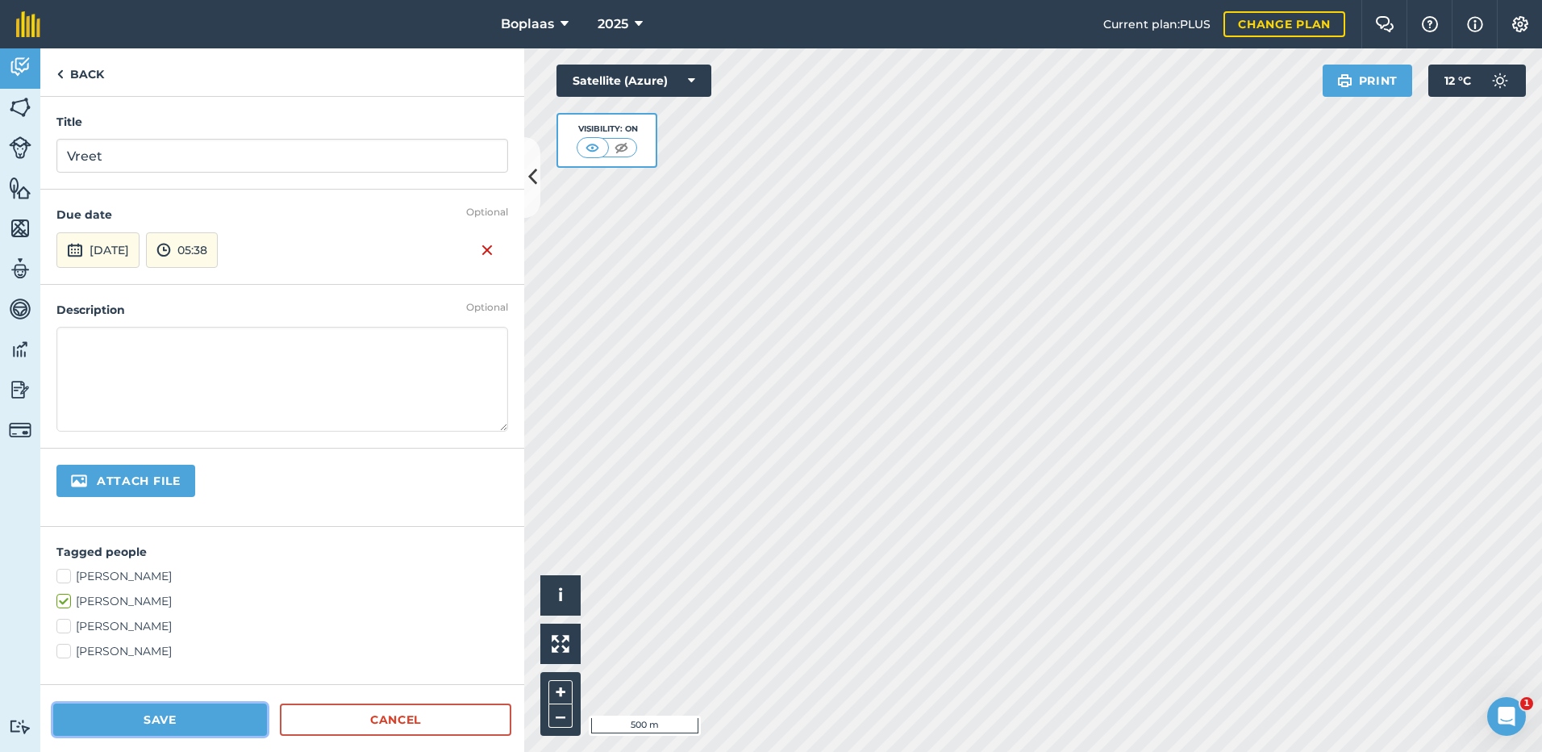
click at [166, 720] on button "Save" at bounding box center [160, 719] width 214 height 32
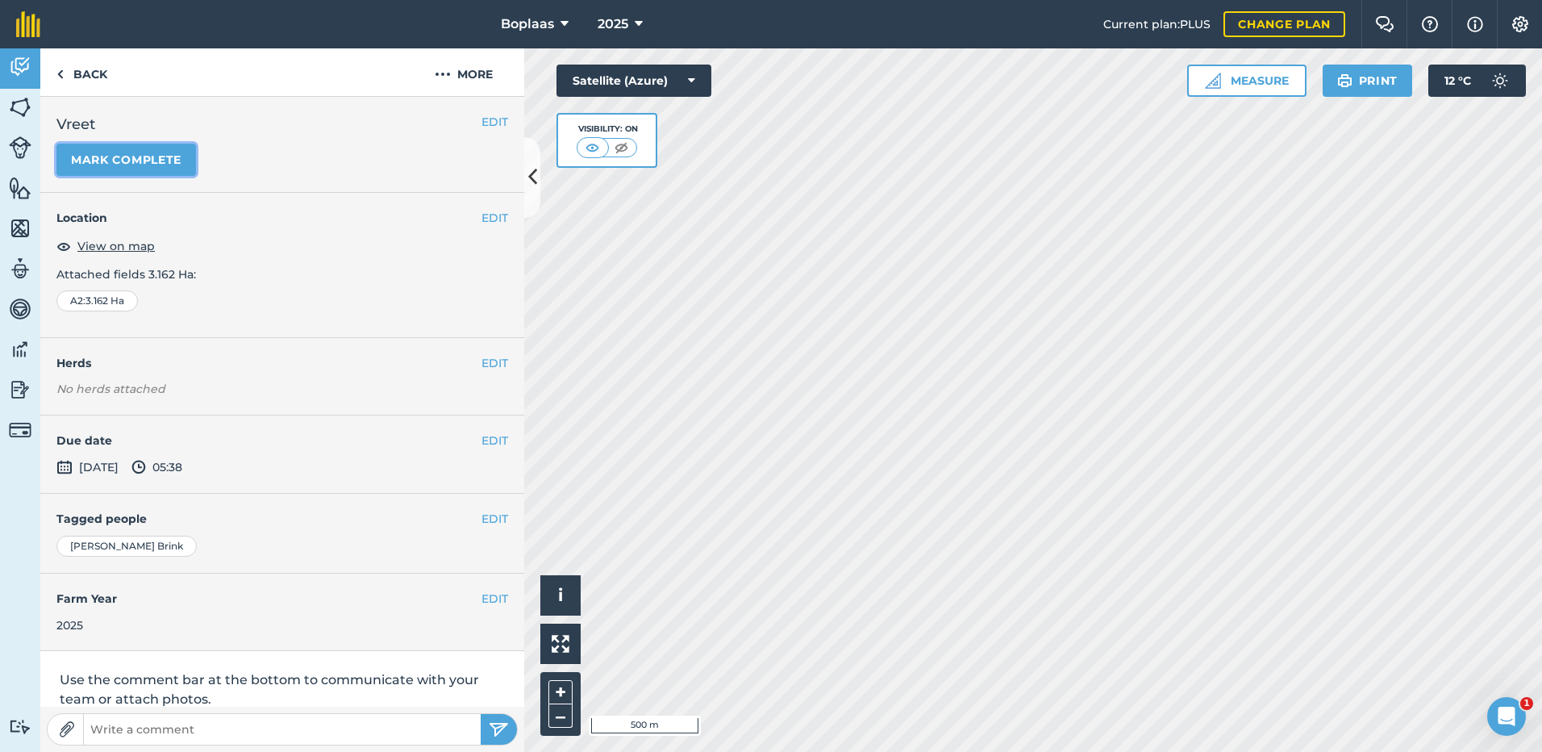
click at [142, 163] on button "Mark complete" at bounding box center [126, 160] width 140 height 32
click at [486, 429] on div "EDIT Completed [DATE] 05:38 by [PERSON_NAME]" at bounding box center [282, 454] width 484 height 79
click at [483, 435] on button "EDIT" at bounding box center [495, 441] width 27 height 18
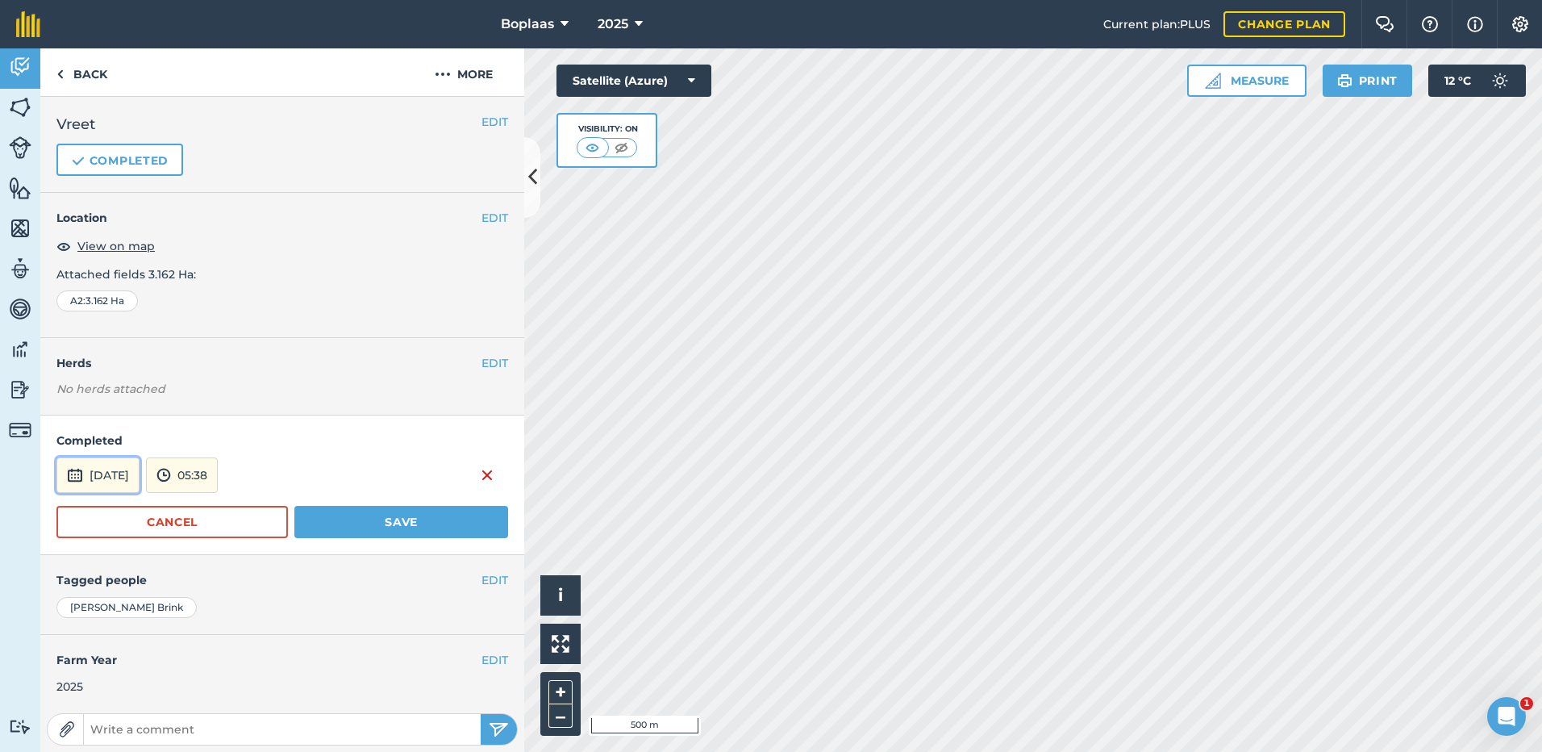
click at [109, 478] on button "[DATE]" at bounding box center [97, 474] width 83 height 35
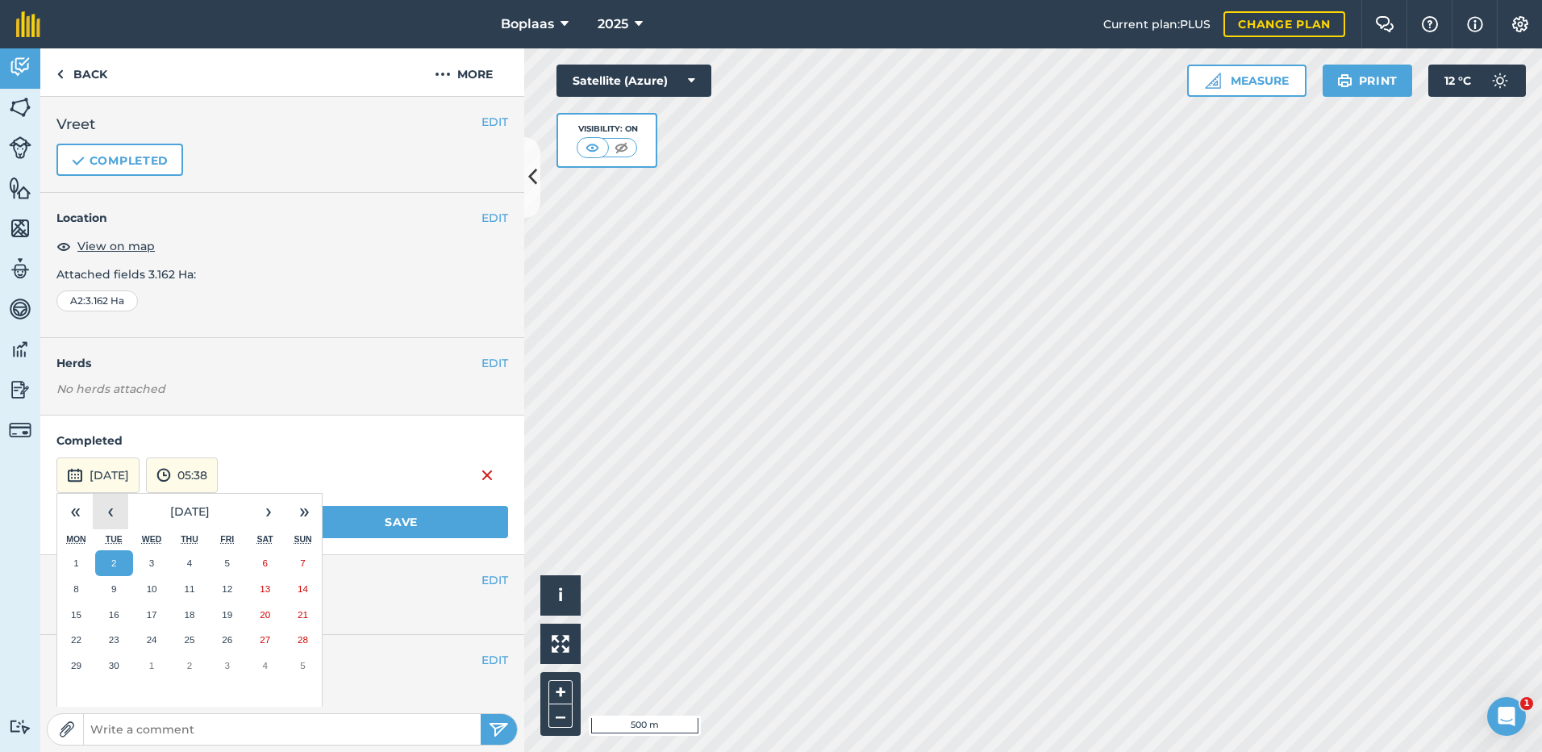
click at [114, 511] on button "‹" at bounding box center [110, 511] width 35 height 35
click at [116, 664] on abbr "26" at bounding box center [114, 665] width 10 height 10
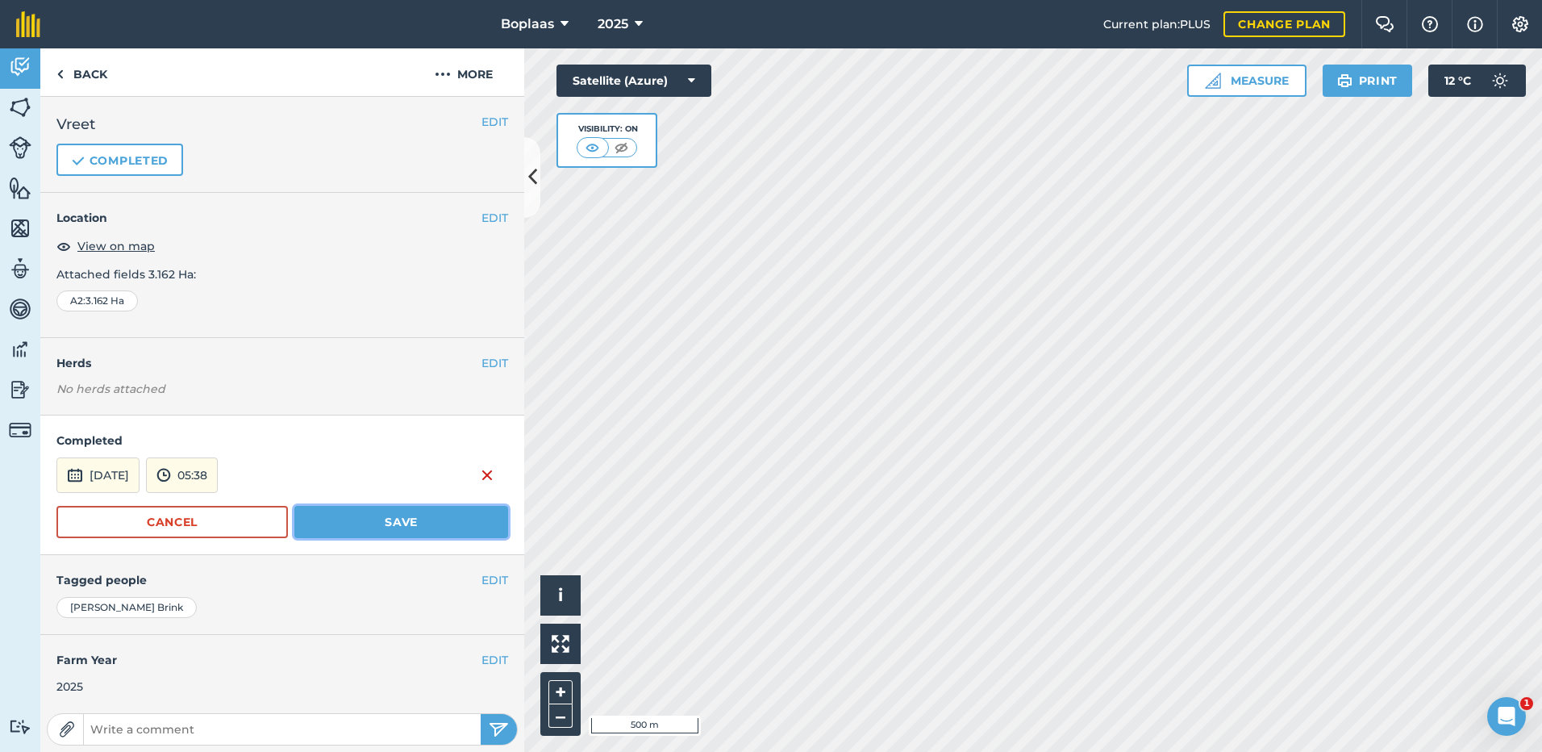
click at [353, 520] on button "Save" at bounding box center [401, 522] width 214 height 32
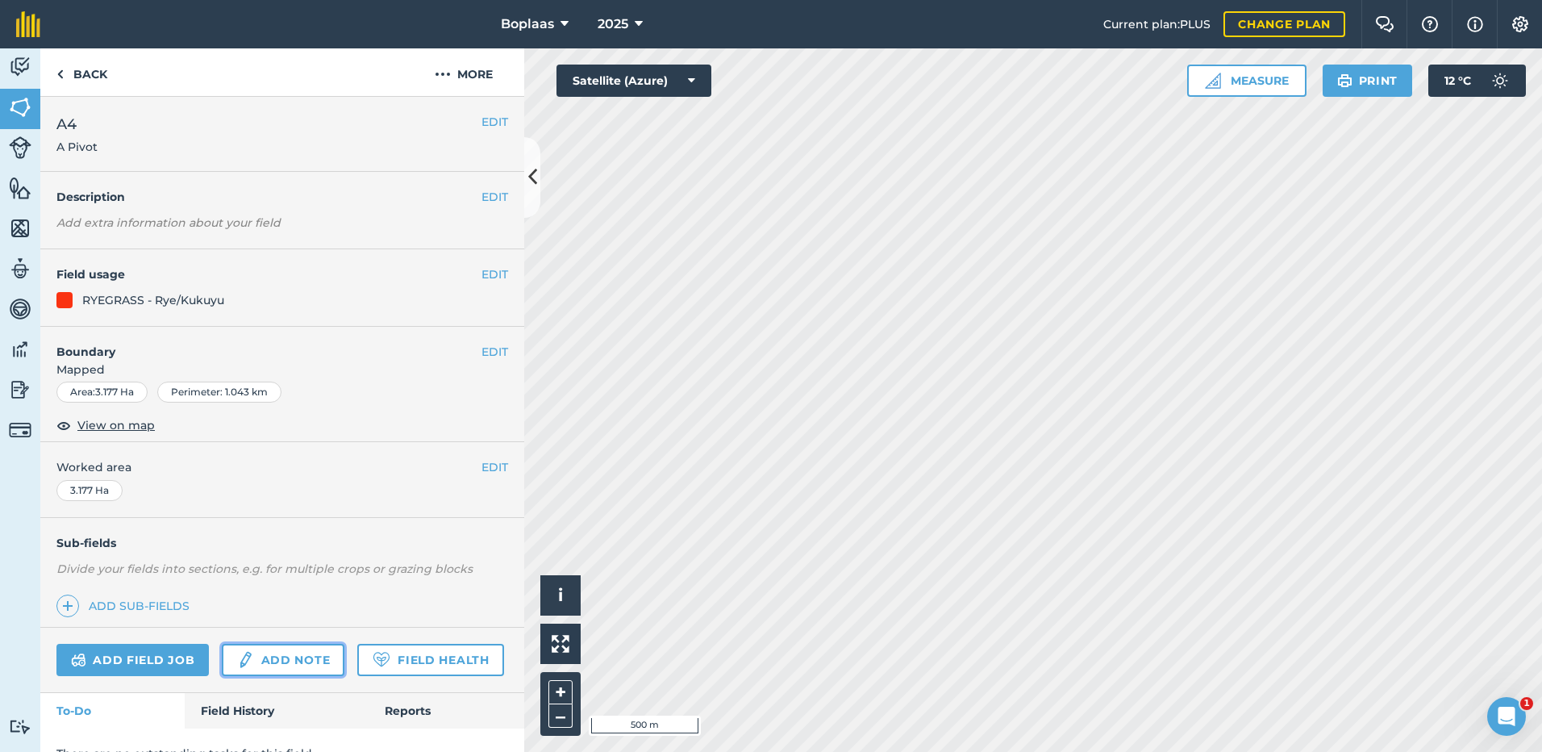
click at [307, 662] on link "Add note" at bounding box center [283, 660] width 123 height 32
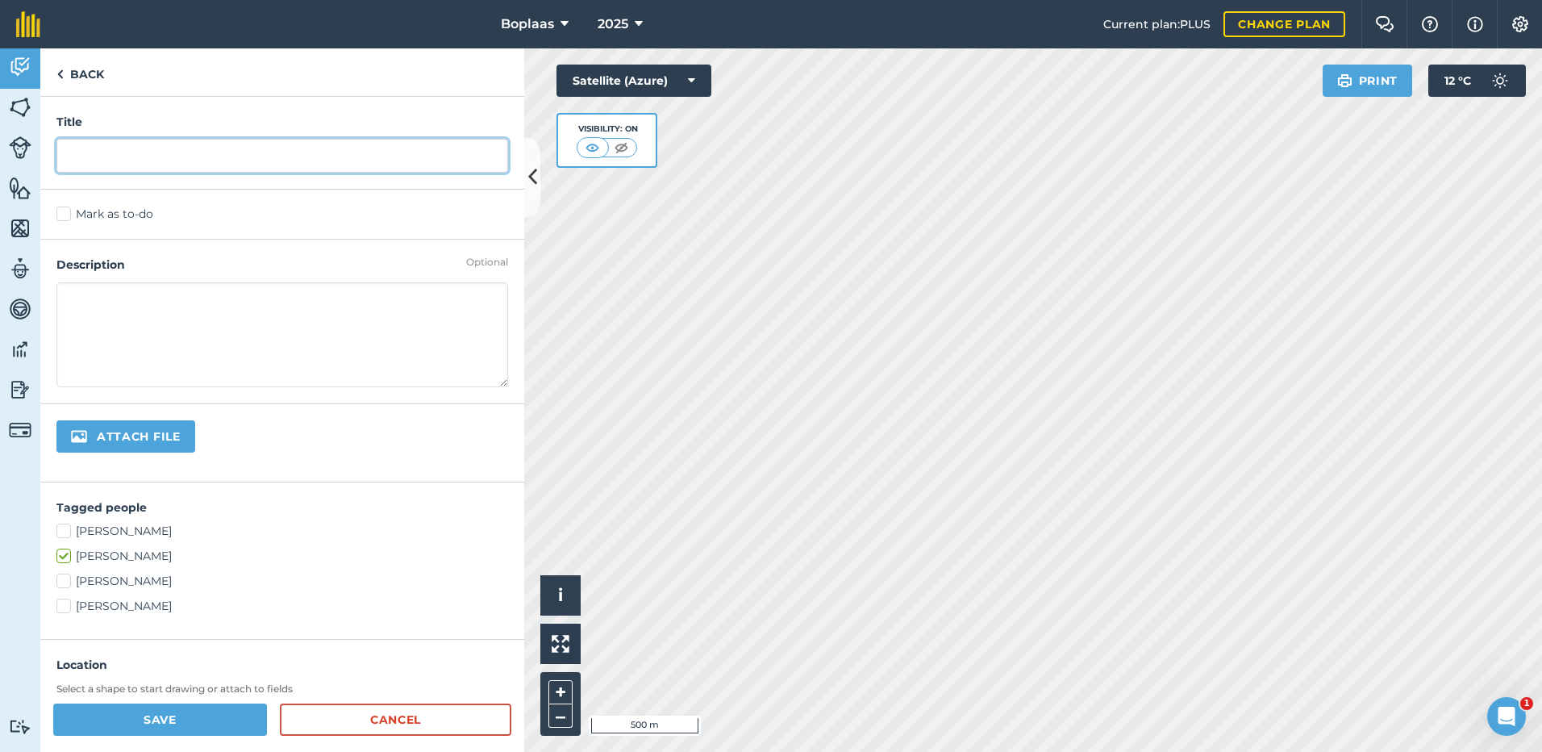
click at [106, 158] on input "text" at bounding box center [282, 156] width 452 height 34
type input "Vreet"
click at [83, 212] on label "Mark as to-do" at bounding box center [282, 214] width 452 height 17
click at [67, 212] on input "Mark as to-do" at bounding box center [61, 211] width 10 height 10
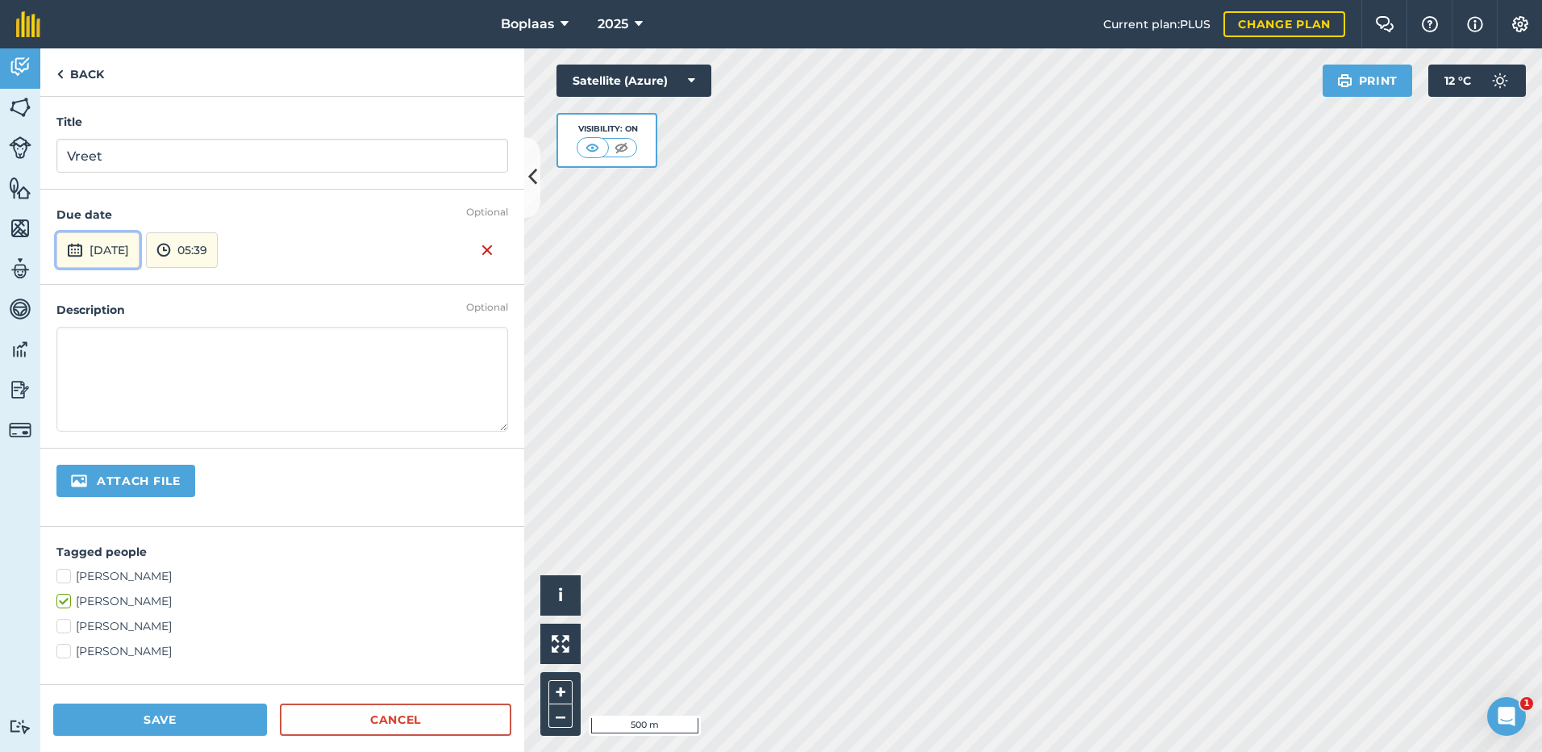
click at [115, 246] on button "[DATE]" at bounding box center [97, 249] width 83 height 35
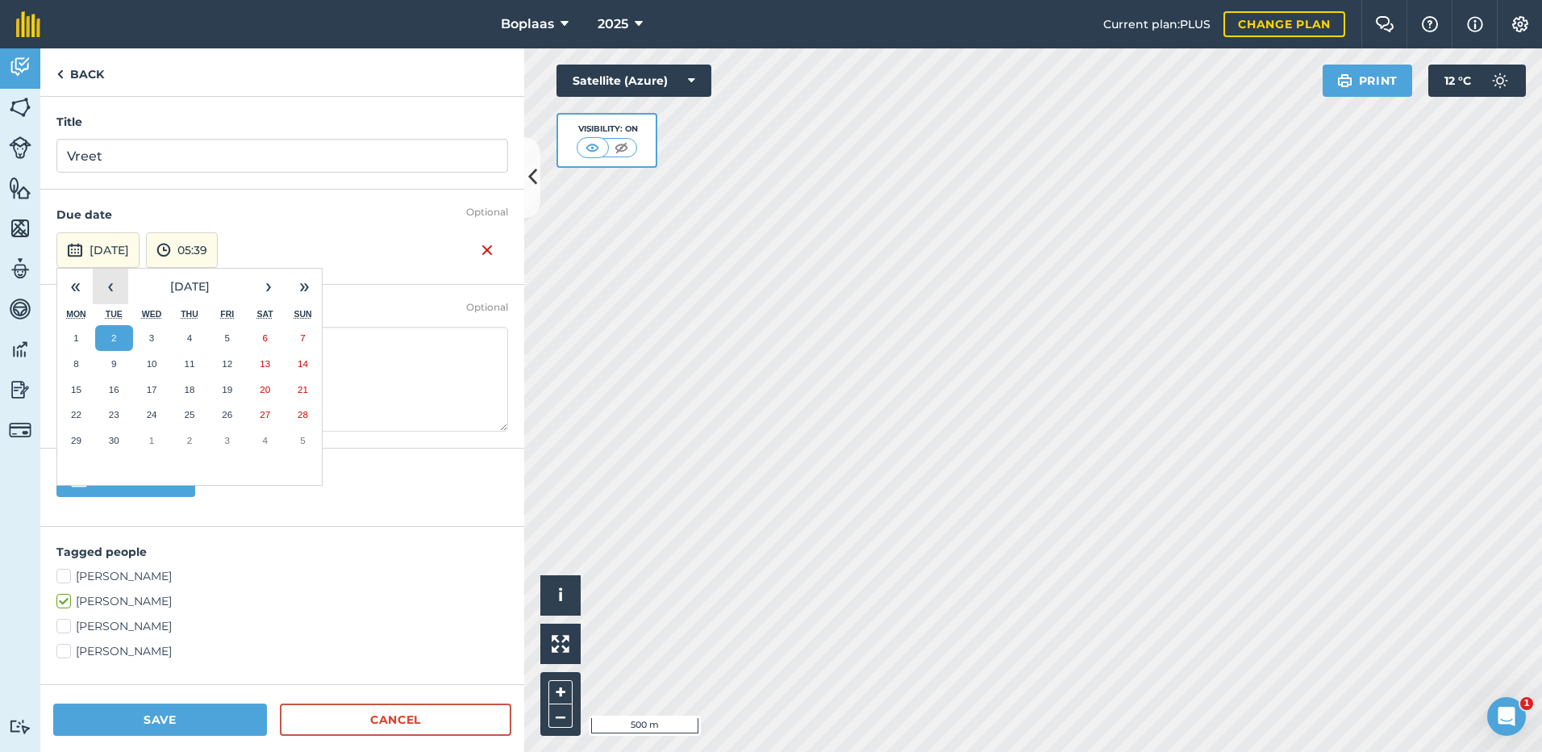
click at [113, 280] on button "‹" at bounding box center [110, 286] width 35 height 35
click at [195, 438] on button "28" at bounding box center [190, 441] width 38 height 26
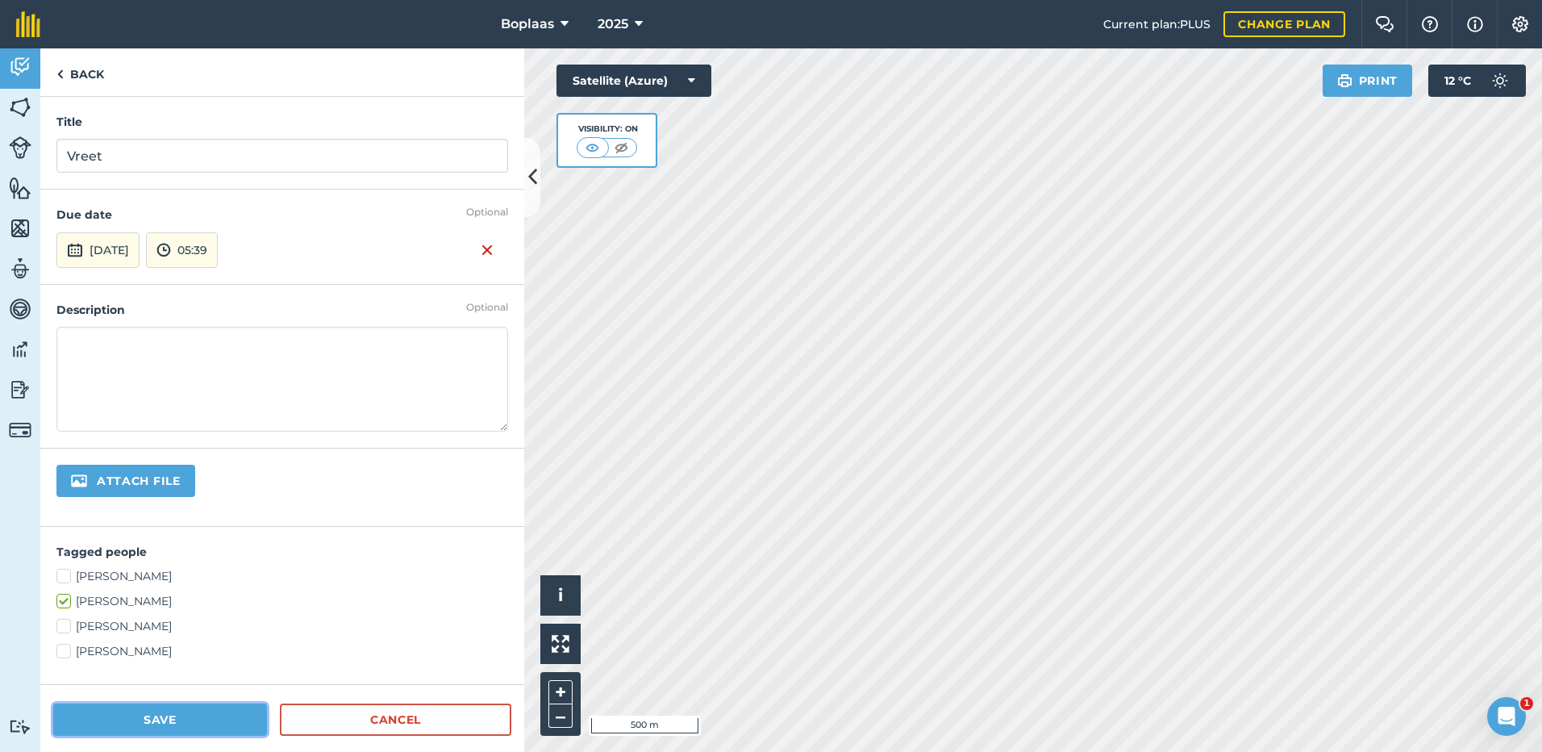
click at [176, 724] on button "Save" at bounding box center [160, 719] width 214 height 32
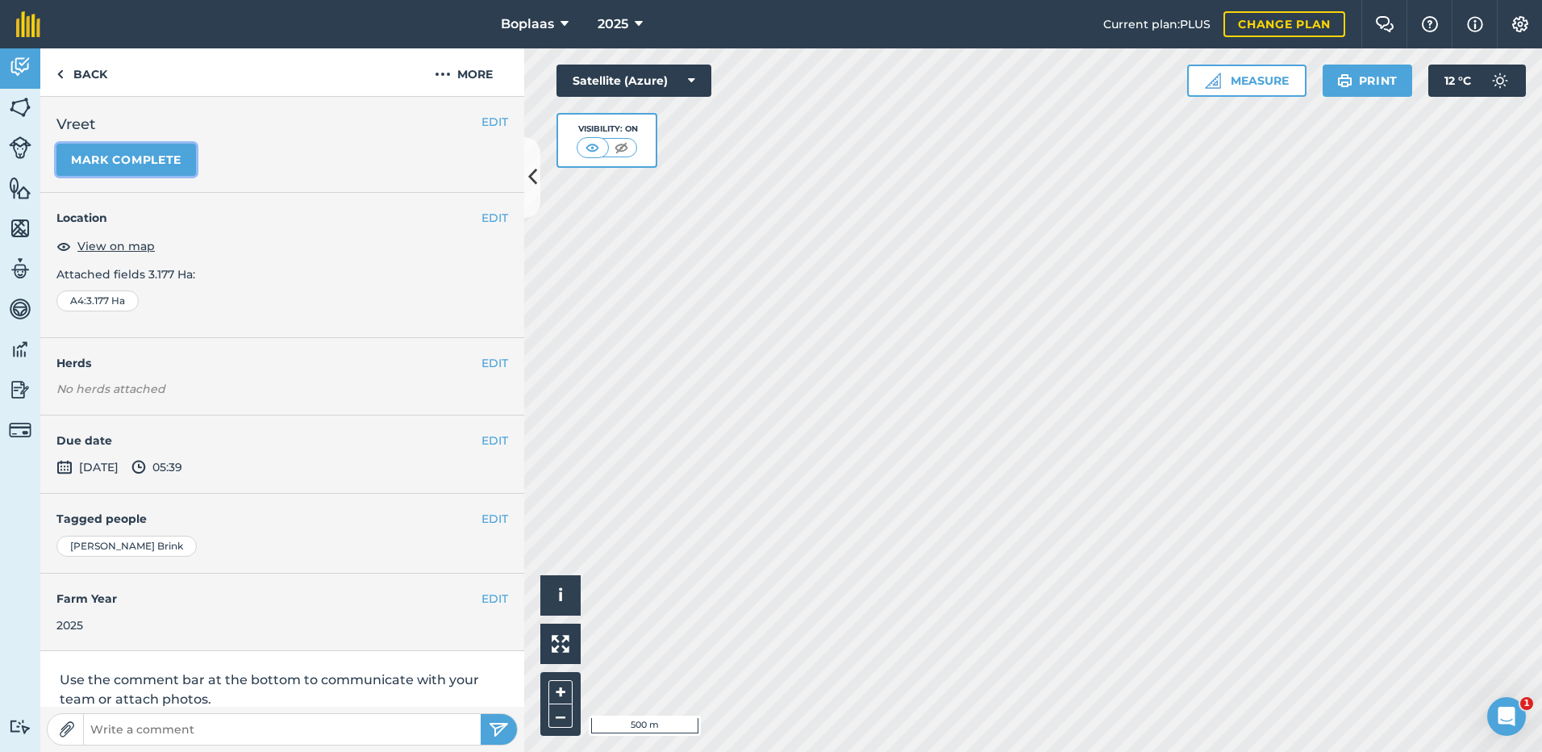
click at [103, 151] on button "Mark complete" at bounding box center [126, 160] width 140 height 32
click at [482, 440] on button "EDIT" at bounding box center [495, 441] width 27 height 18
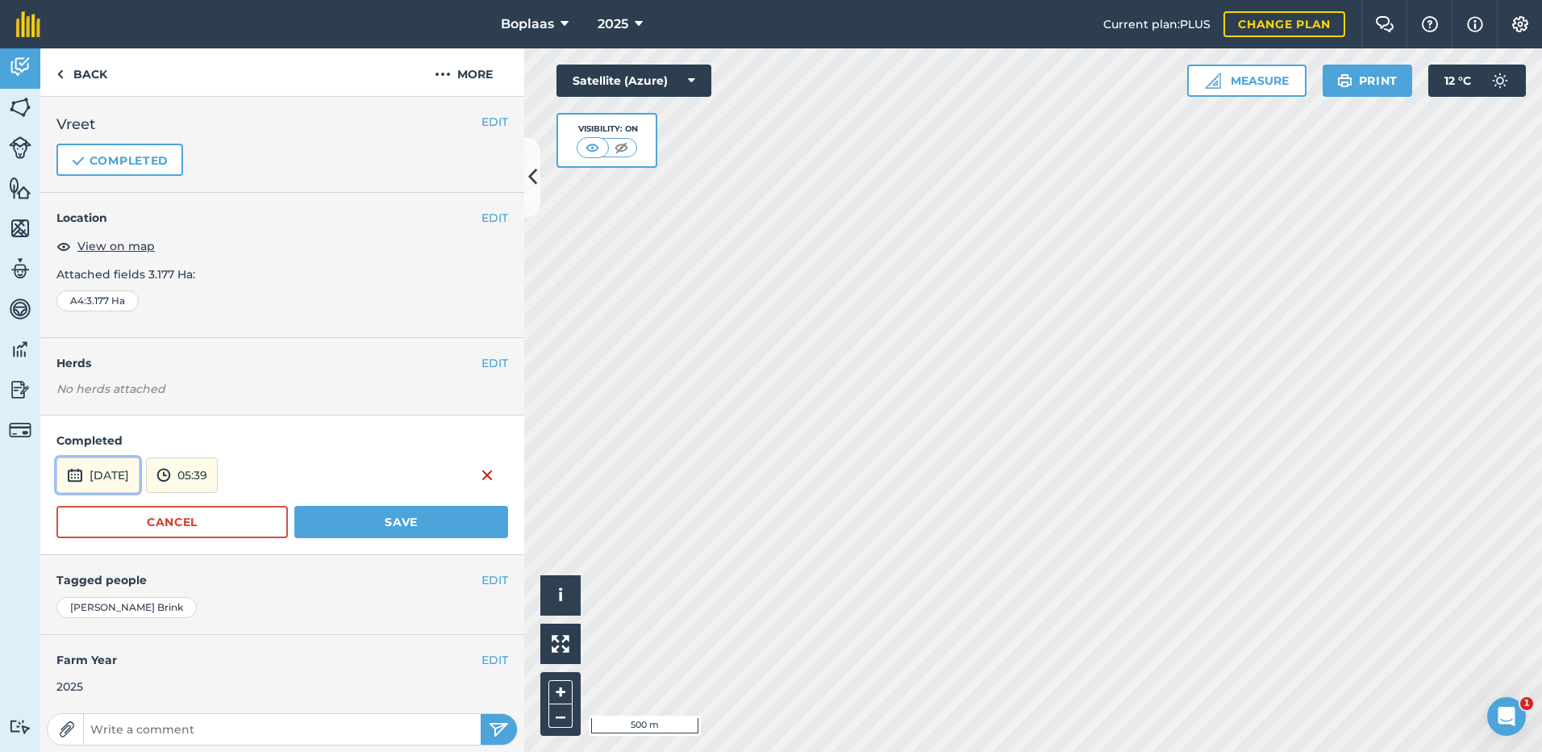
click at [127, 487] on button "[DATE]" at bounding box center [97, 474] width 83 height 35
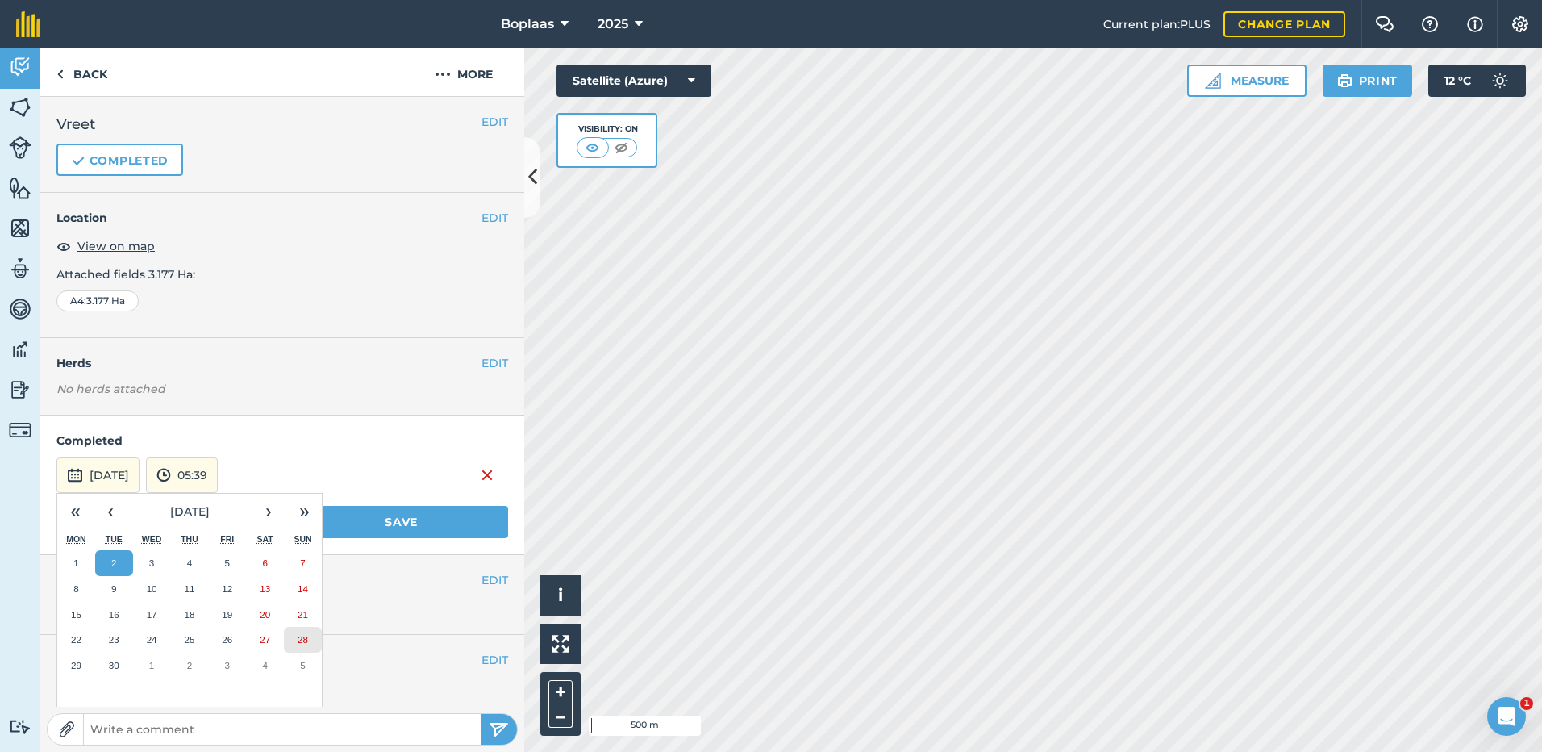
click at [298, 645] on button "28" at bounding box center [303, 640] width 38 height 26
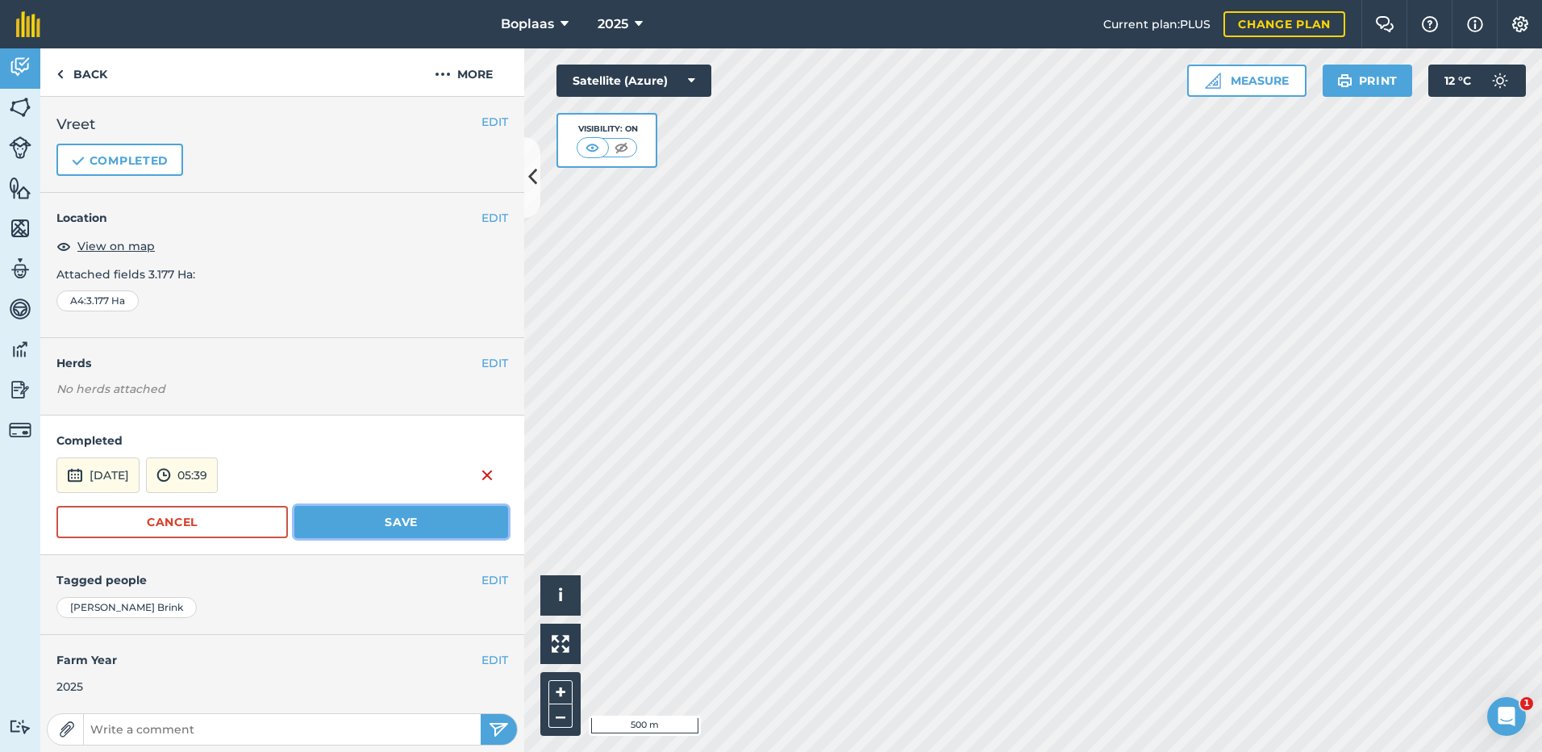
click at [369, 522] on button "Save" at bounding box center [401, 522] width 214 height 32
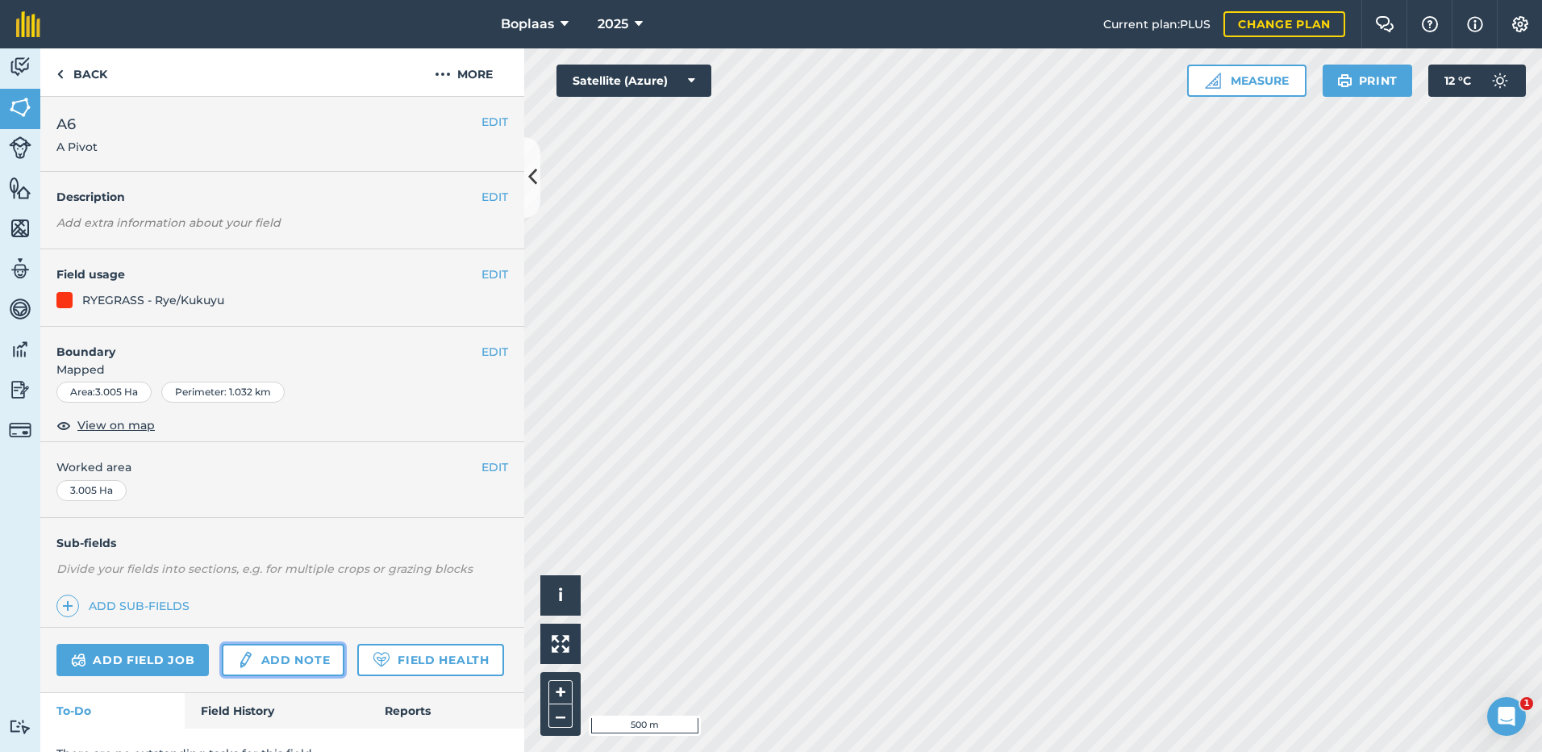
click at [279, 654] on link "Add note" at bounding box center [283, 660] width 123 height 32
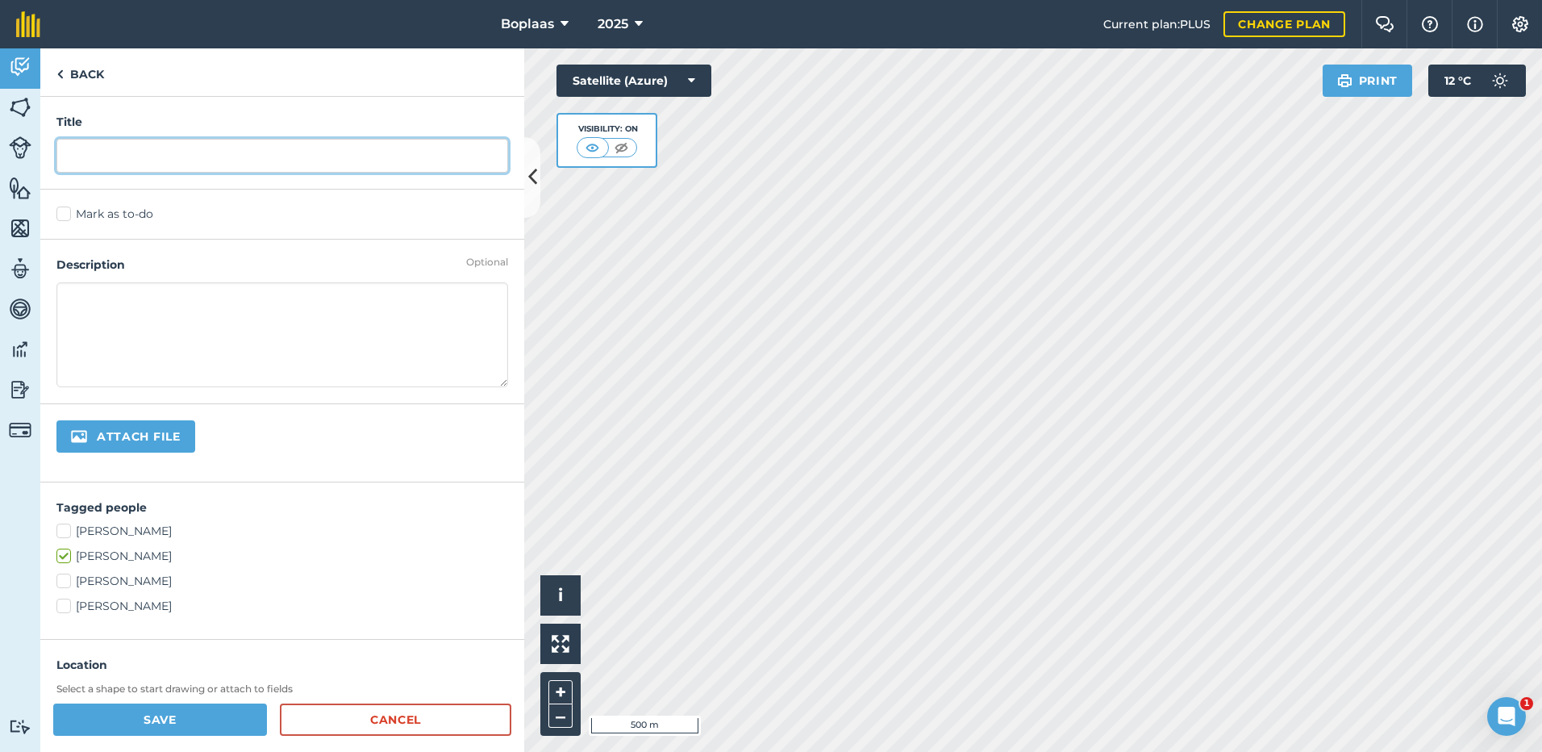
click at [144, 164] on input "text" at bounding box center [282, 156] width 452 height 34
type input "Vreet"
click at [111, 204] on div "Mark as to-do" at bounding box center [282, 215] width 484 height 50
click at [108, 212] on label "Mark as to-do" at bounding box center [282, 214] width 452 height 17
click at [67, 212] on input "Mark as to-do" at bounding box center [61, 211] width 10 height 10
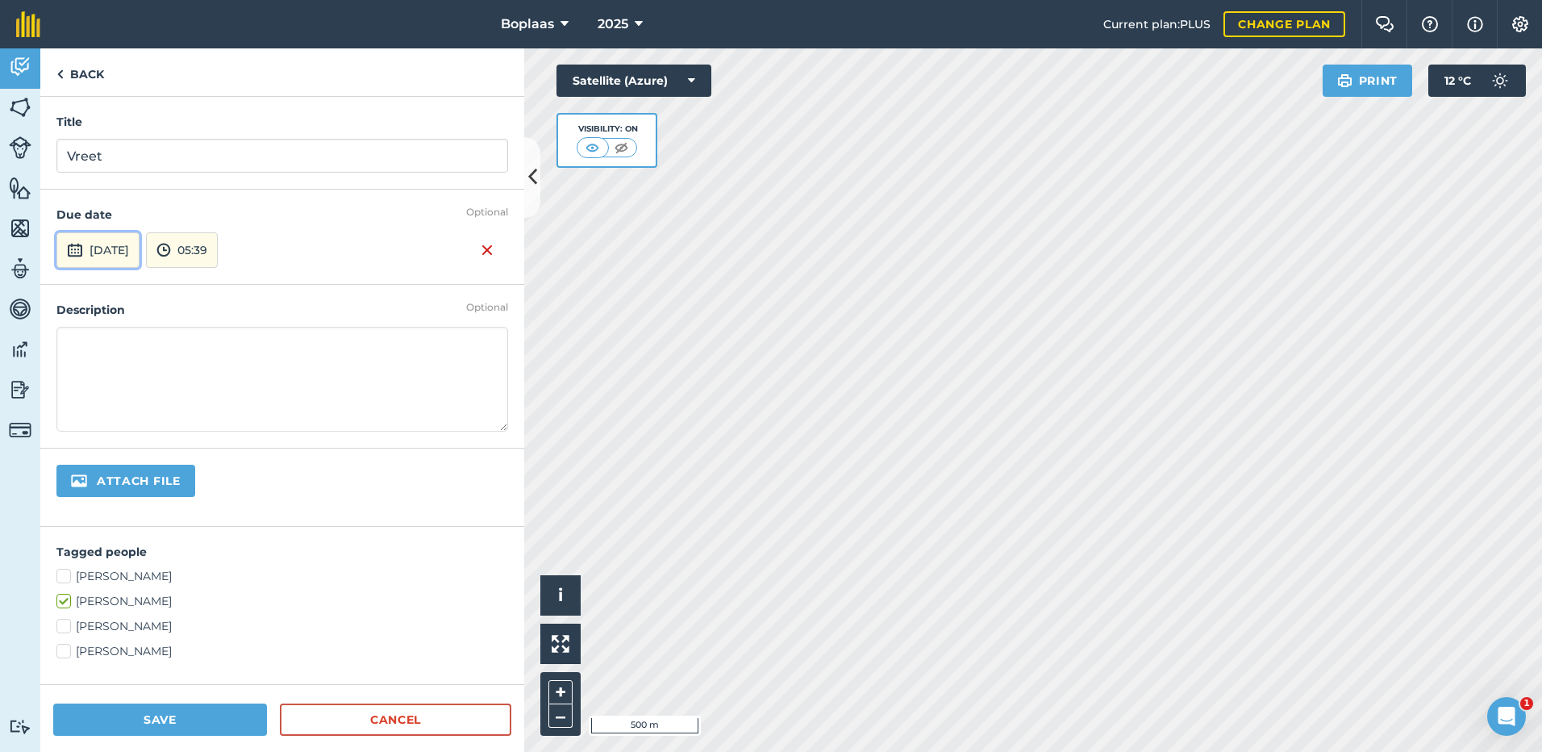
click at [114, 240] on button "[DATE]" at bounding box center [97, 249] width 83 height 35
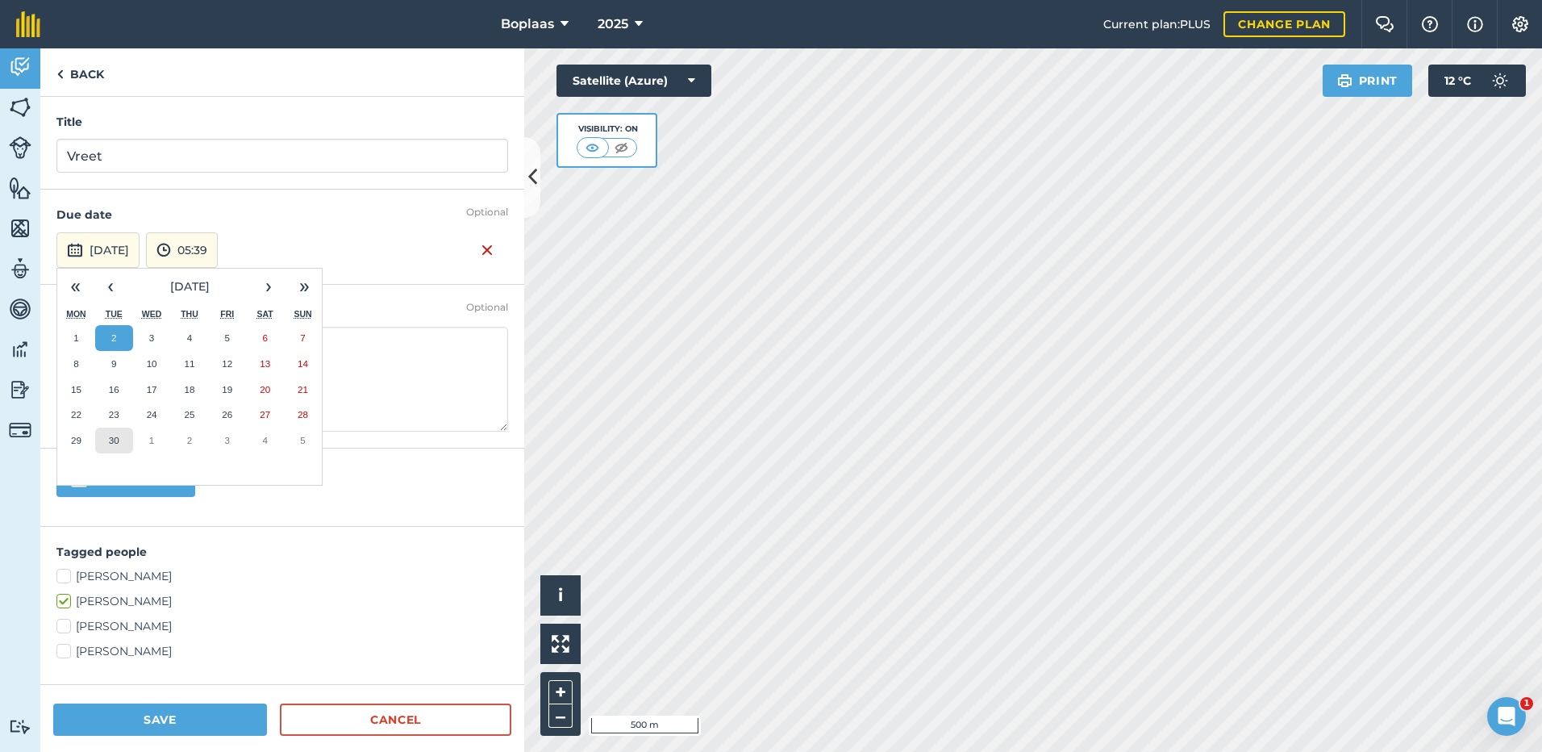
click at [111, 436] on abbr "30" at bounding box center [114, 440] width 10 height 10
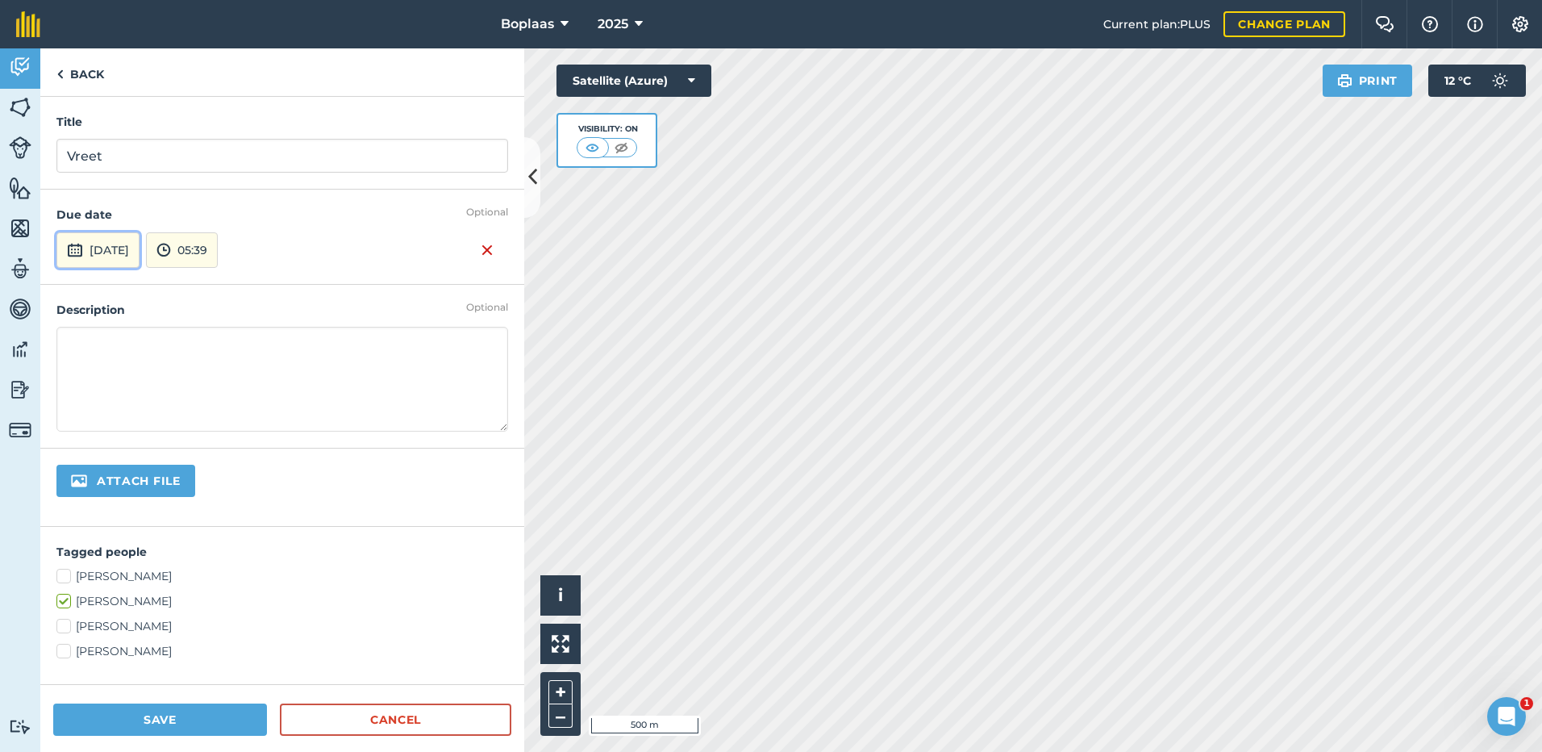
click at [126, 252] on button "[DATE]" at bounding box center [97, 249] width 83 height 35
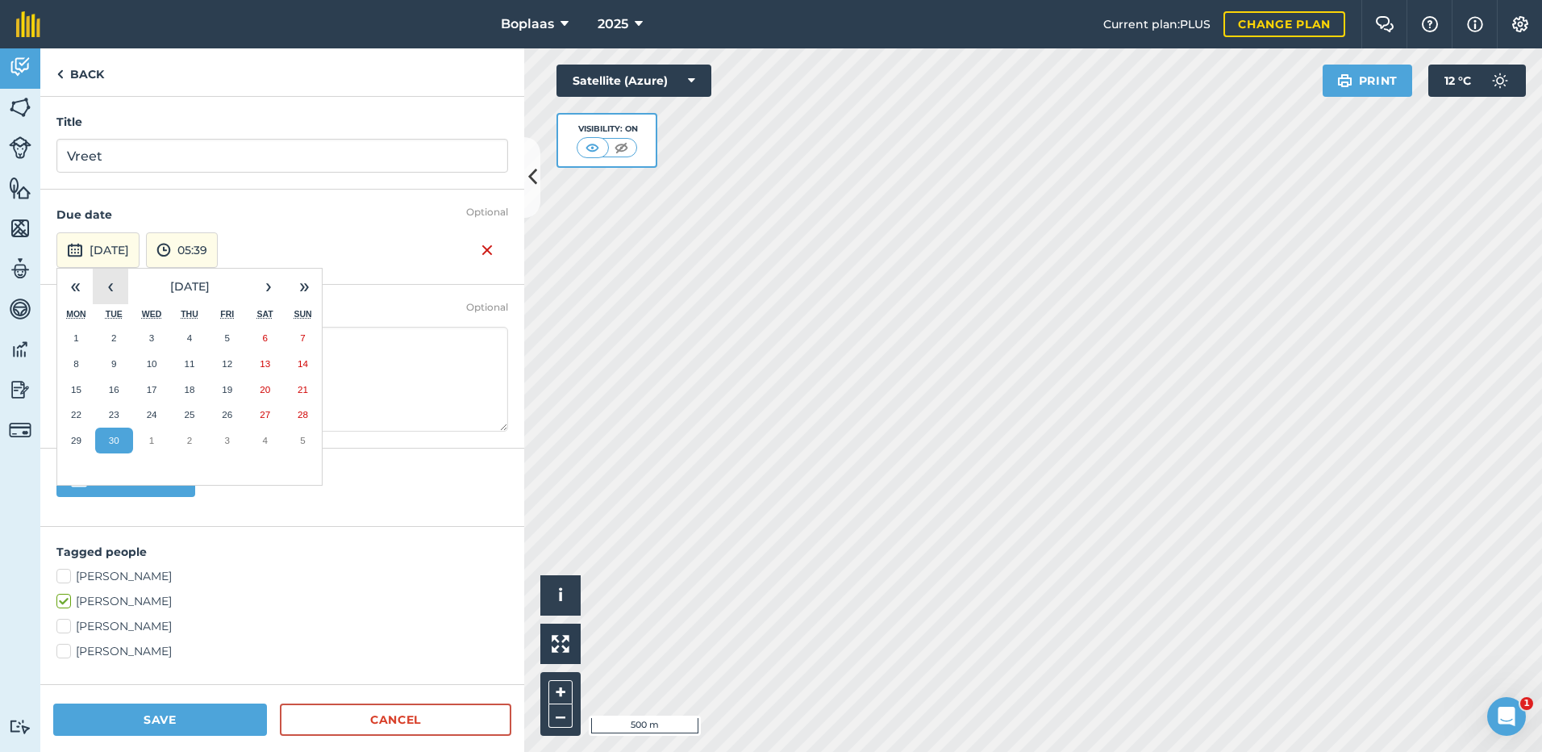
click at [127, 293] on button "‹" at bounding box center [110, 286] width 35 height 35
click at [276, 437] on button "30" at bounding box center [265, 441] width 38 height 26
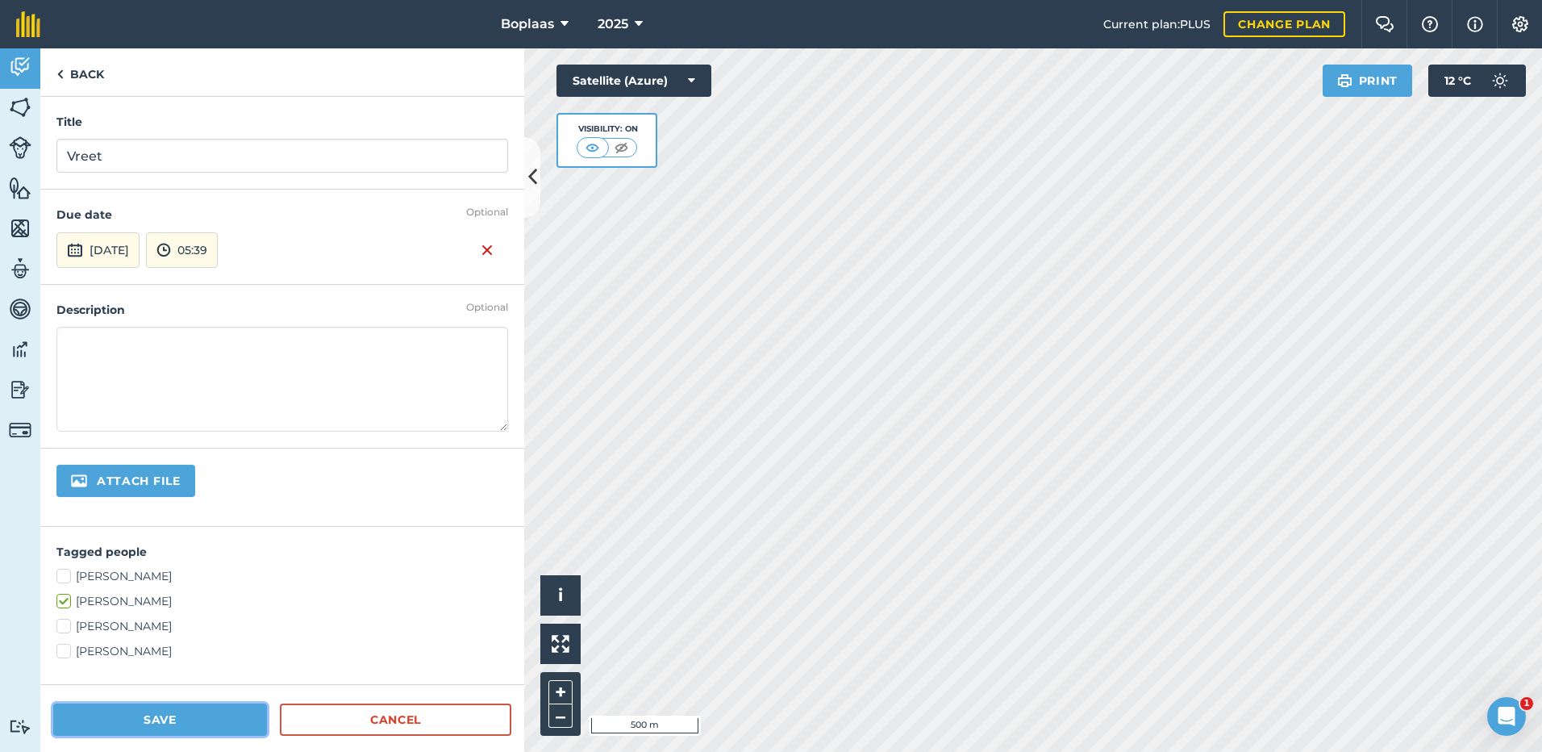
click at [206, 722] on button "Save" at bounding box center [160, 719] width 214 height 32
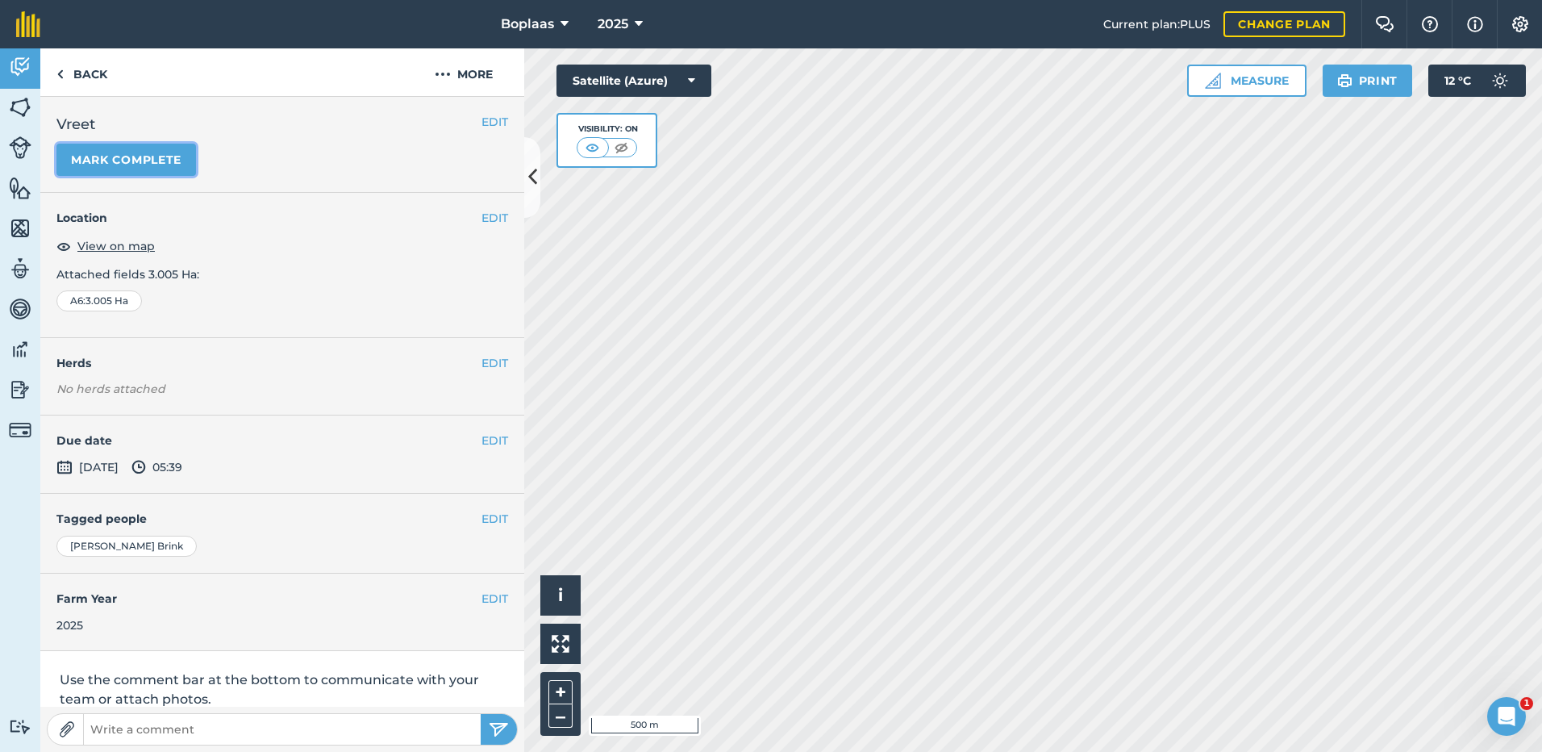
click at [170, 146] on button "Mark complete" at bounding box center [126, 160] width 140 height 32
click at [482, 440] on button "EDIT" at bounding box center [495, 441] width 27 height 18
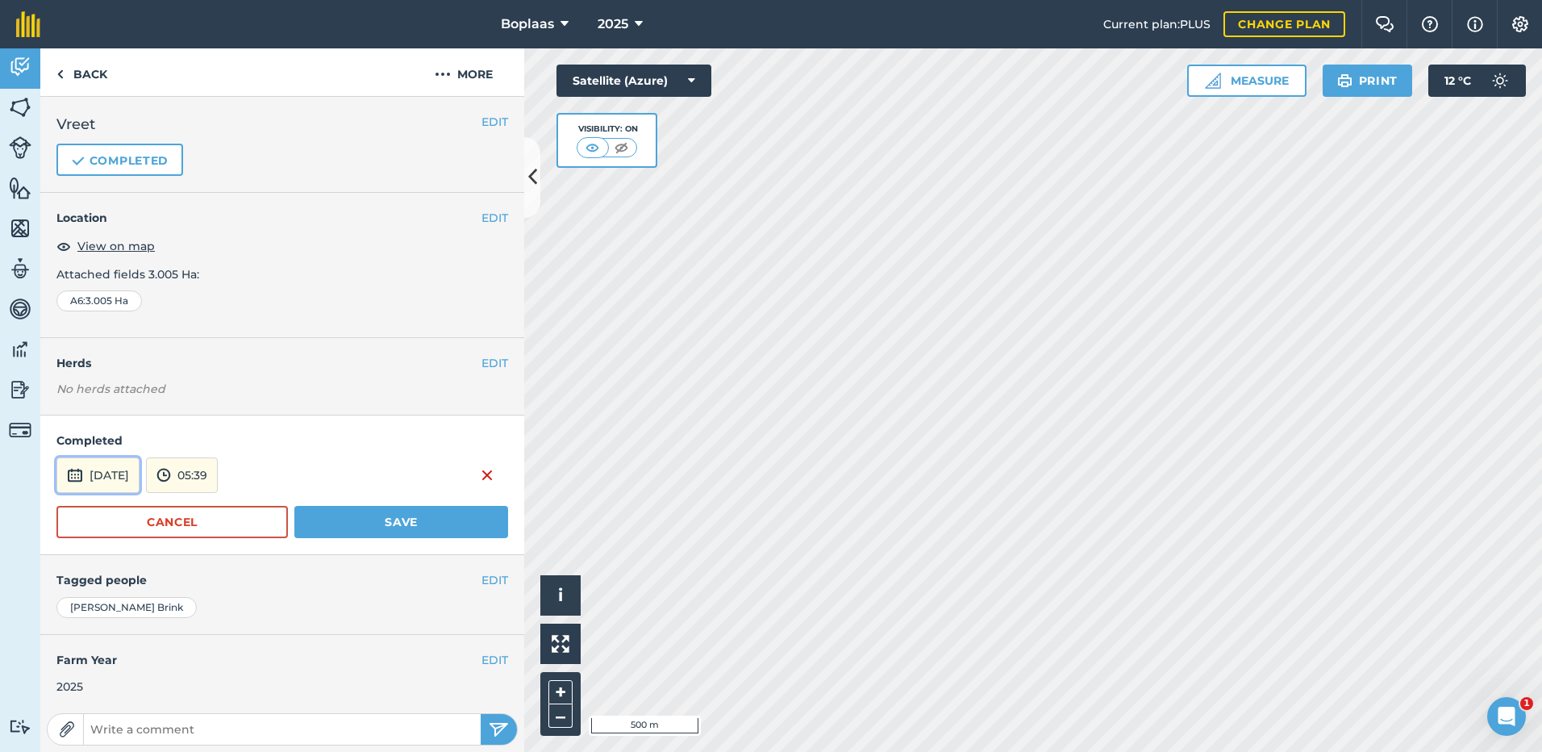
click at [114, 486] on button "[DATE]" at bounding box center [97, 474] width 83 height 35
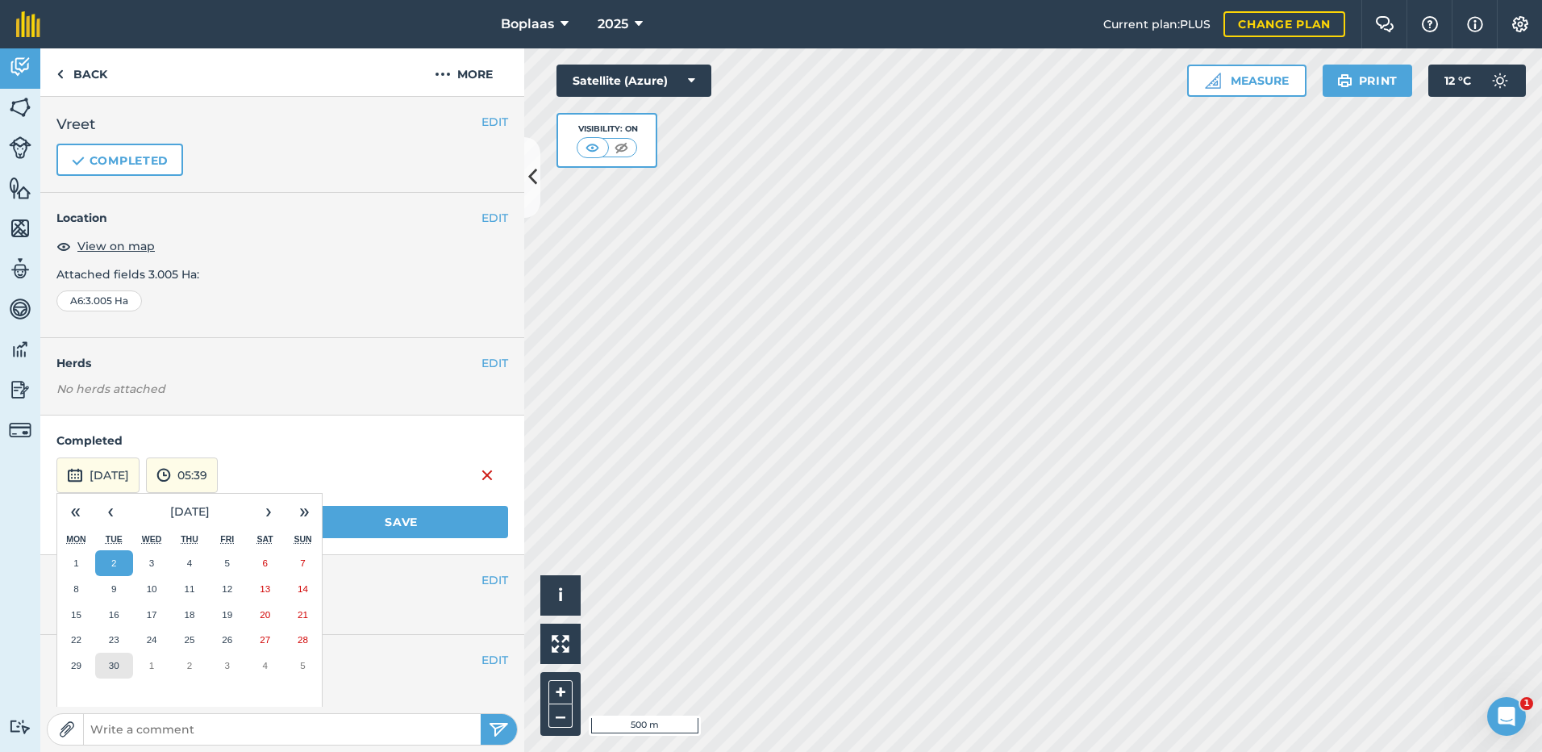
click at [110, 661] on abbr "30" at bounding box center [114, 665] width 10 height 10
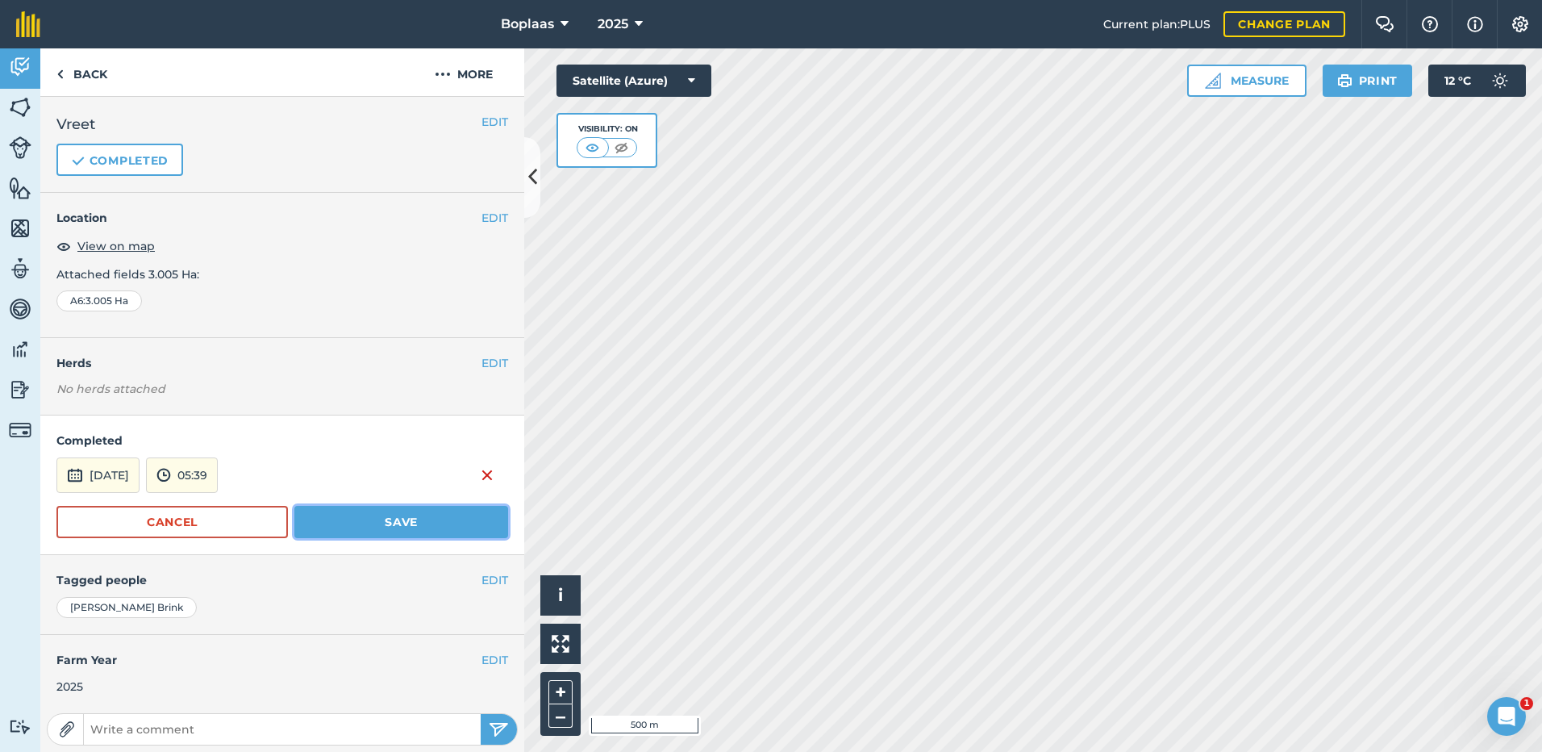
click at [364, 524] on button "Save" at bounding box center [401, 522] width 214 height 32
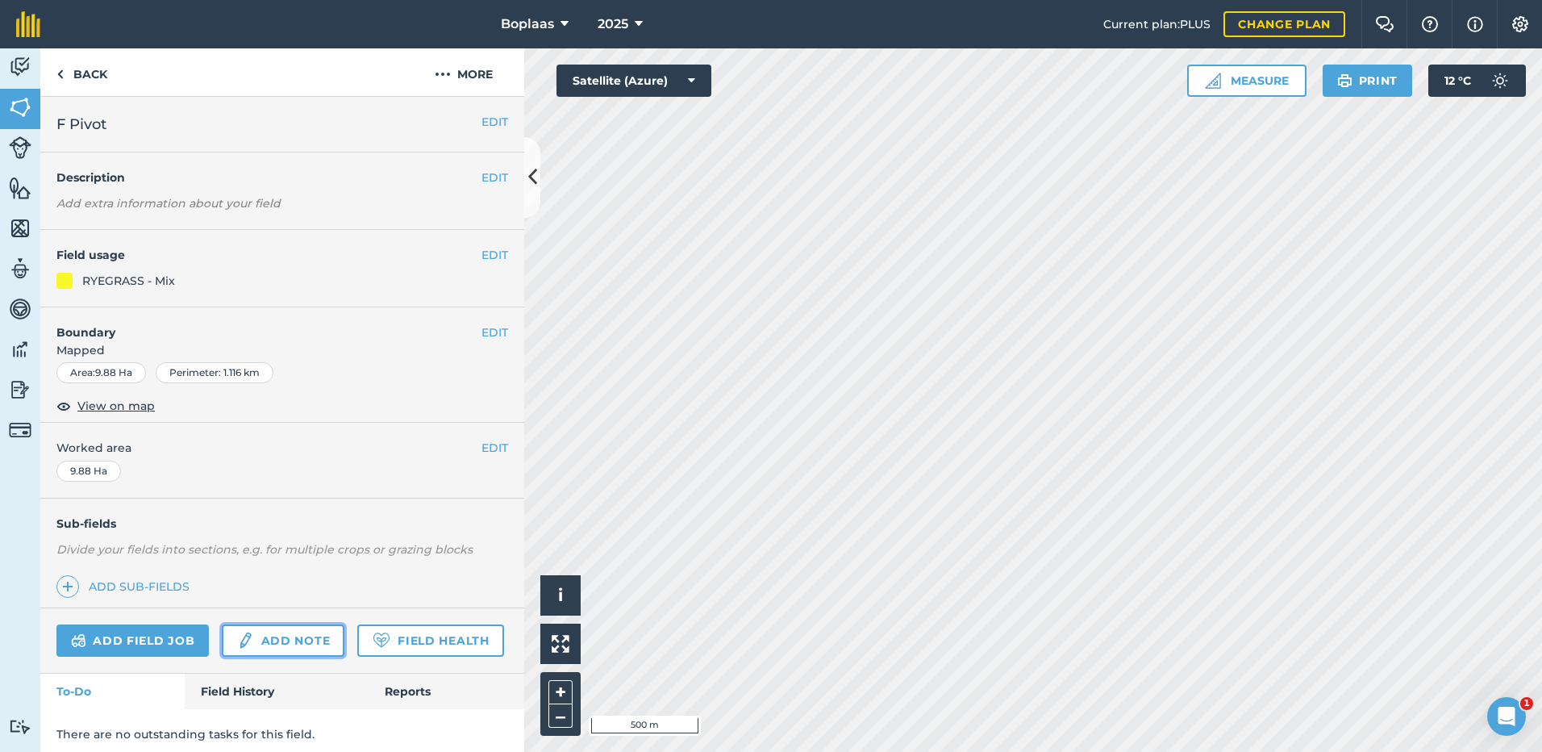
click at [273, 636] on link "Add note" at bounding box center [283, 640] width 123 height 32
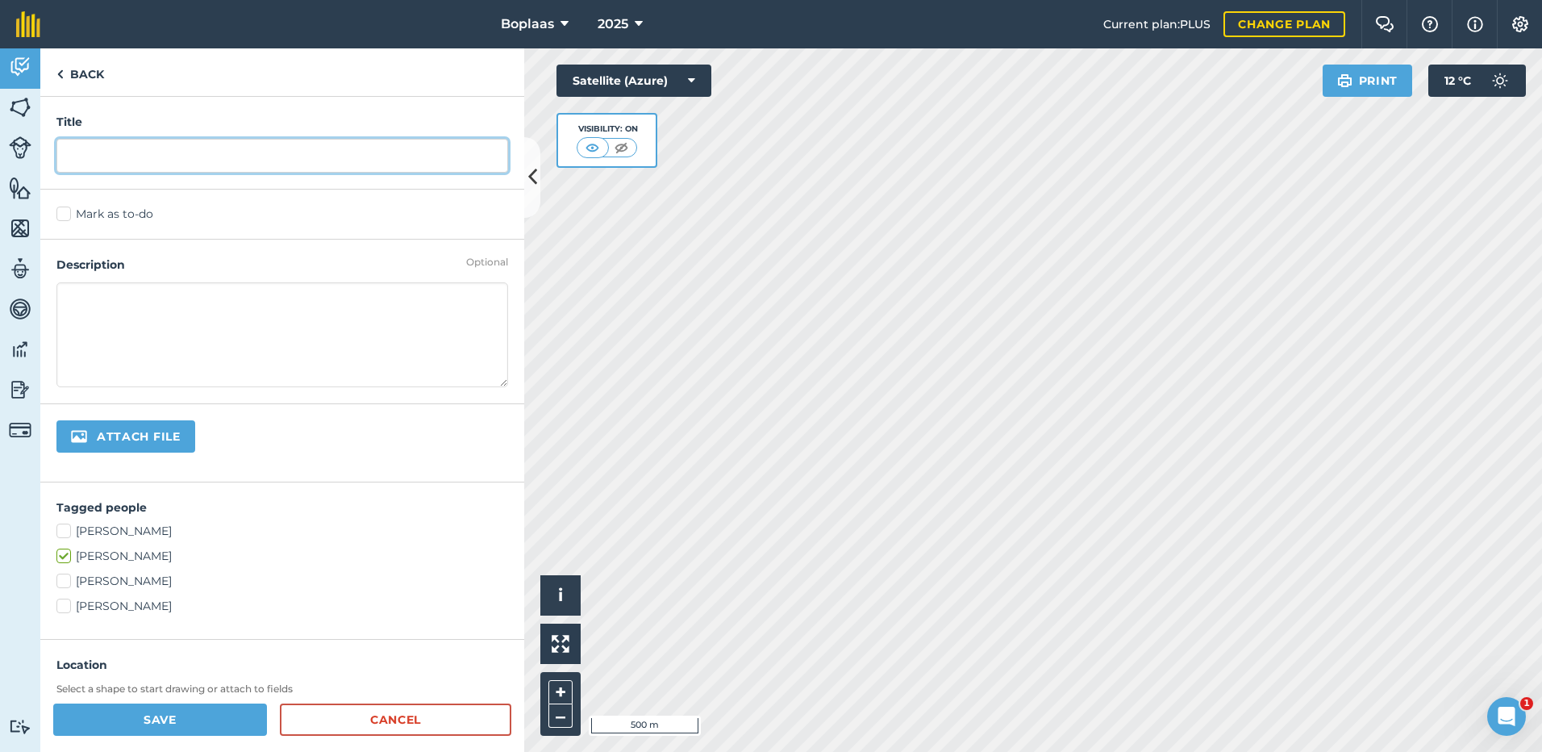
click at [167, 153] on input "text" at bounding box center [282, 156] width 452 height 34
click at [109, 223] on label "Mark as to-do" at bounding box center [282, 214] width 452 height 17
click at [67, 216] on input "Mark as to-do" at bounding box center [61, 211] width 10 height 10
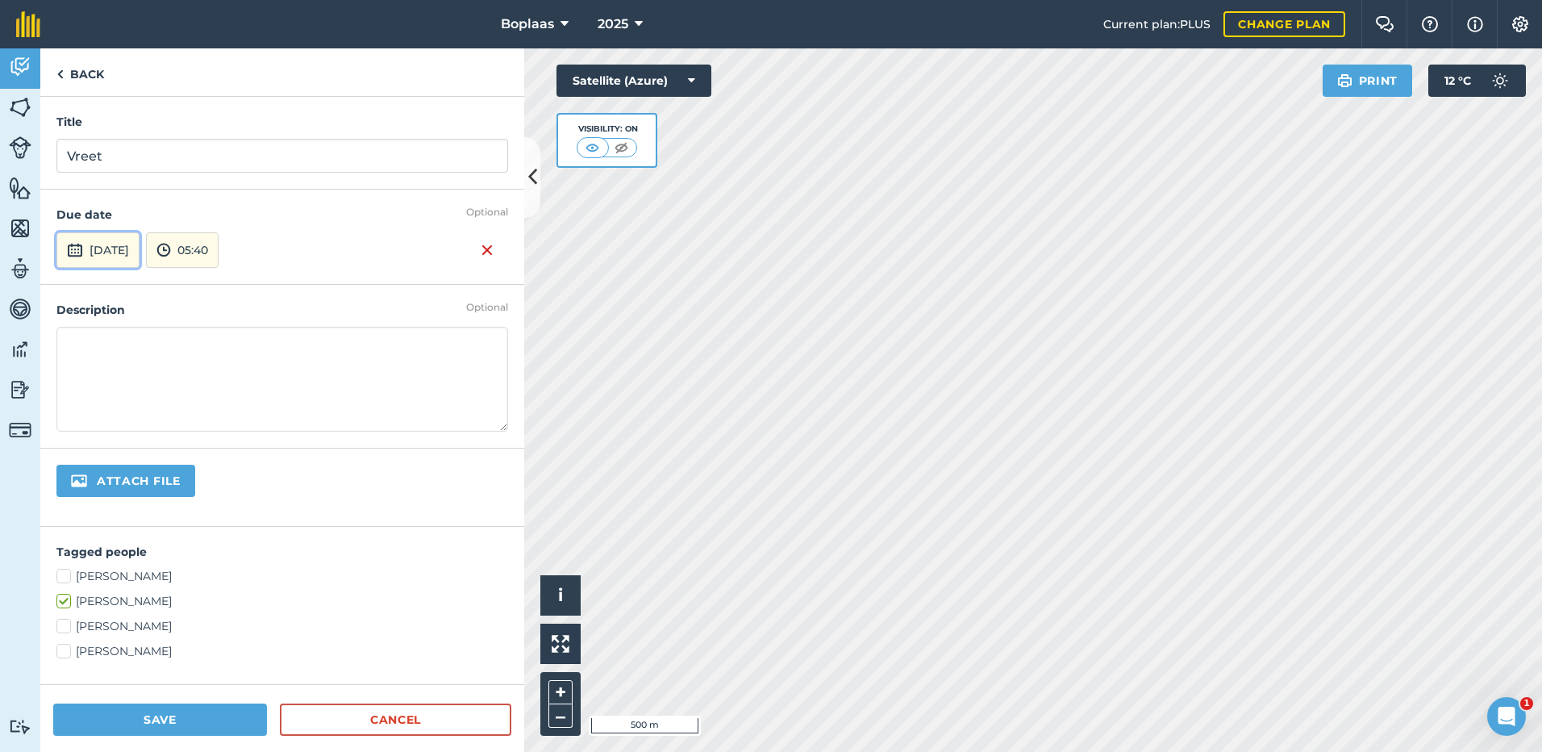
click at [115, 255] on button "[DATE]" at bounding box center [97, 249] width 83 height 35
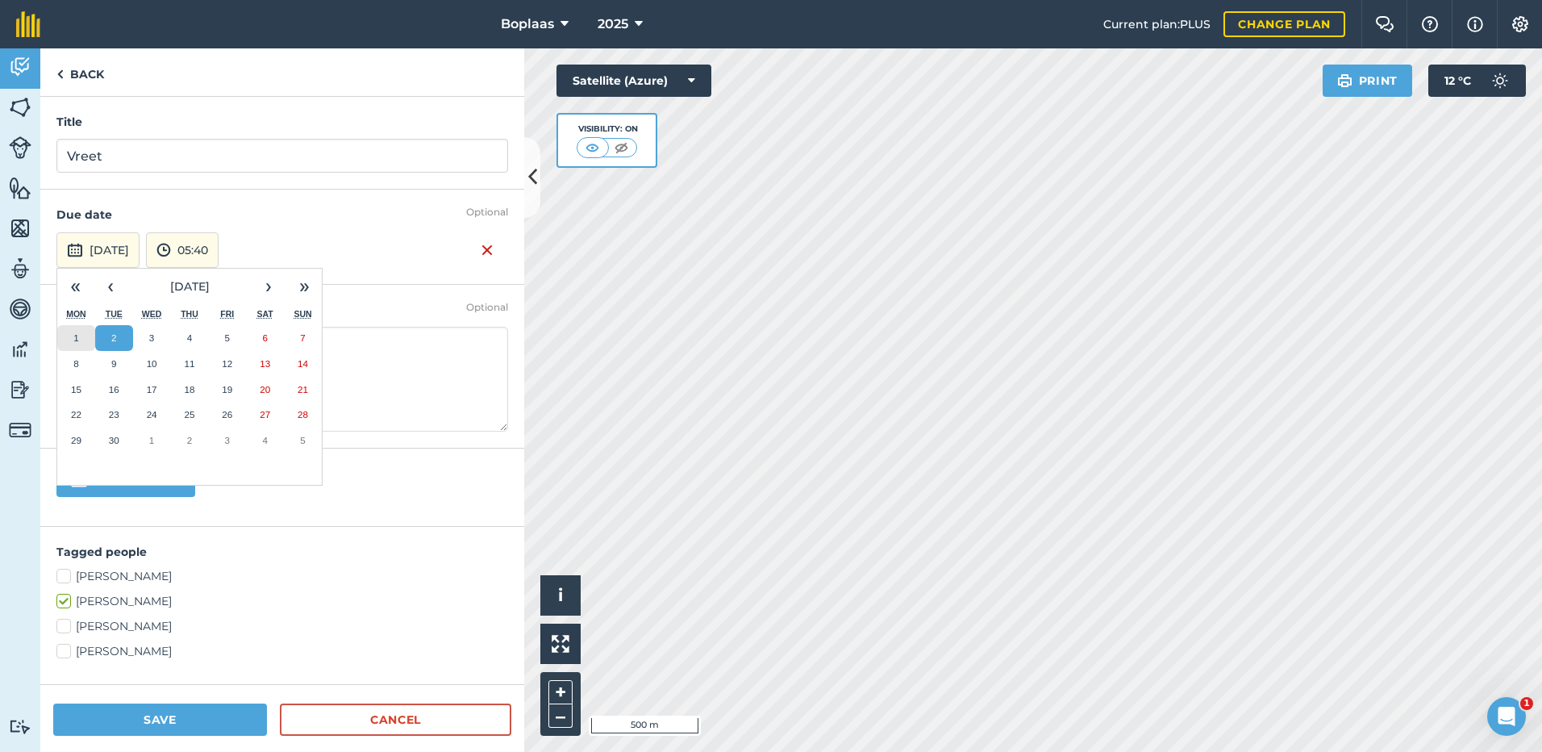
click at [70, 334] on button "1" at bounding box center [76, 338] width 38 height 26
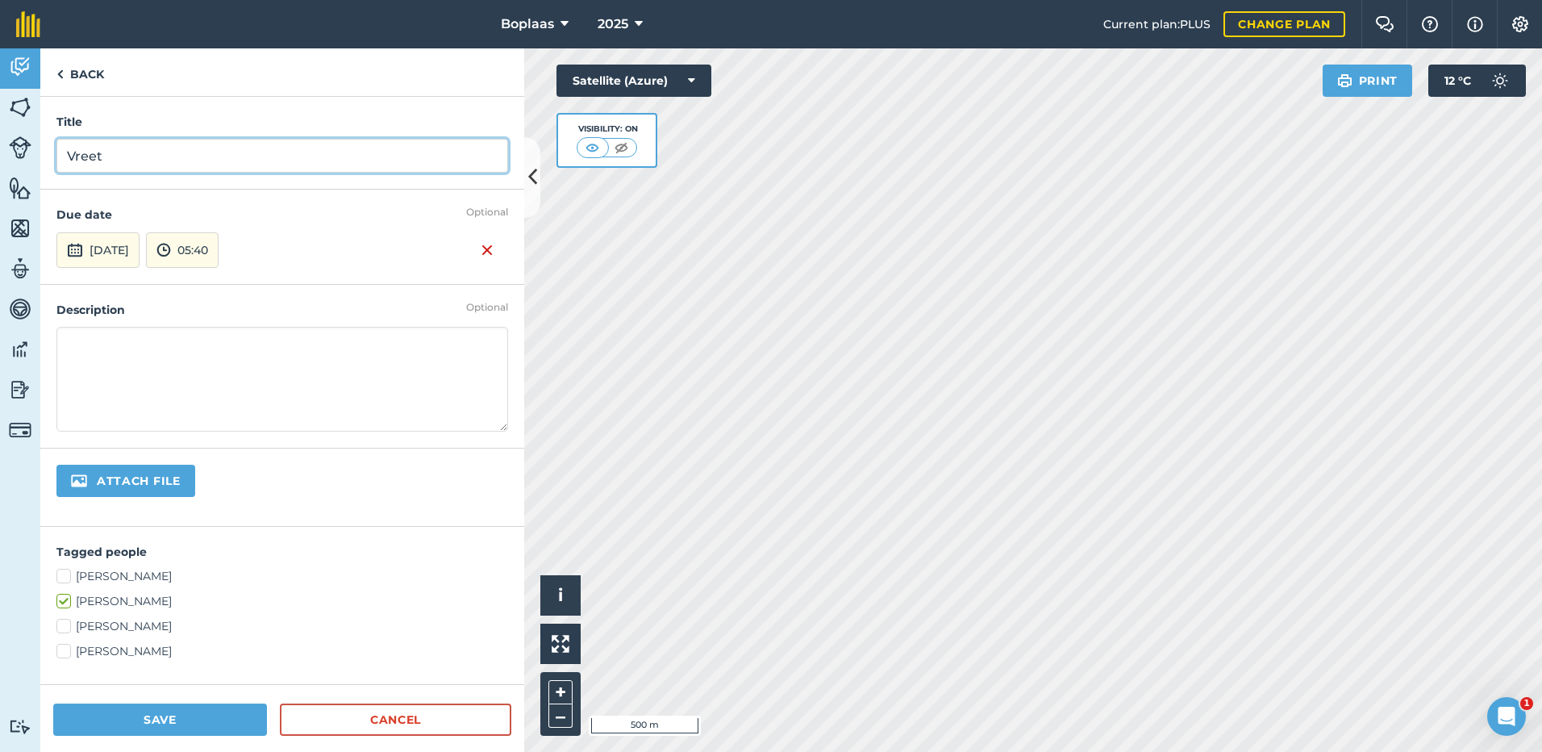
click at [131, 153] on input "Vreet" at bounding box center [282, 156] width 452 height 34
type input "Vreet [DATE] - [DATE]"
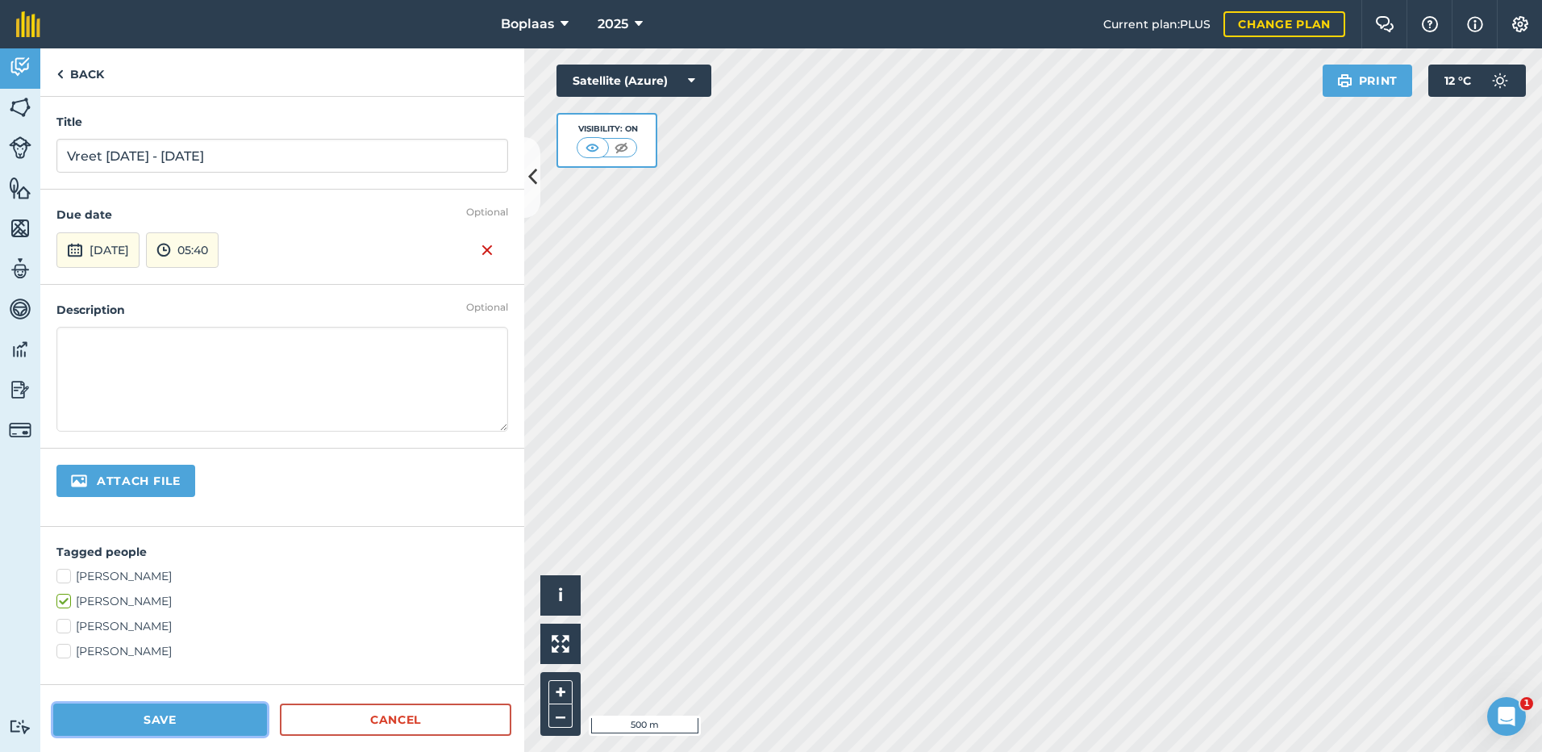
click at [215, 724] on button "Save" at bounding box center [160, 719] width 214 height 32
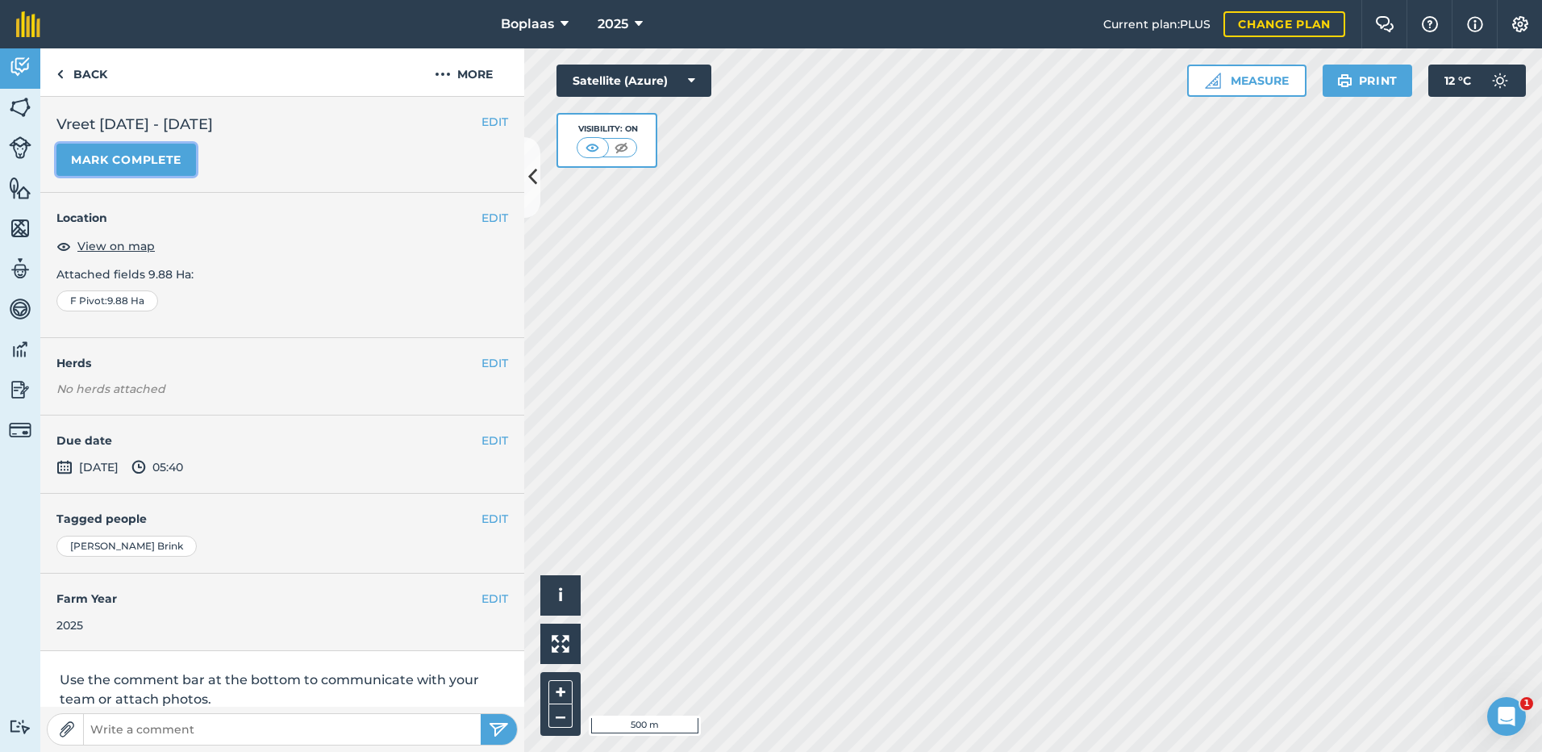
click at [104, 148] on button "Mark complete" at bounding box center [126, 160] width 140 height 32
click at [484, 448] on button "EDIT" at bounding box center [495, 441] width 27 height 18
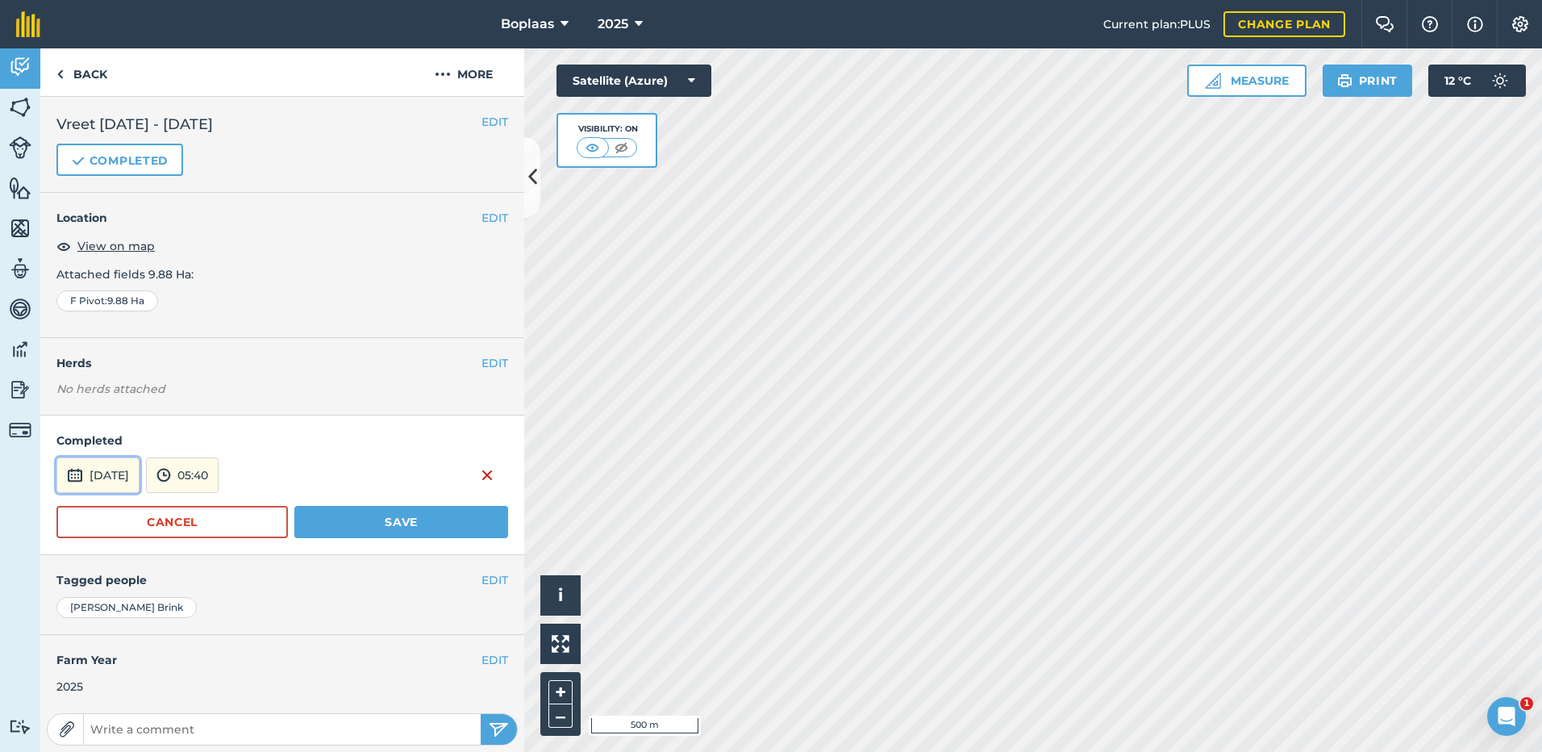
click at [98, 474] on button "[DATE]" at bounding box center [97, 474] width 83 height 35
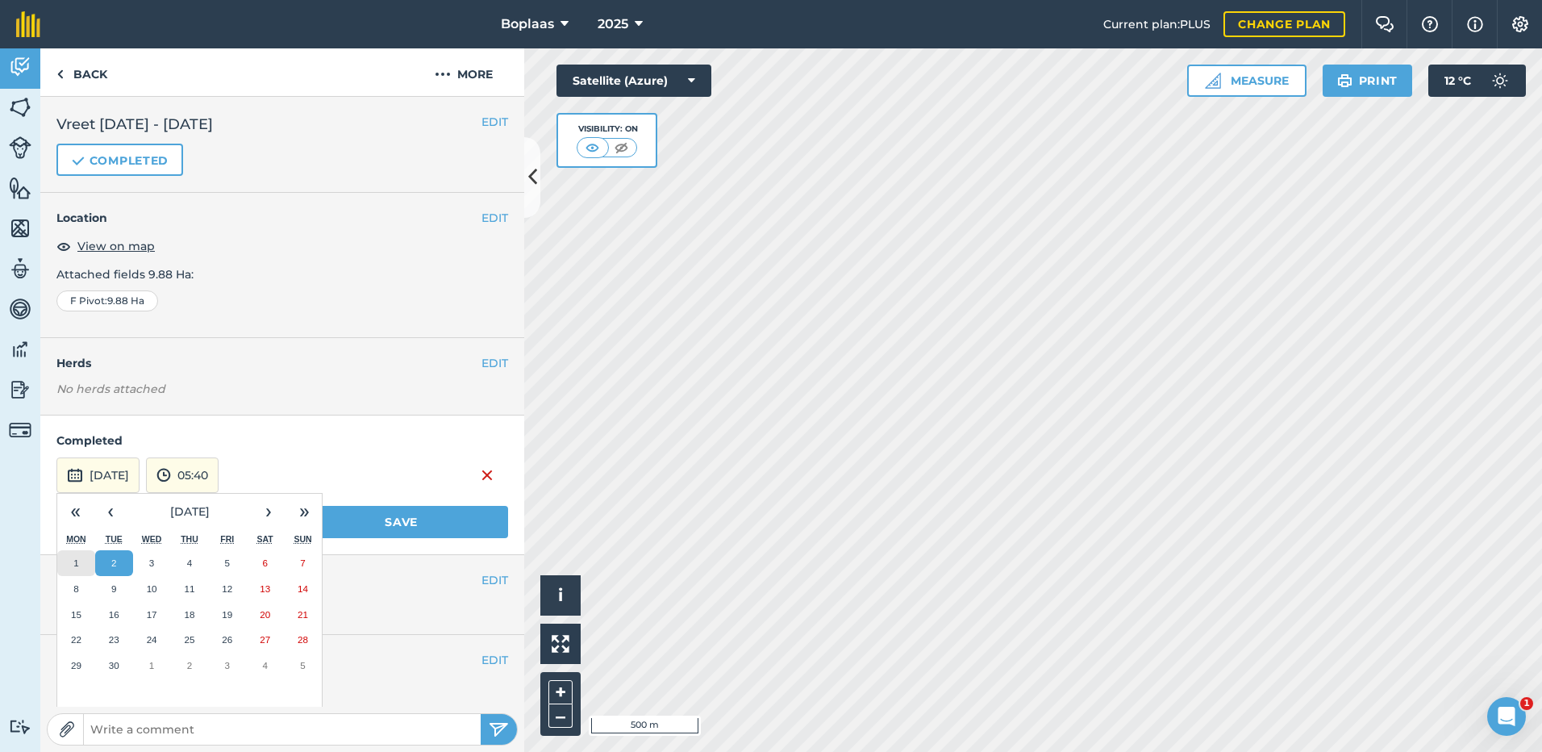
click at [84, 558] on button "1" at bounding box center [76, 563] width 38 height 26
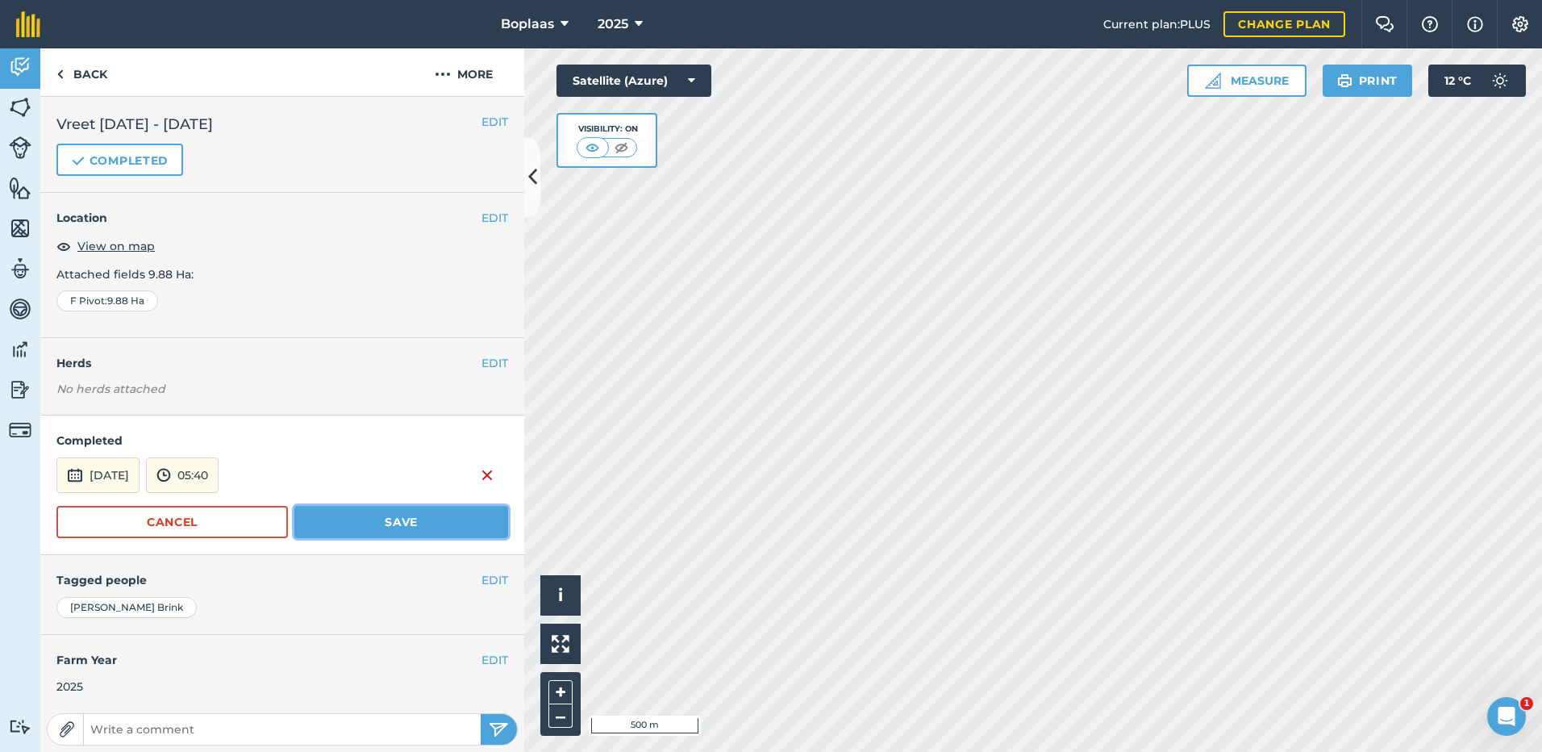
click at [361, 511] on button "Save" at bounding box center [401, 522] width 214 height 32
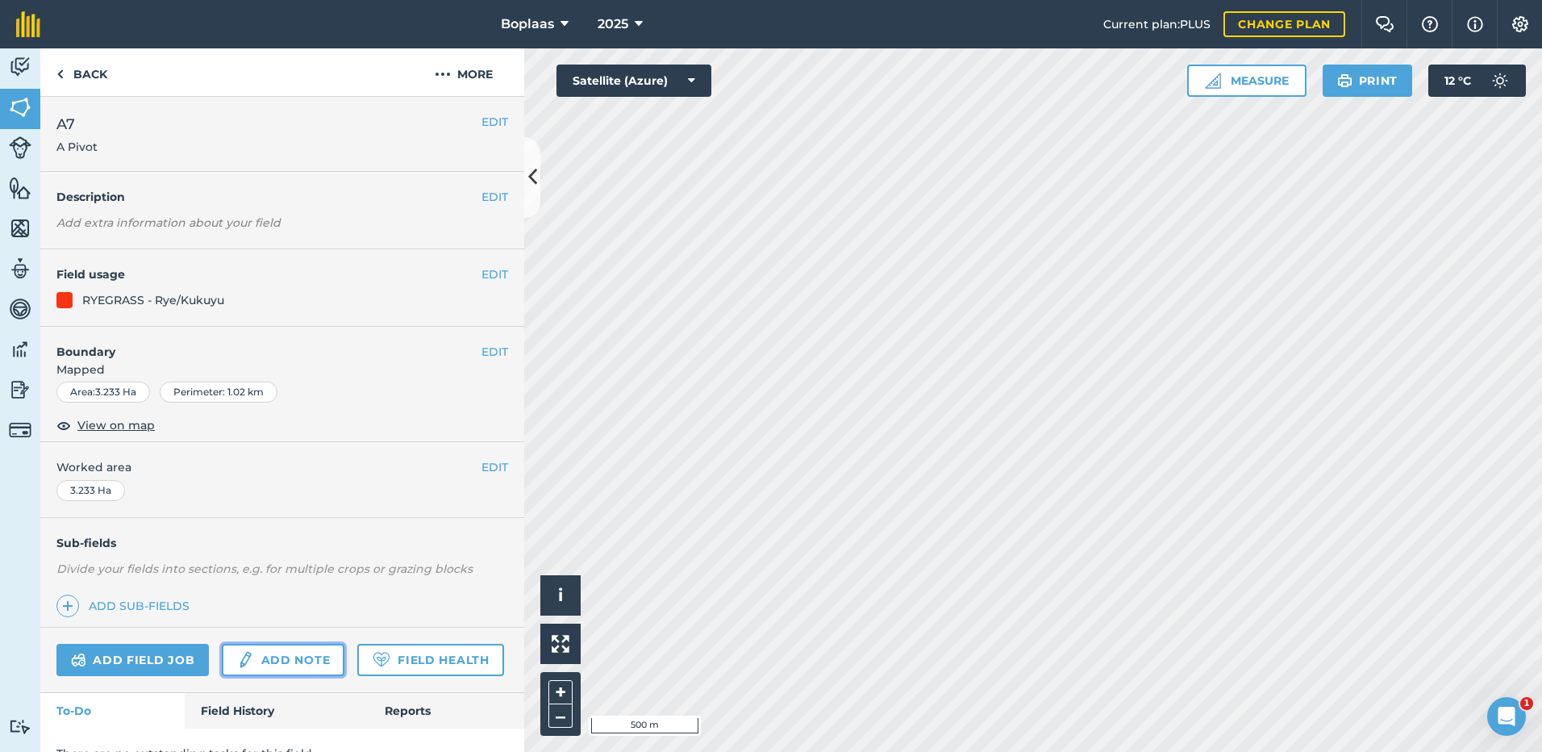
click at [290, 646] on link "Add note" at bounding box center [283, 660] width 123 height 32
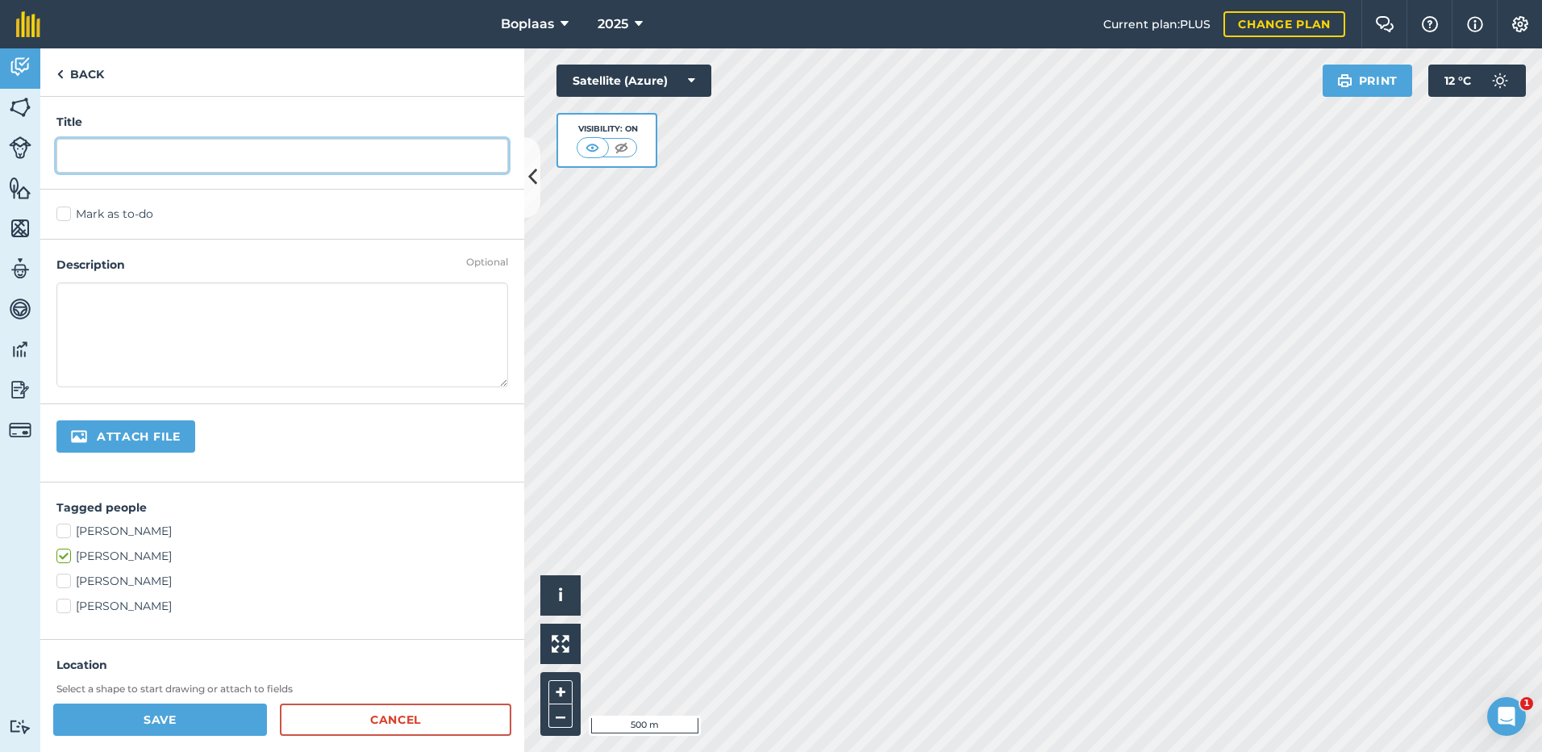
click at [129, 148] on input "text" at bounding box center [282, 156] width 452 height 34
type input "Vreet"
click at [121, 218] on label "Mark as to-do" at bounding box center [282, 214] width 452 height 17
click at [67, 216] on input "Mark as to-do" at bounding box center [61, 211] width 10 height 10
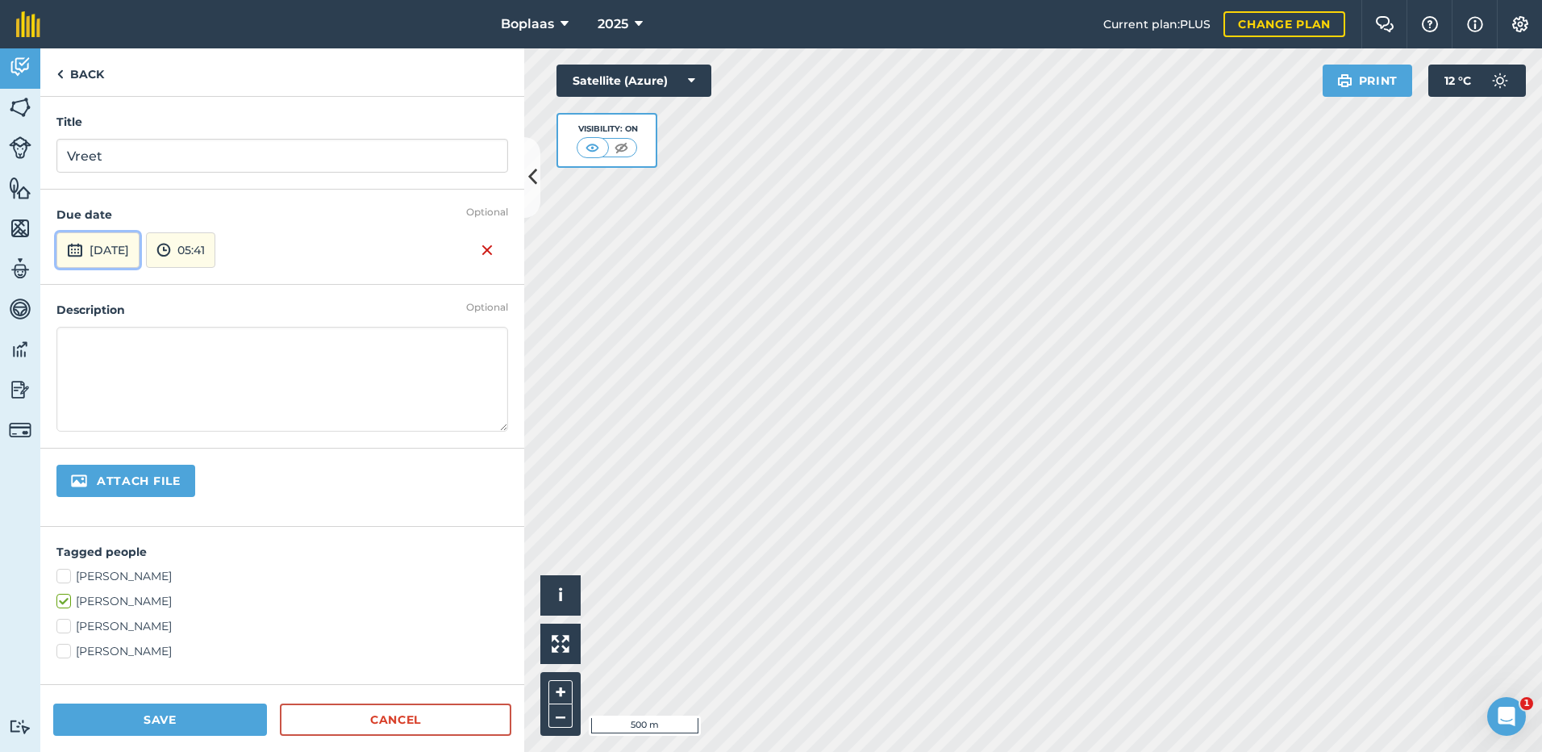
click at [138, 253] on button "[DATE]" at bounding box center [97, 249] width 83 height 35
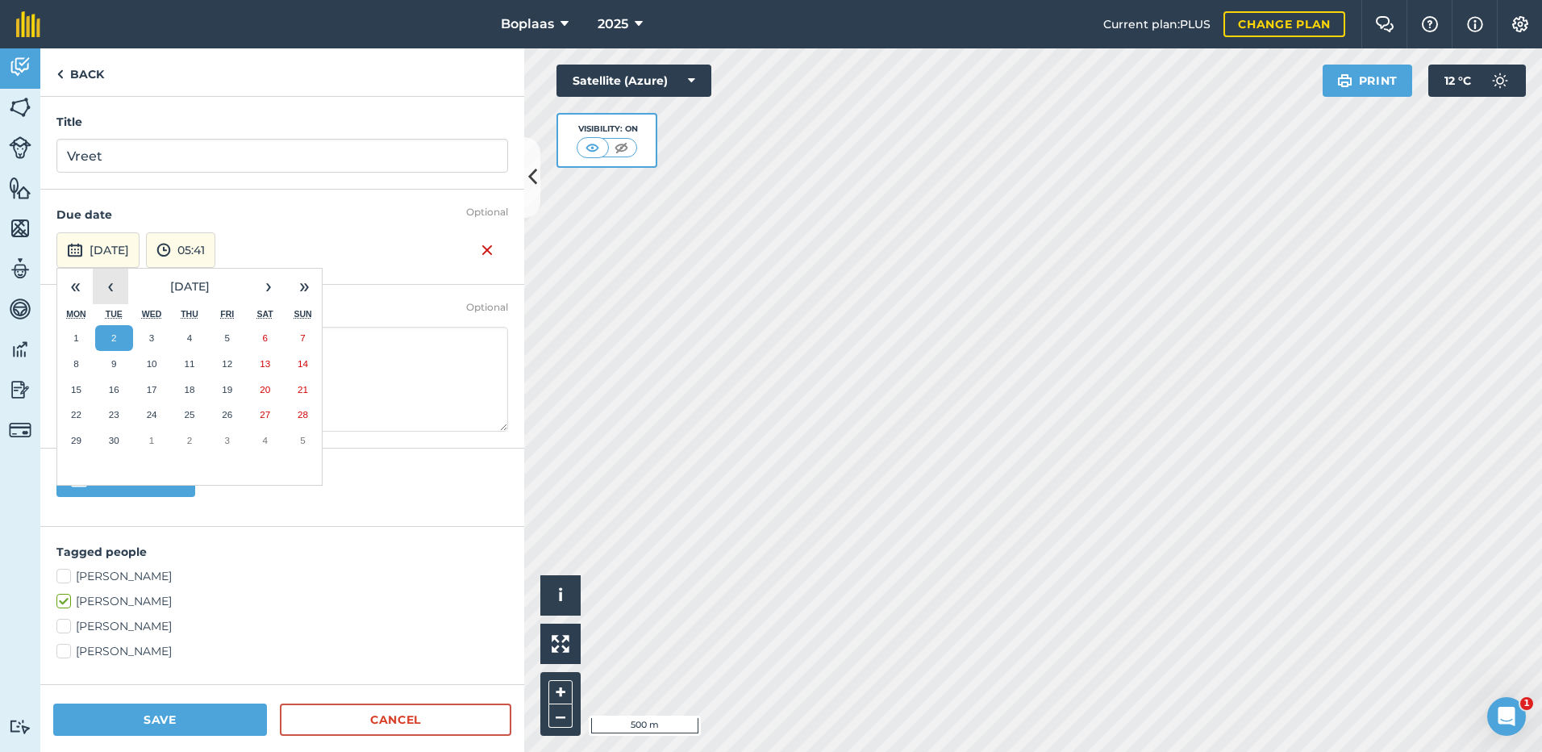
click at [106, 286] on button "‹" at bounding box center [110, 286] width 35 height 35
click at [272, 290] on button "›" at bounding box center [268, 286] width 35 height 35
click at [71, 334] on button "1" at bounding box center [76, 338] width 38 height 26
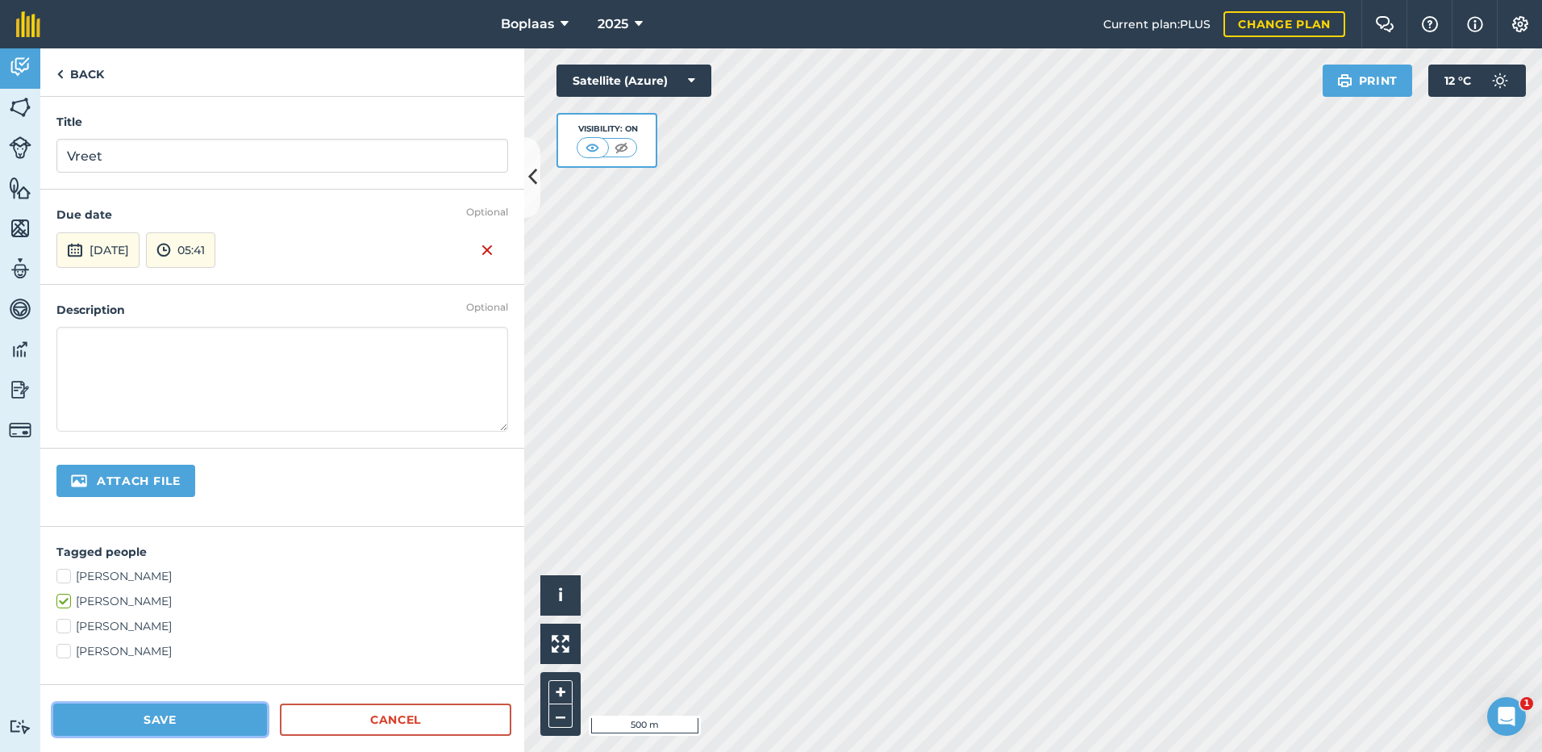
click at [194, 724] on button "Save" at bounding box center [160, 719] width 214 height 32
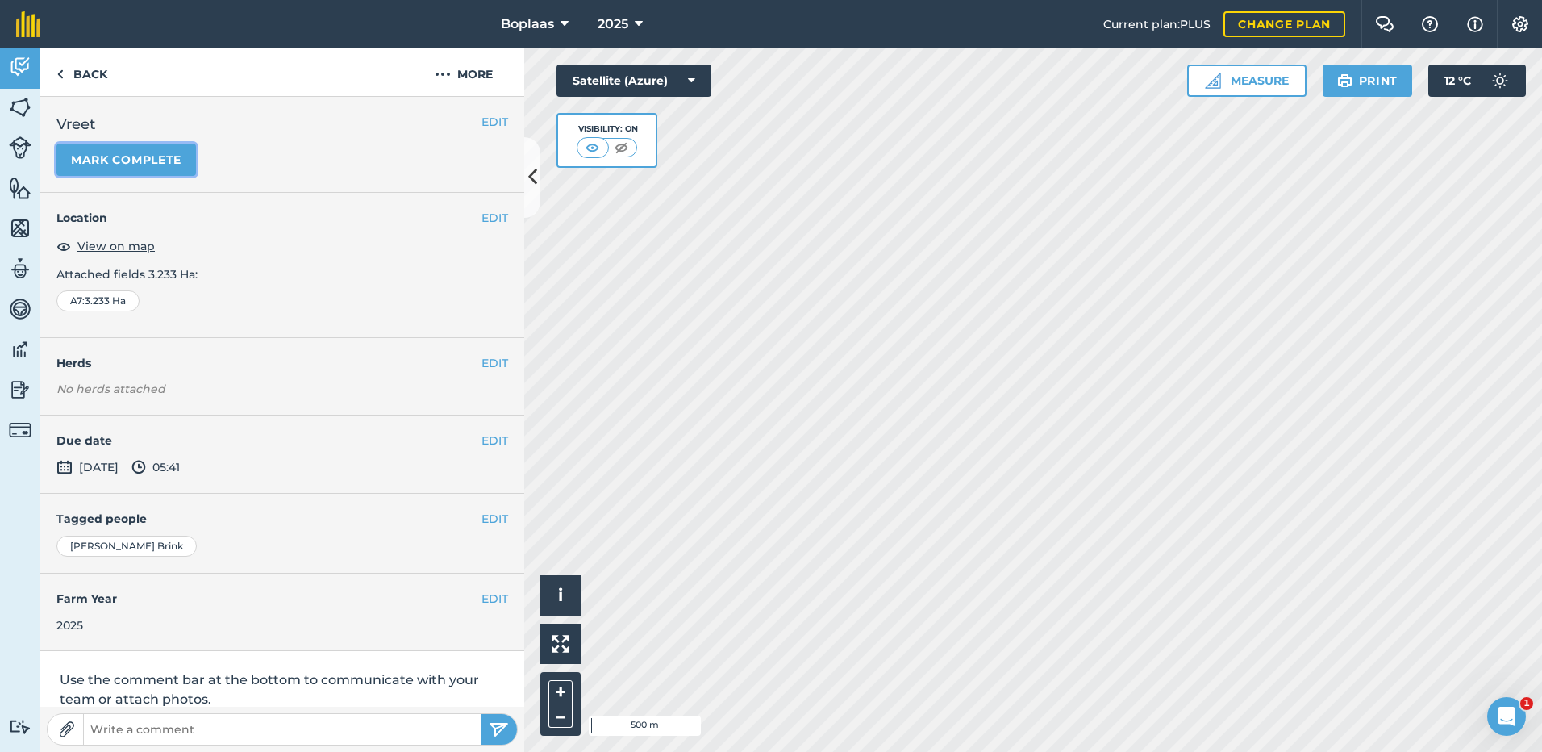
click at [150, 148] on button "Mark complete" at bounding box center [126, 160] width 140 height 32
click at [482, 440] on button "EDIT" at bounding box center [495, 441] width 27 height 18
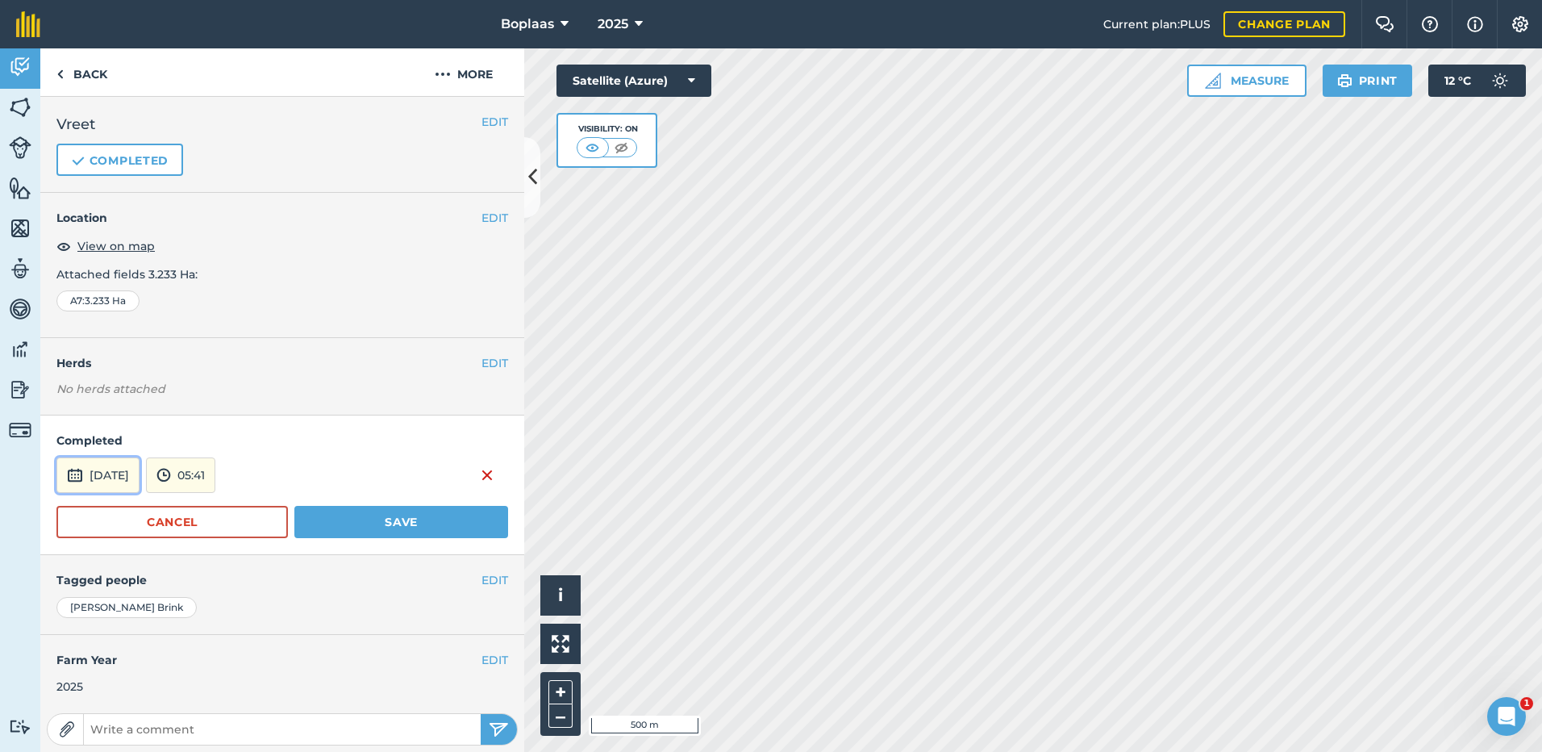
click at [127, 474] on button "[DATE]" at bounding box center [97, 474] width 83 height 35
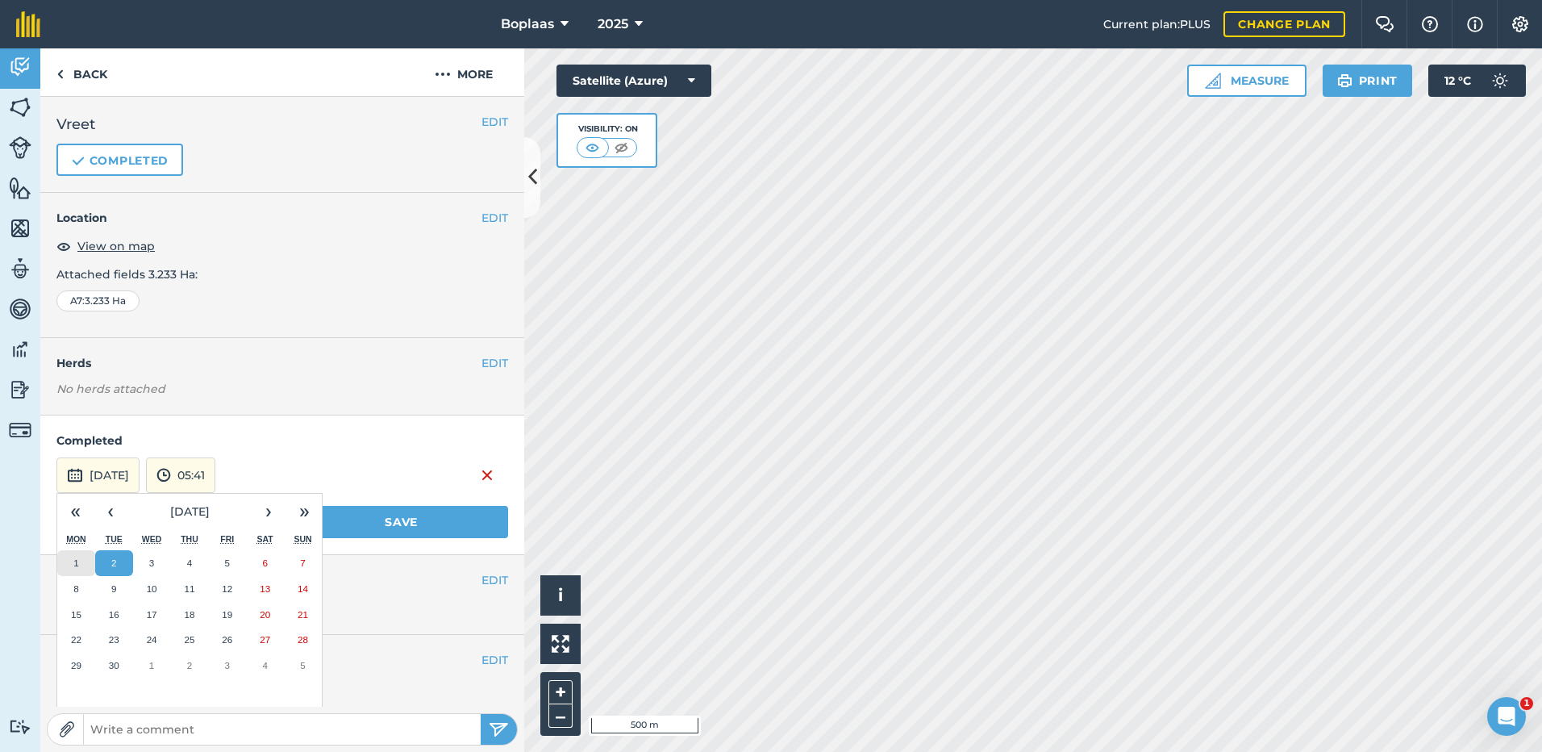
click at [70, 565] on button "1" at bounding box center [76, 563] width 38 height 26
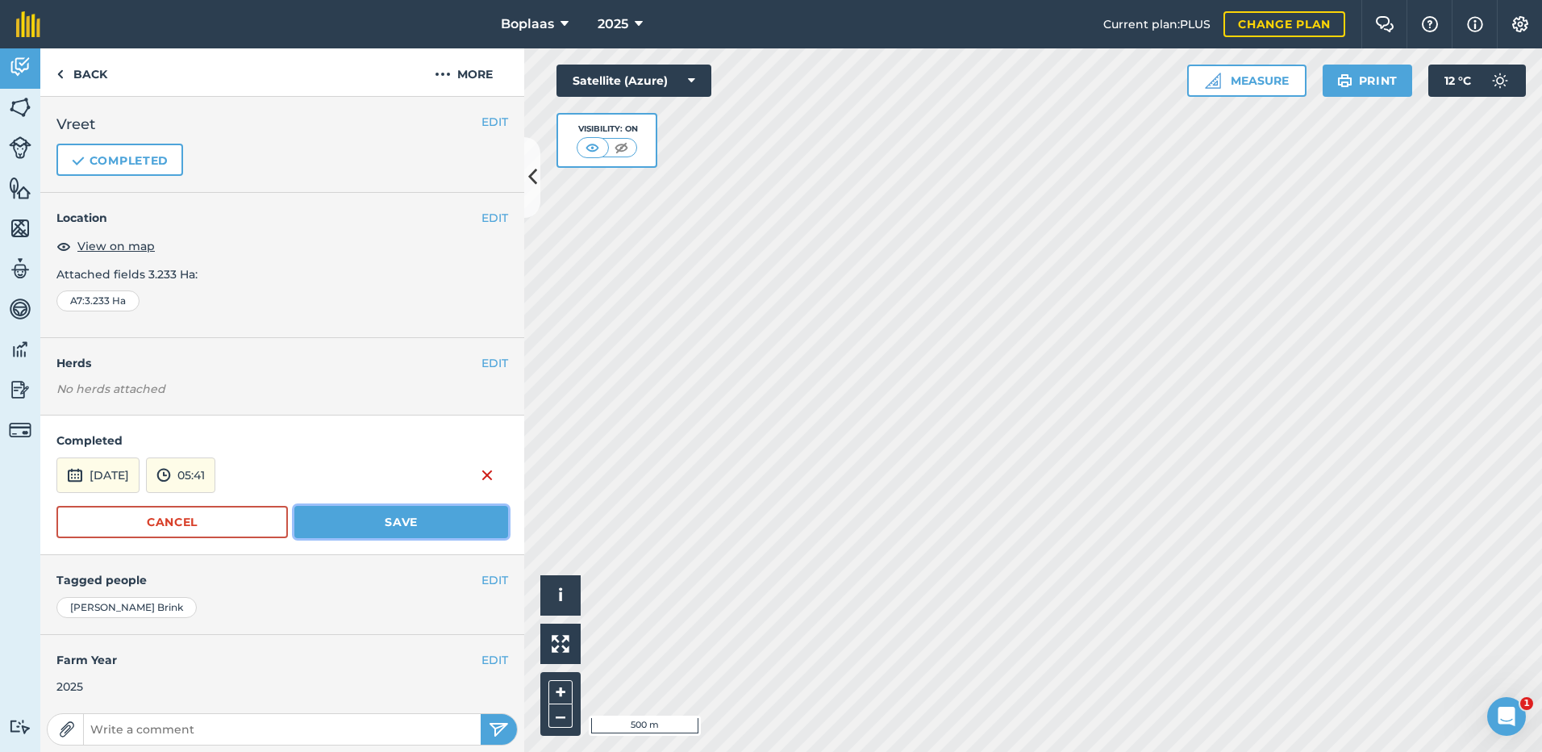
click at [344, 513] on button "Save" at bounding box center [401, 522] width 214 height 32
